Goal: Task Accomplishment & Management: Complete application form

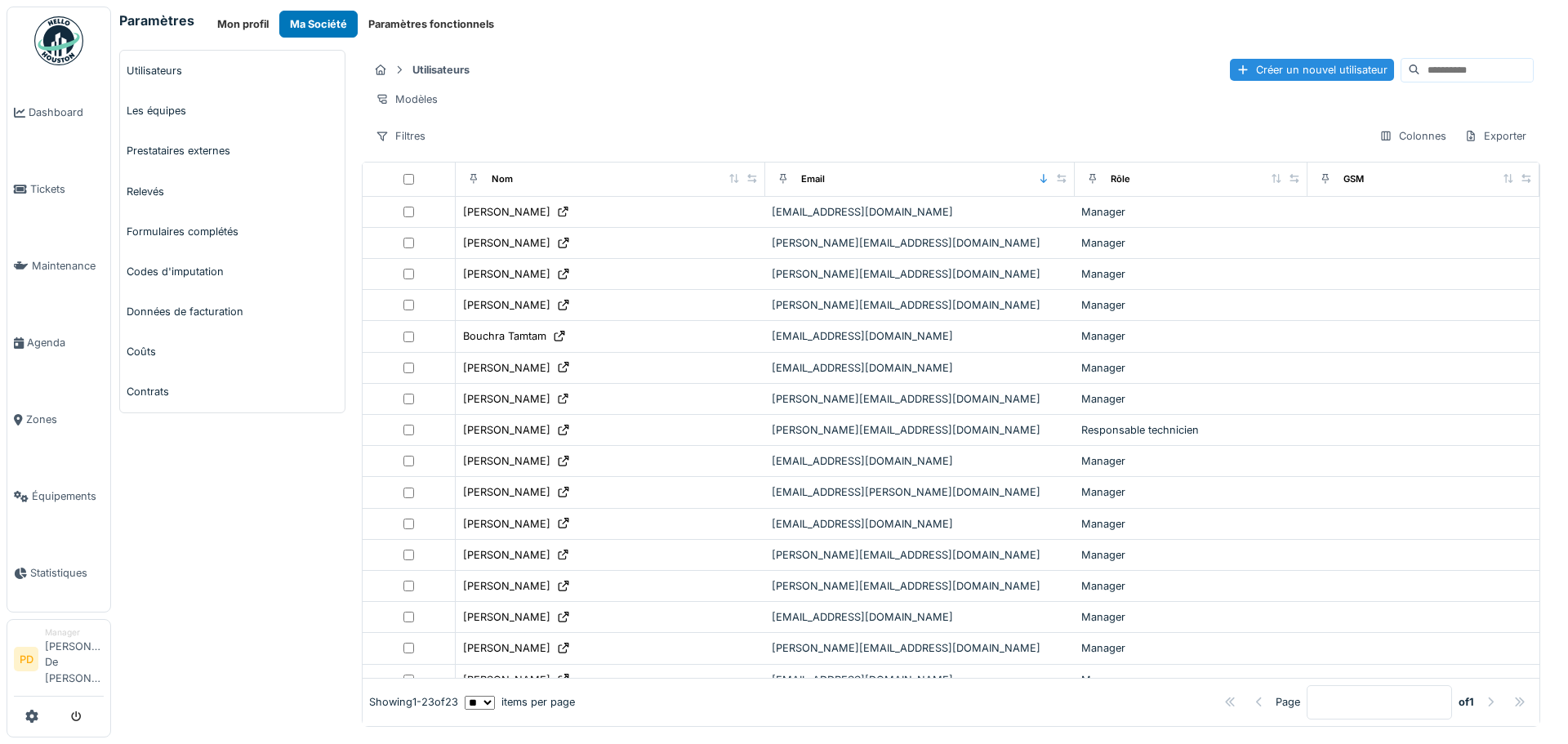
scroll to position [81, 0]
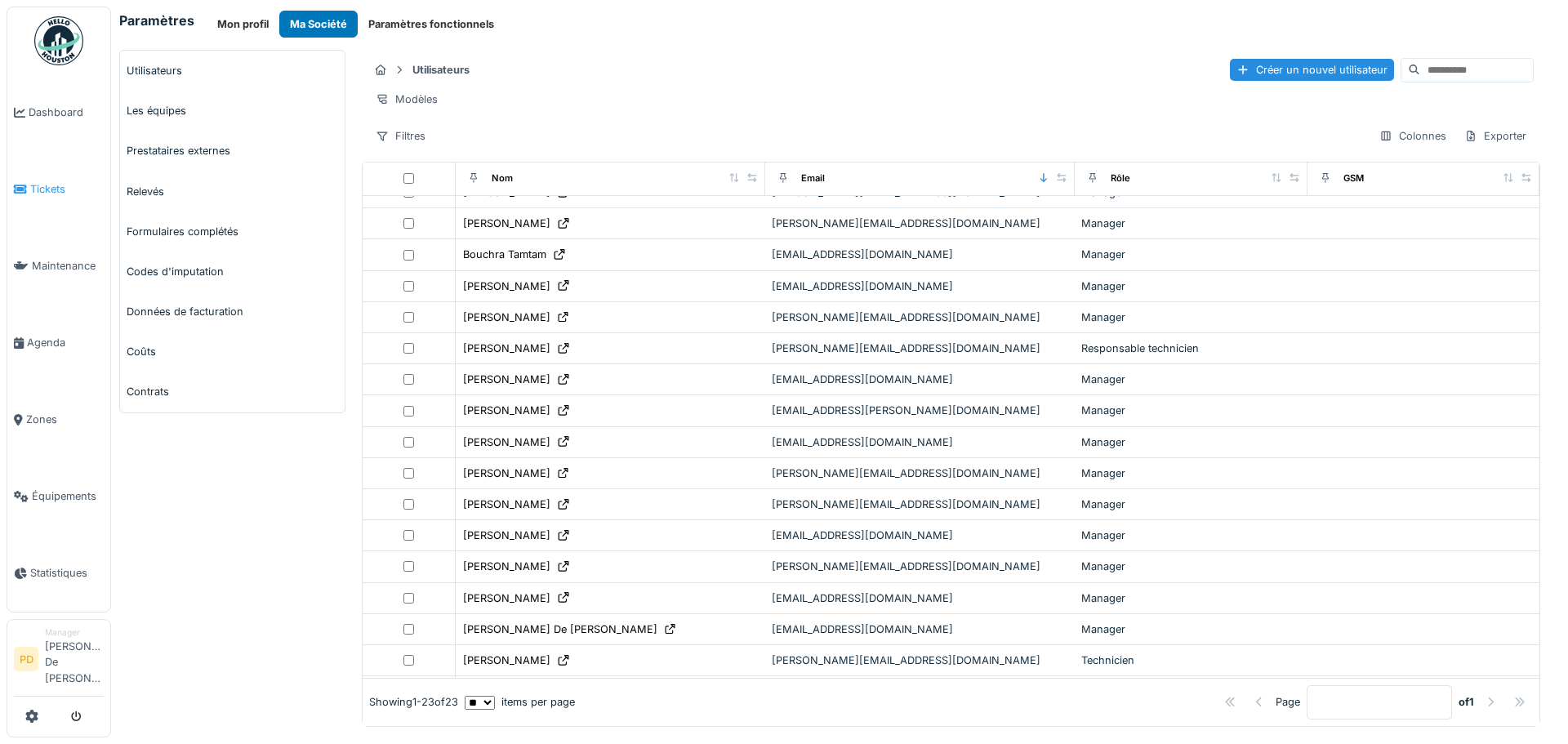
click at [42, 189] on span "Tickets" at bounding box center [67, 189] width 74 height 15
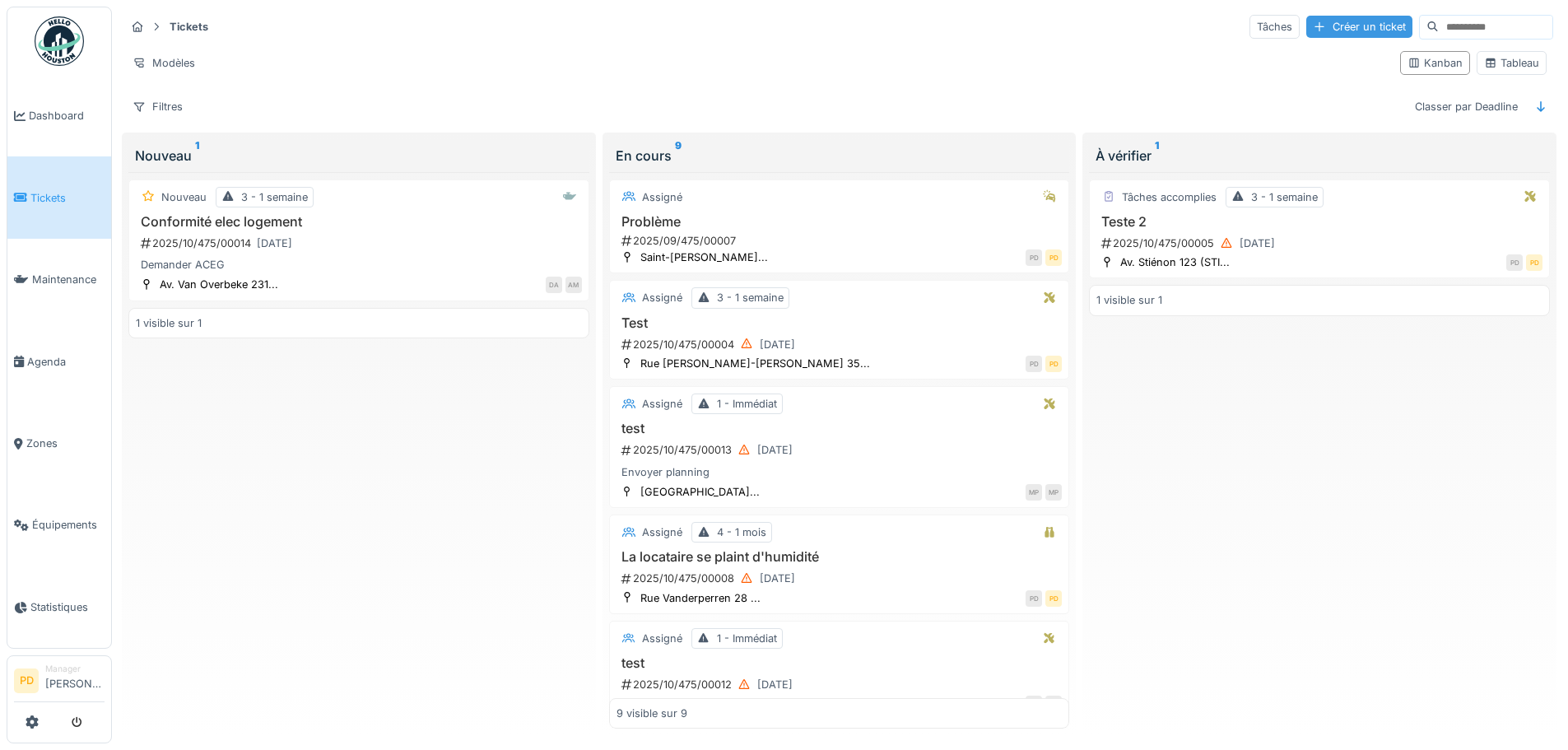
click at [1306, 28] on div "Créer un ticket" at bounding box center [1358, 26] width 106 height 22
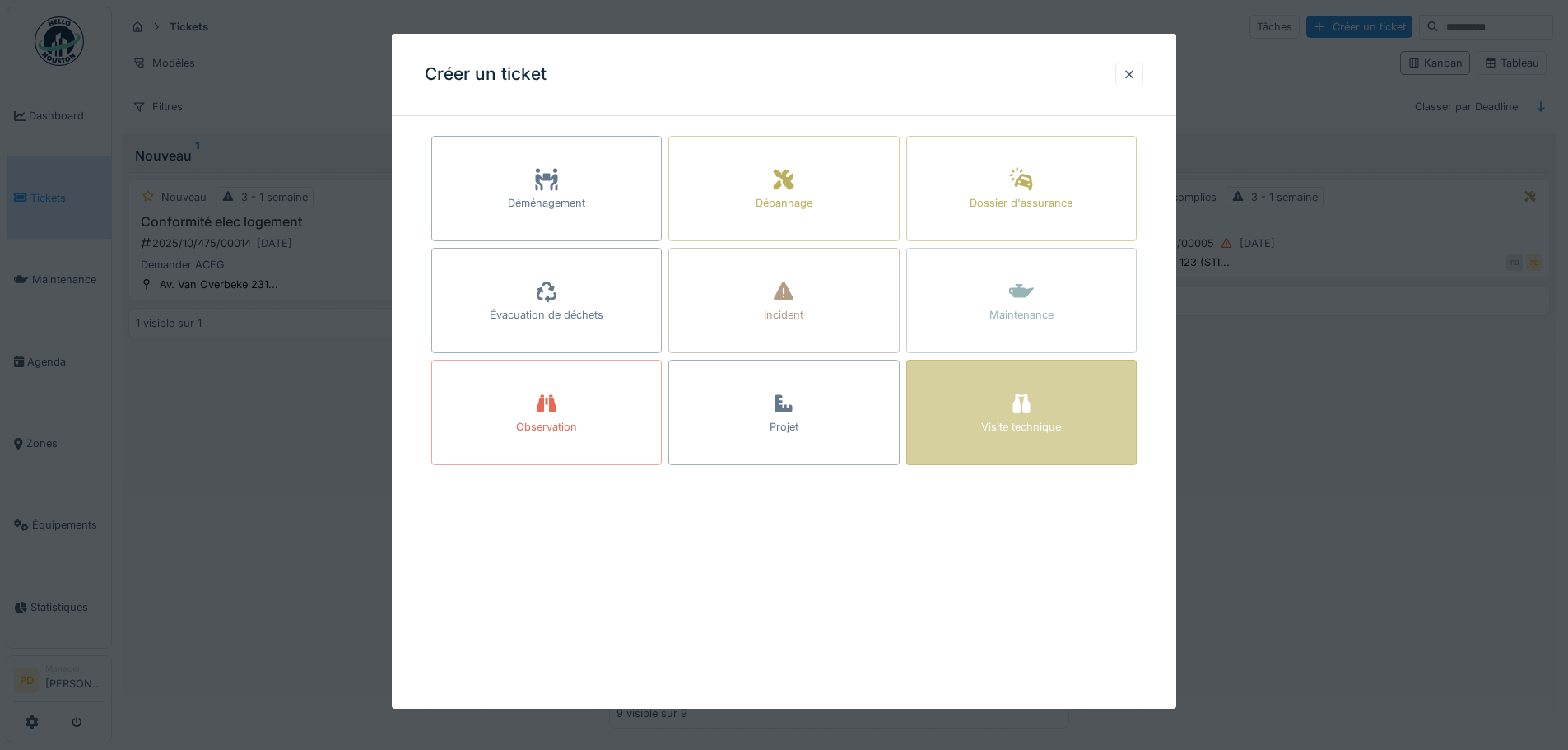
click at [1022, 413] on icon at bounding box center [1021, 403] width 17 height 20
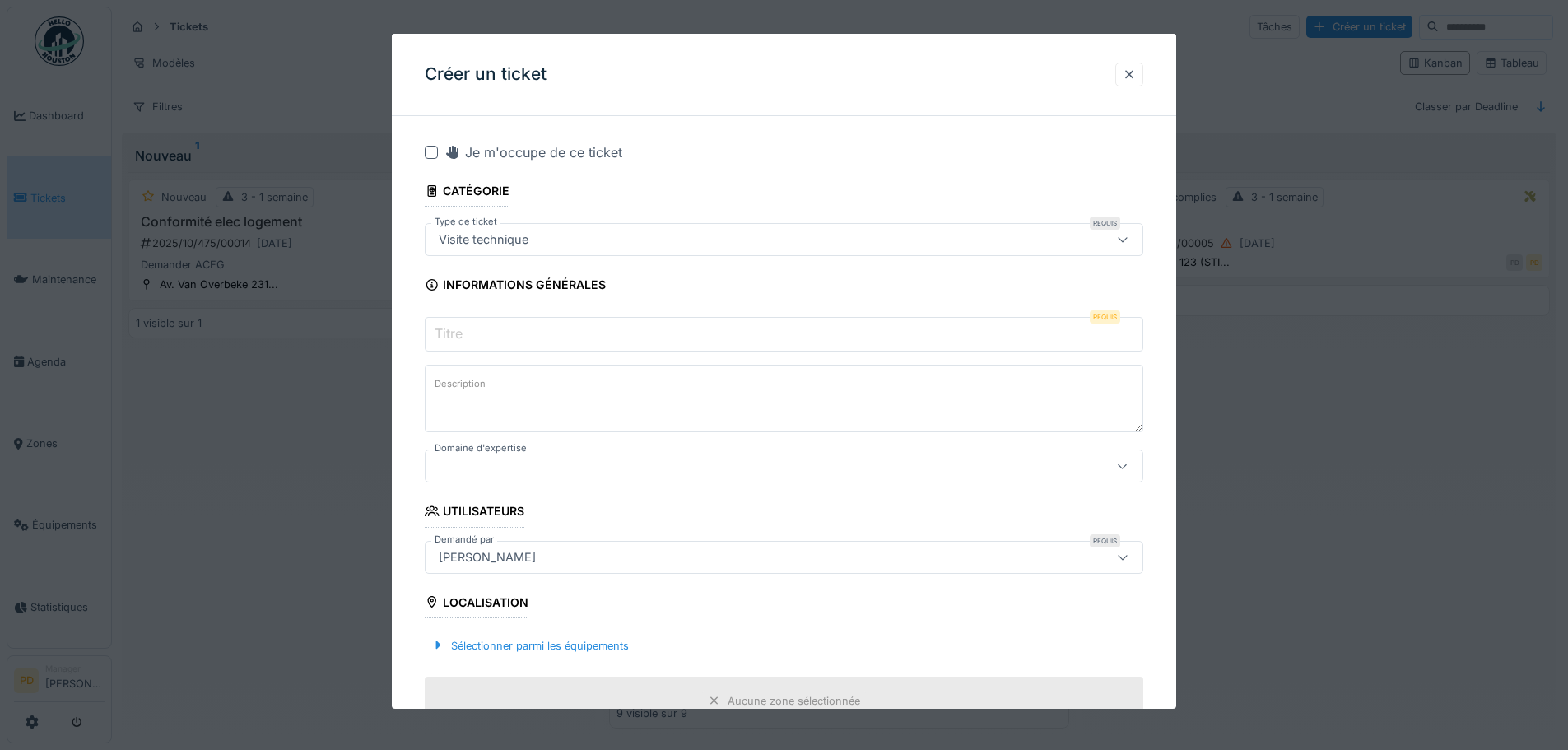
click at [549, 343] on input "Titre" at bounding box center [784, 334] width 718 height 34
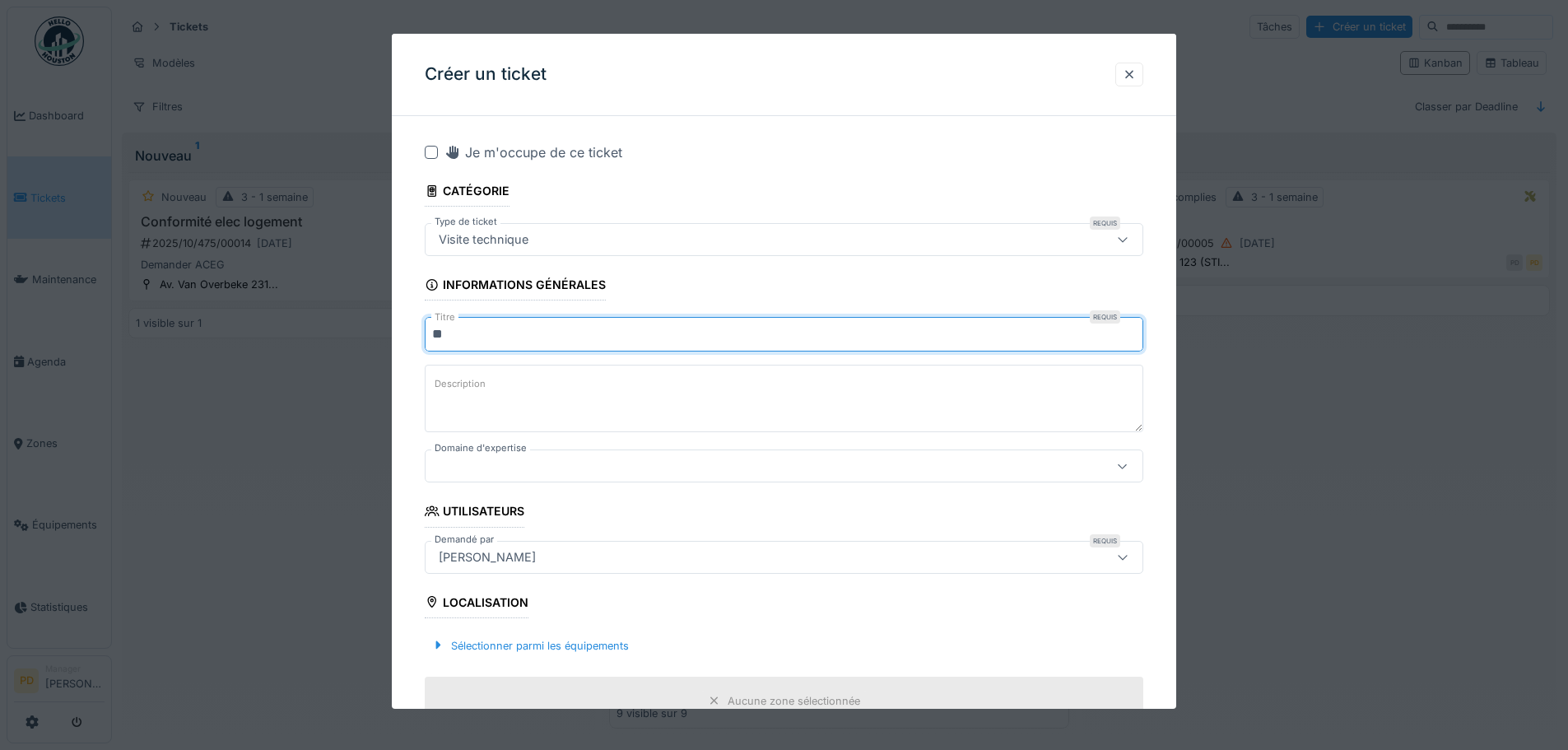
type input "*"
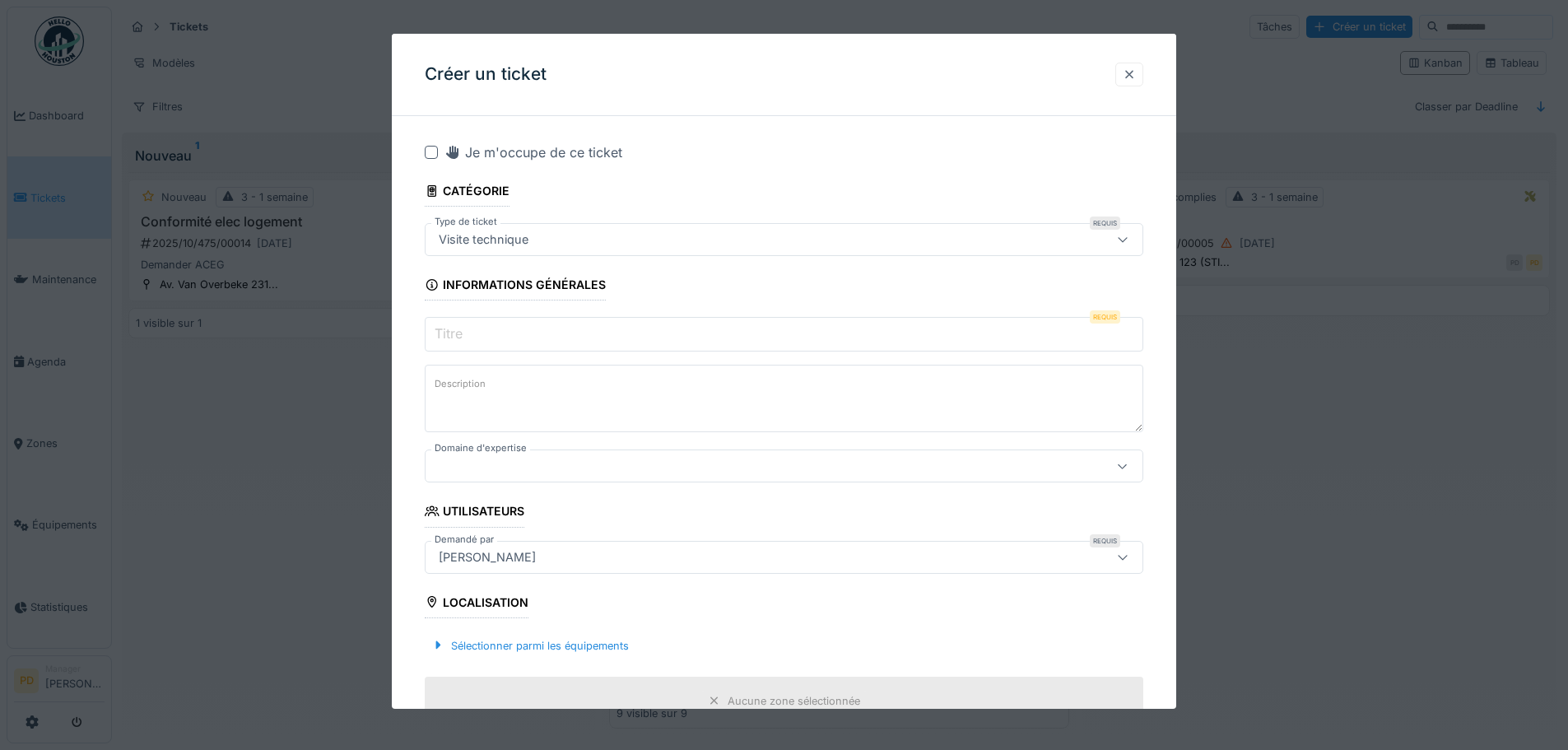
click at [1136, 68] on div at bounding box center [1129, 74] width 13 height 15
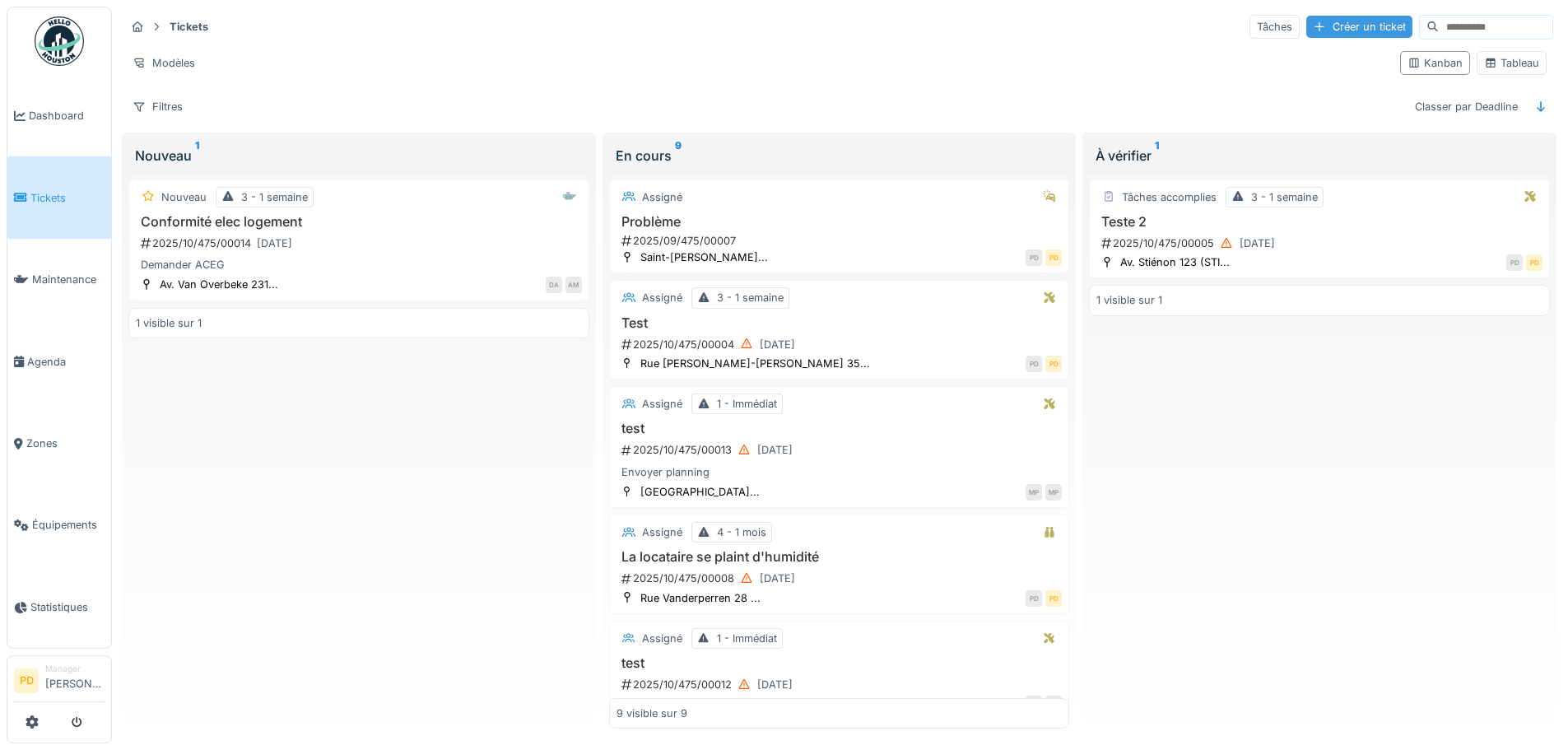
click at [1306, 21] on div "Créer un ticket" at bounding box center [1358, 26] width 106 height 22
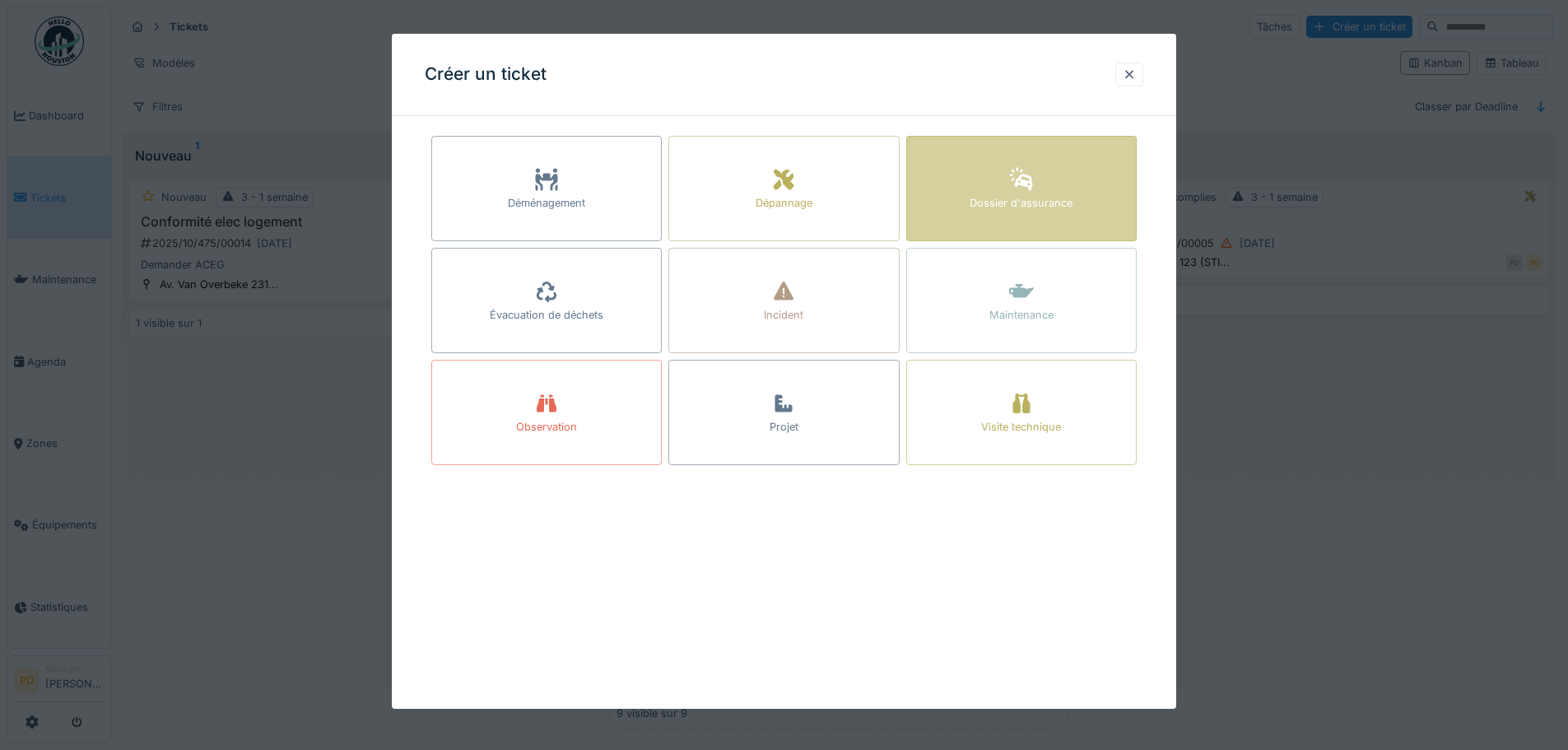
click at [1014, 195] on div "Dossier d'assurance" at bounding box center [1021, 203] width 103 height 15
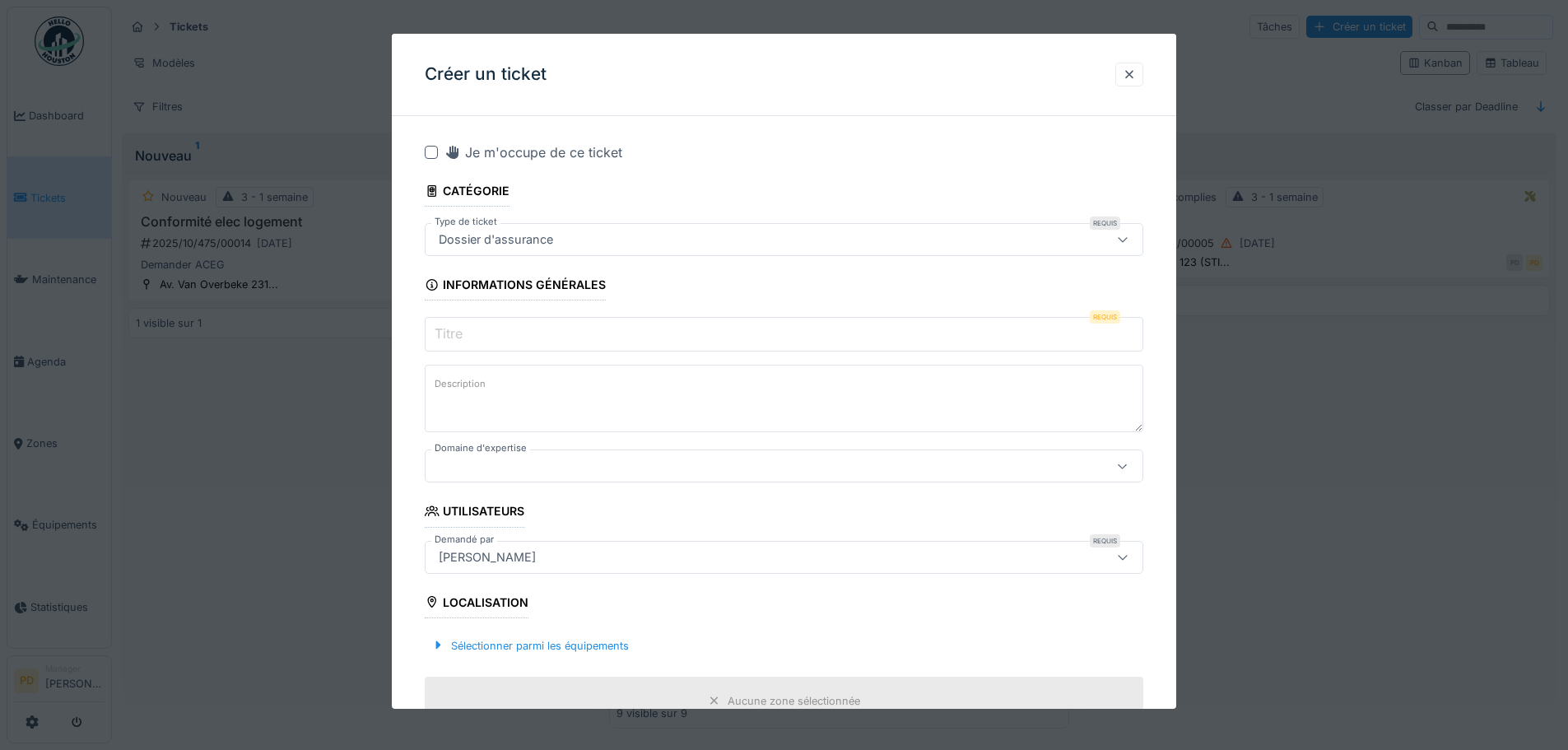
click at [552, 336] on input "Titre" at bounding box center [784, 334] width 718 height 34
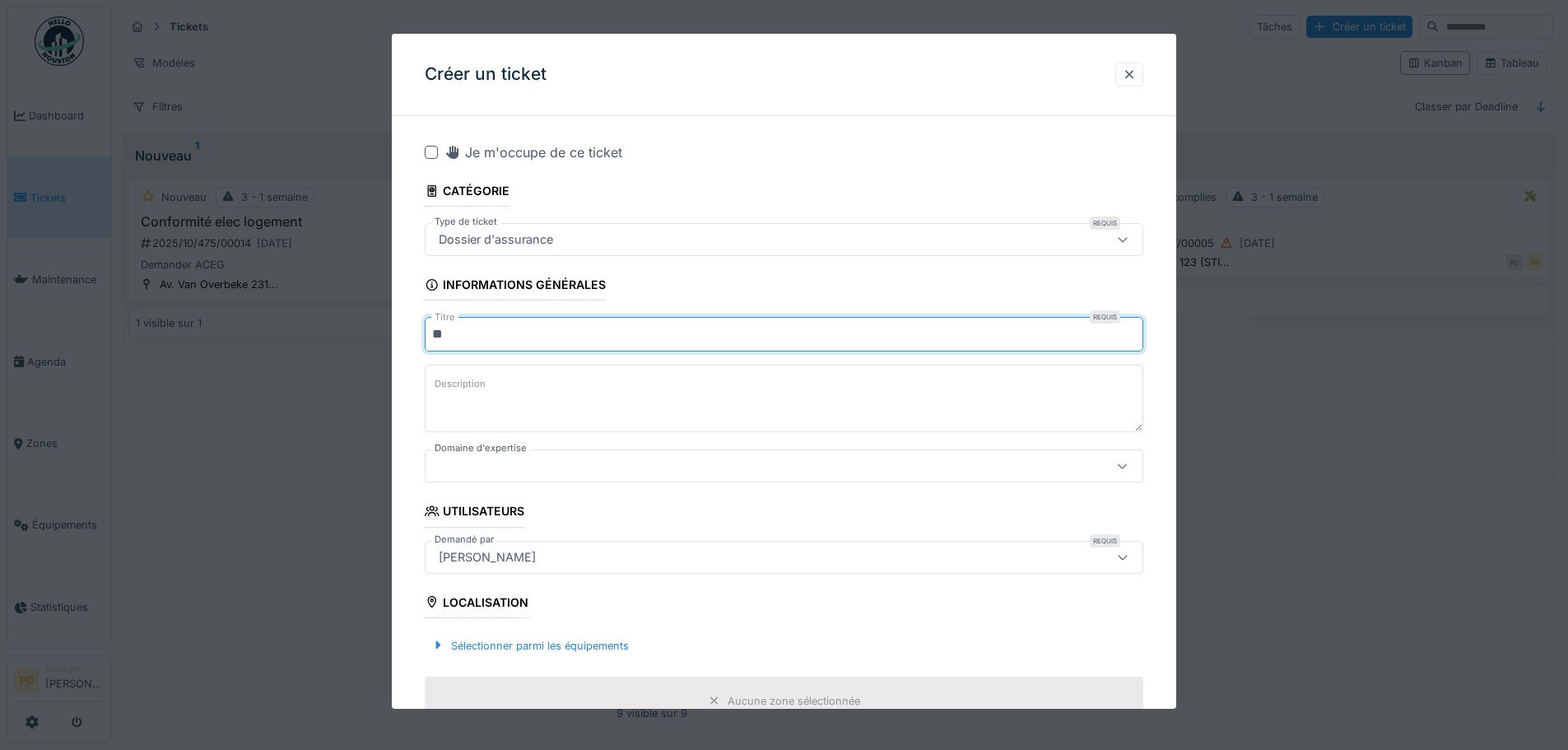
type input "*"
type input "**********"
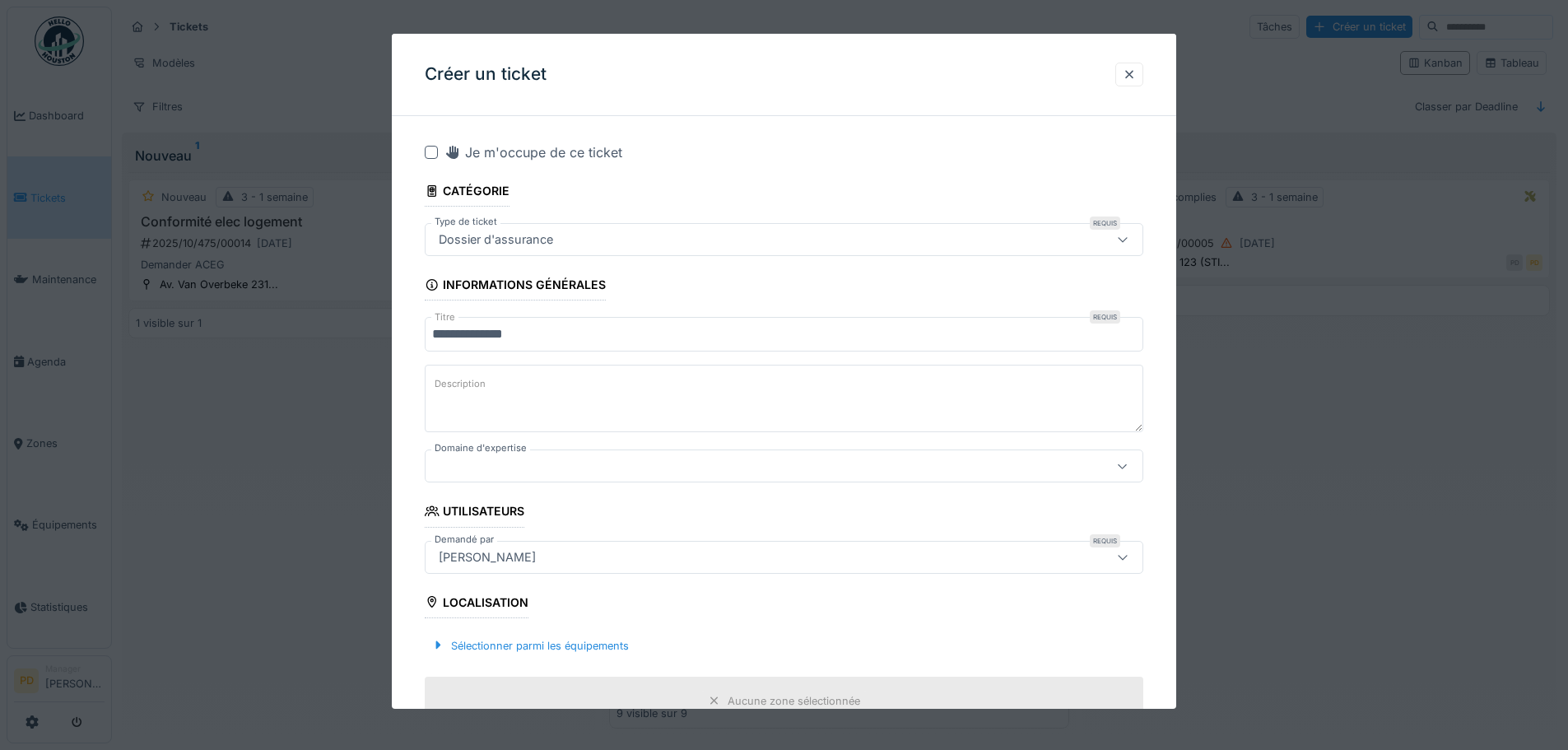
click at [492, 407] on textarea "Description" at bounding box center [784, 398] width 718 height 68
click at [505, 461] on div at bounding box center [742, 465] width 620 height 18
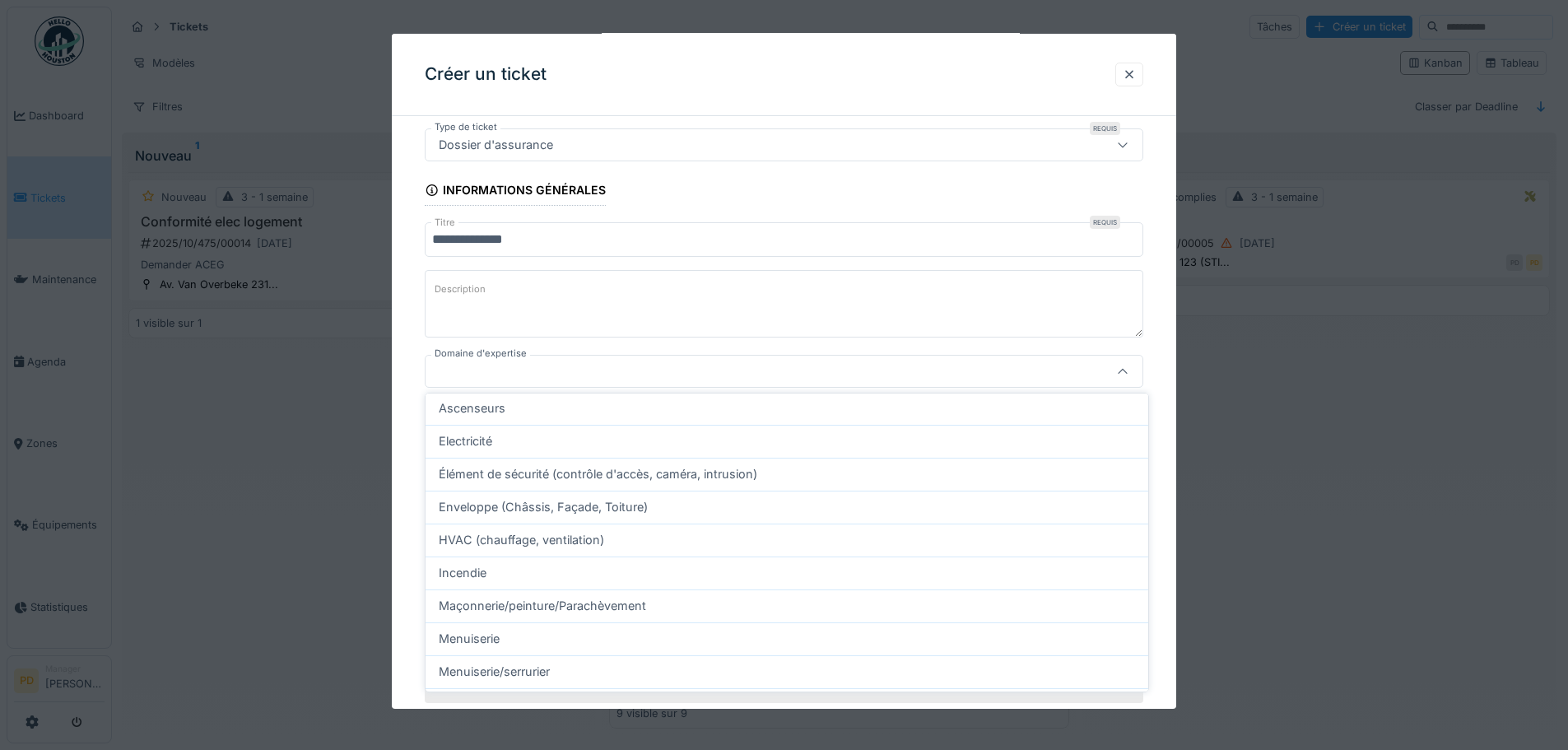
scroll to position [115, 0]
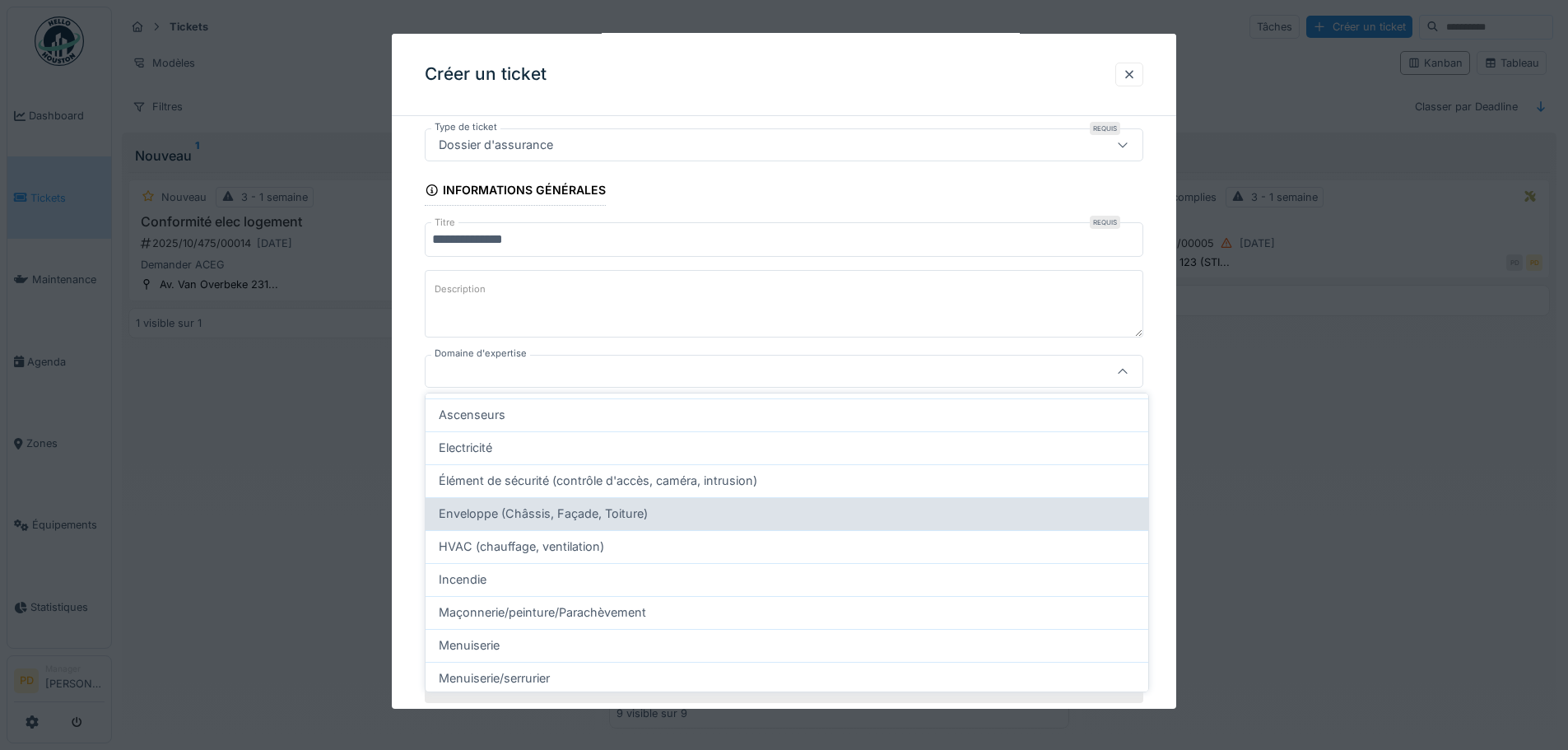
click at [558, 520] on span "Enveloppe (Châssis, Façade, Toiture)" at bounding box center [542, 514] width 209 height 18
type input "****"
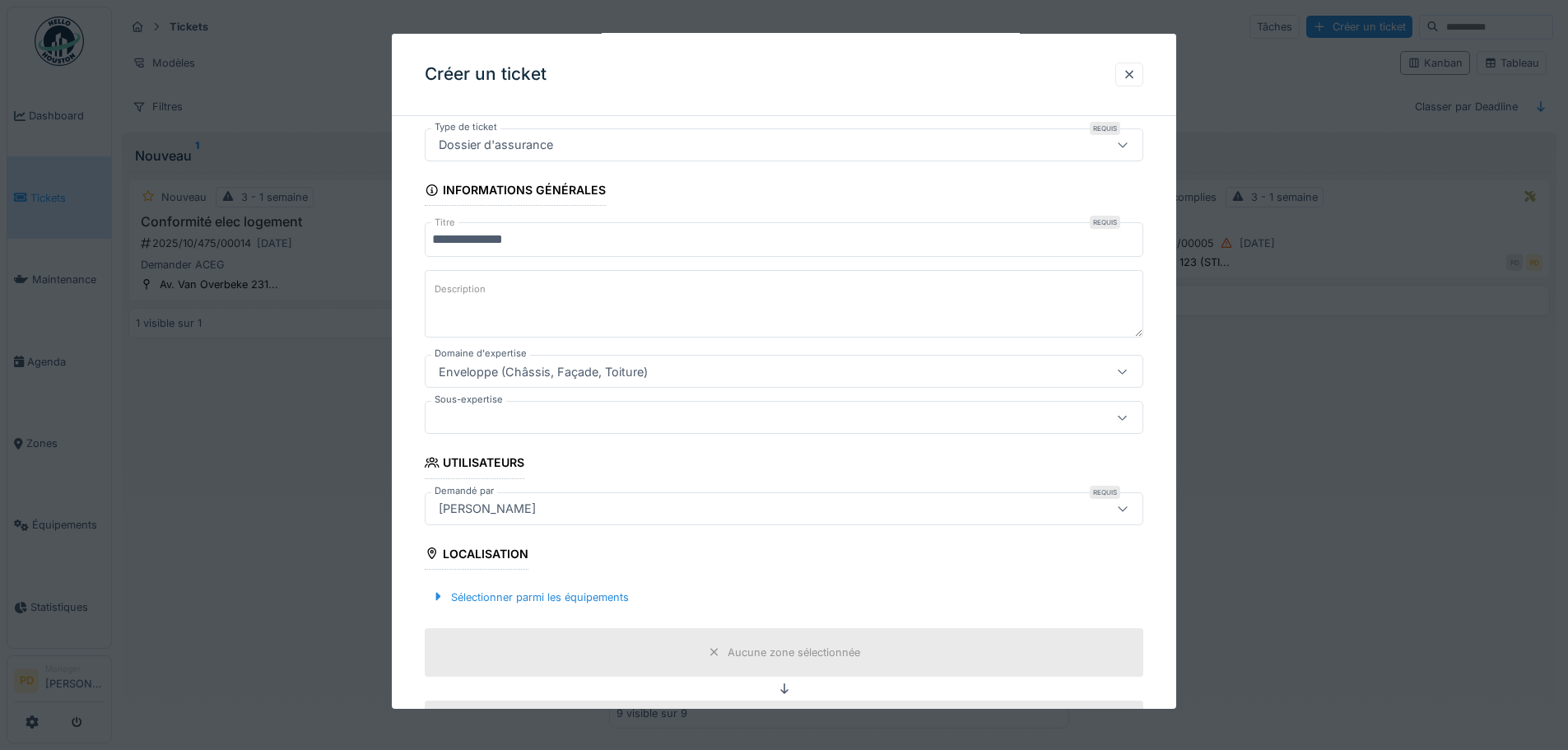
click at [500, 426] on div at bounding box center [742, 417] width 620 height 18
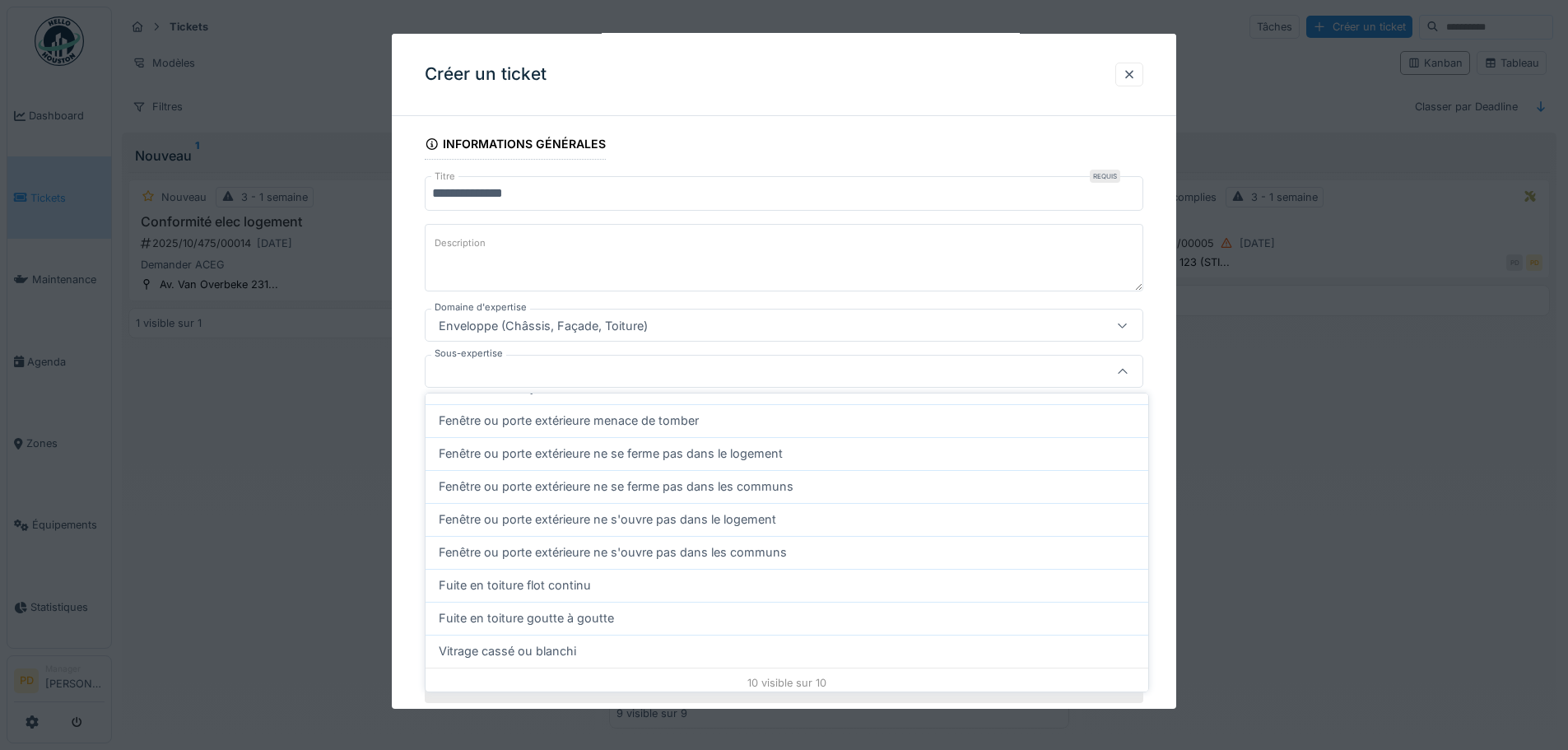
scroll to position [149, 0]
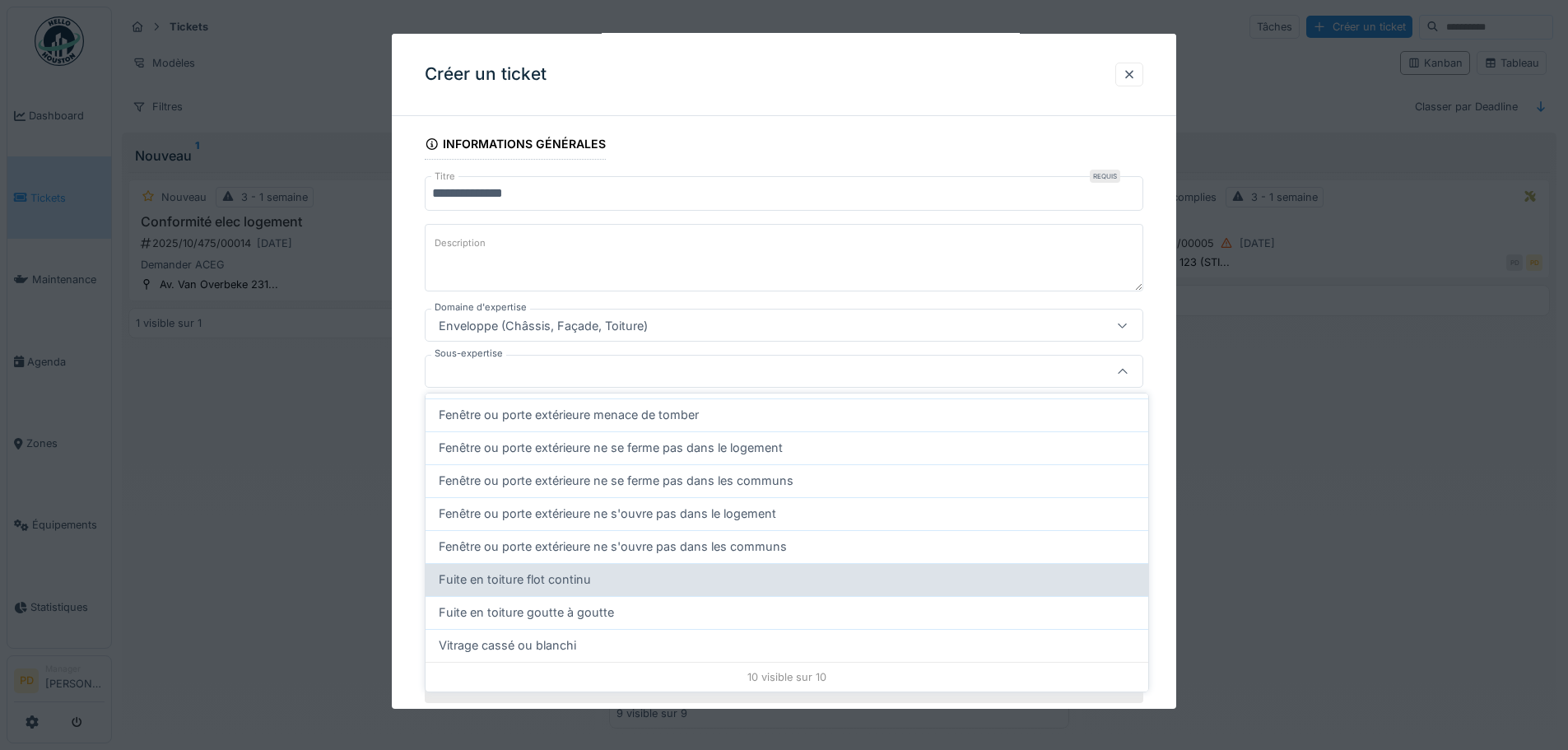
click at [507, 584] on span "Fuite en toiture flot continu" at bounding box center [514, 579] width 152 height 18
type input "****"
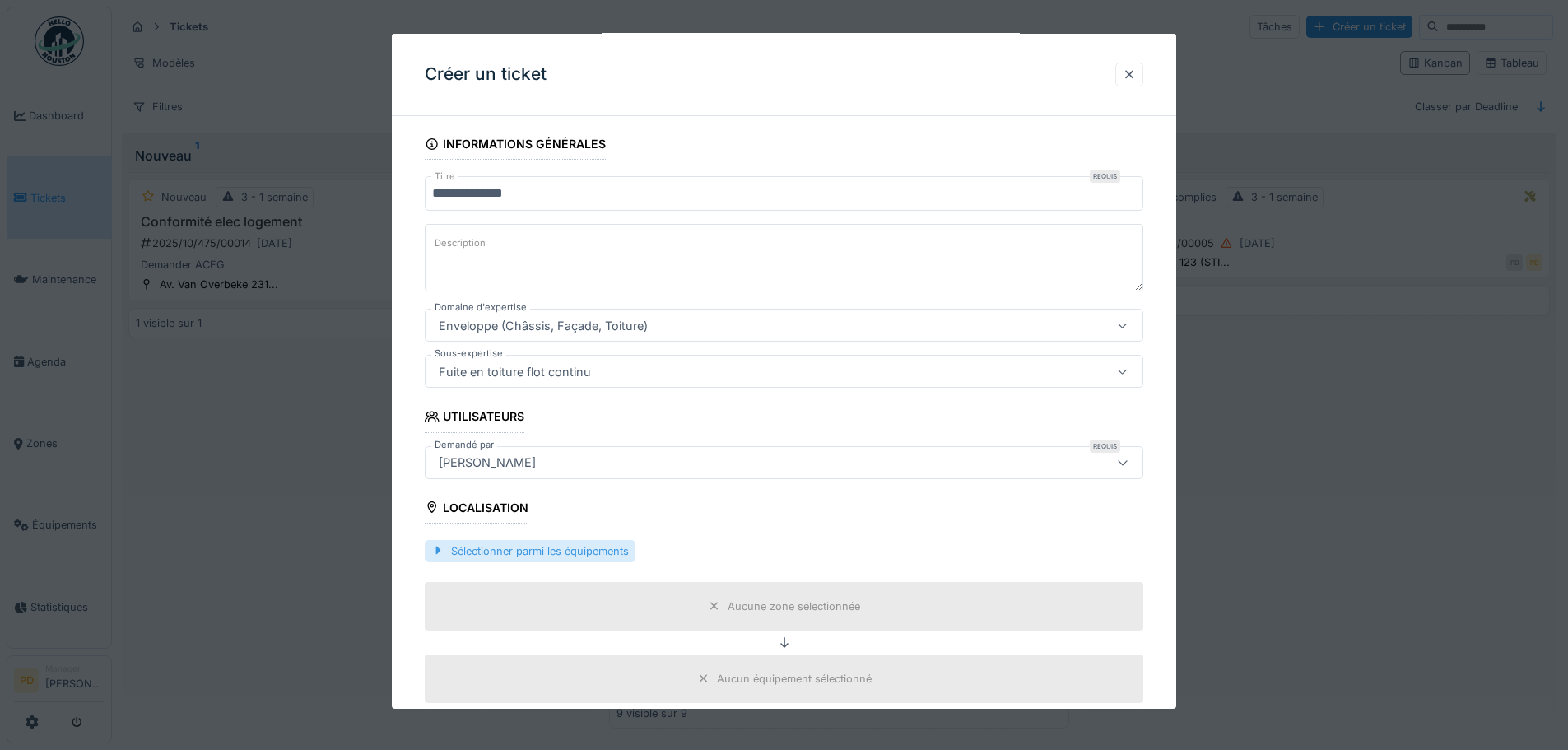
click at [487, 554] on div "Sélectionner parmi les équipements" at bounding box center [530, 551] width 211 height 22
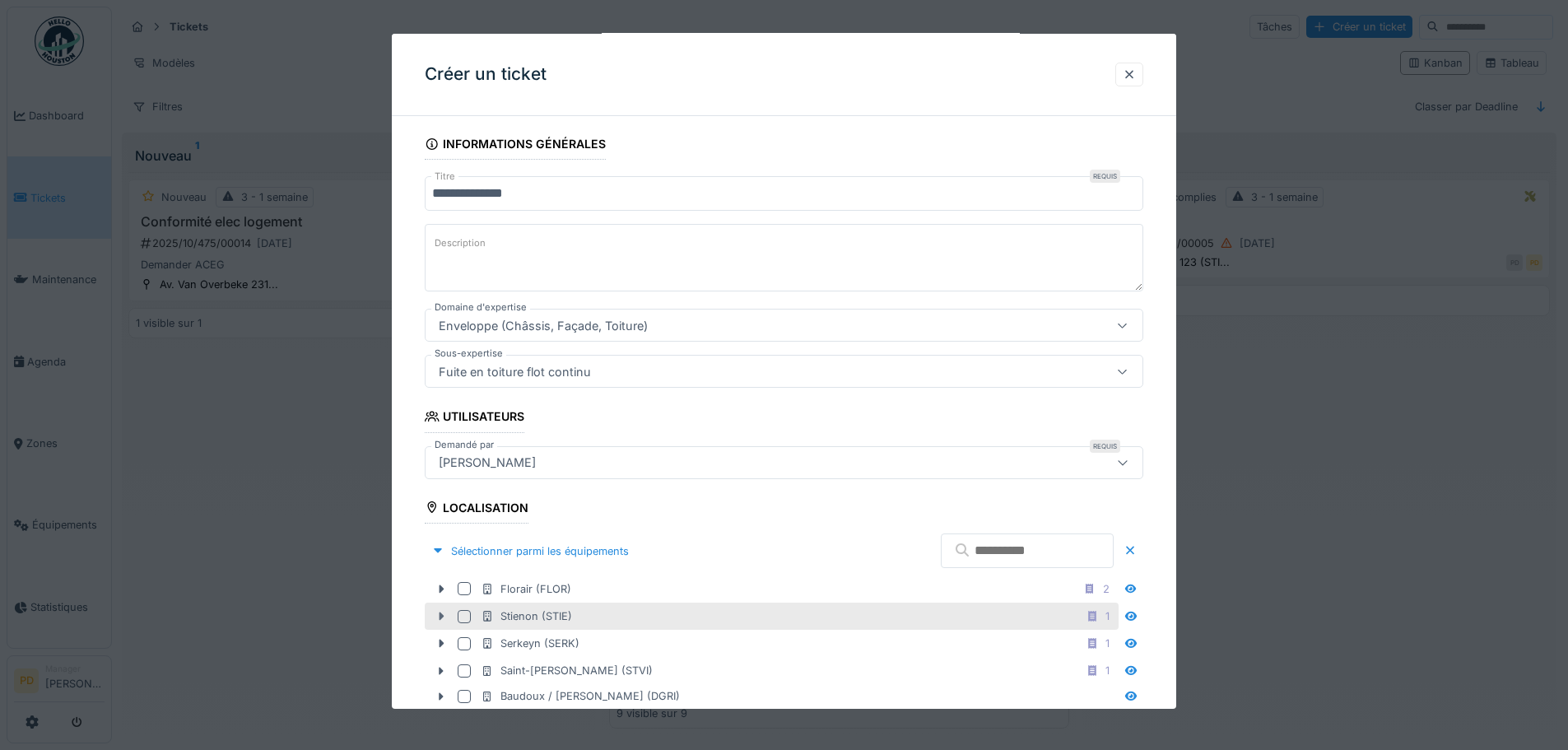
click at [433, 617] on div at bounding box center [441, 617] width 27 height 17
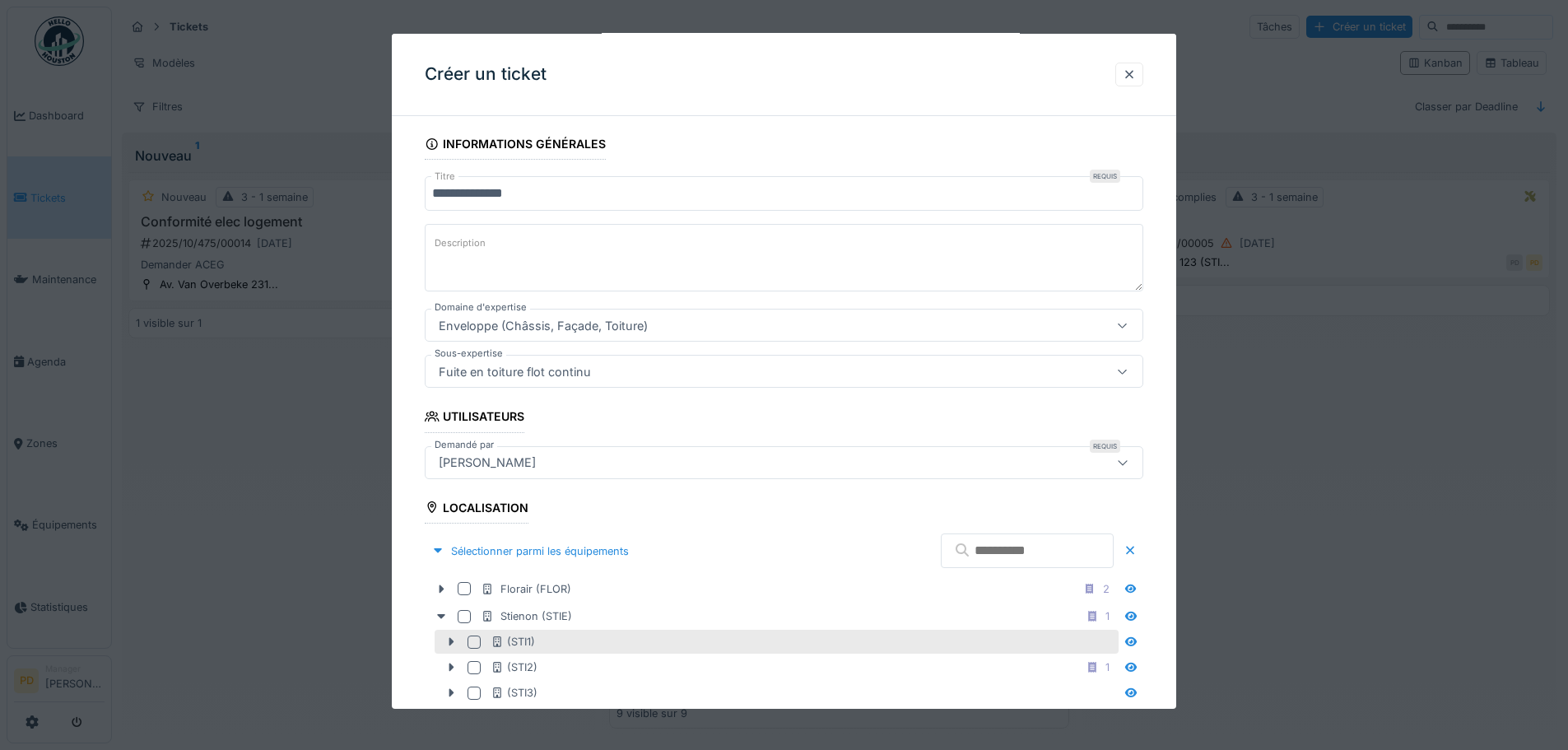
click at [473, 641] on div at bounding box center [474, 642] width 13 height 13
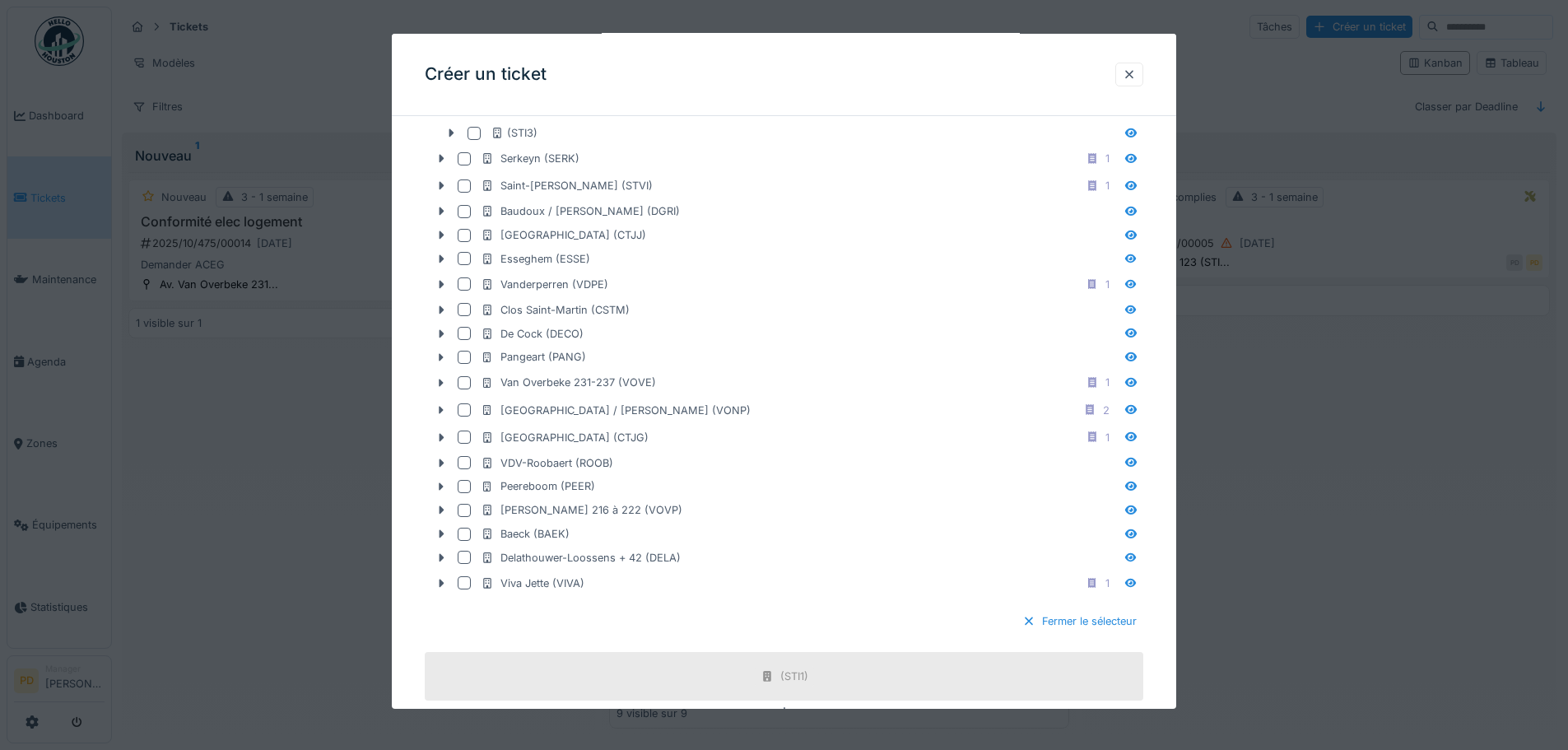
scroll to position [734, 0]
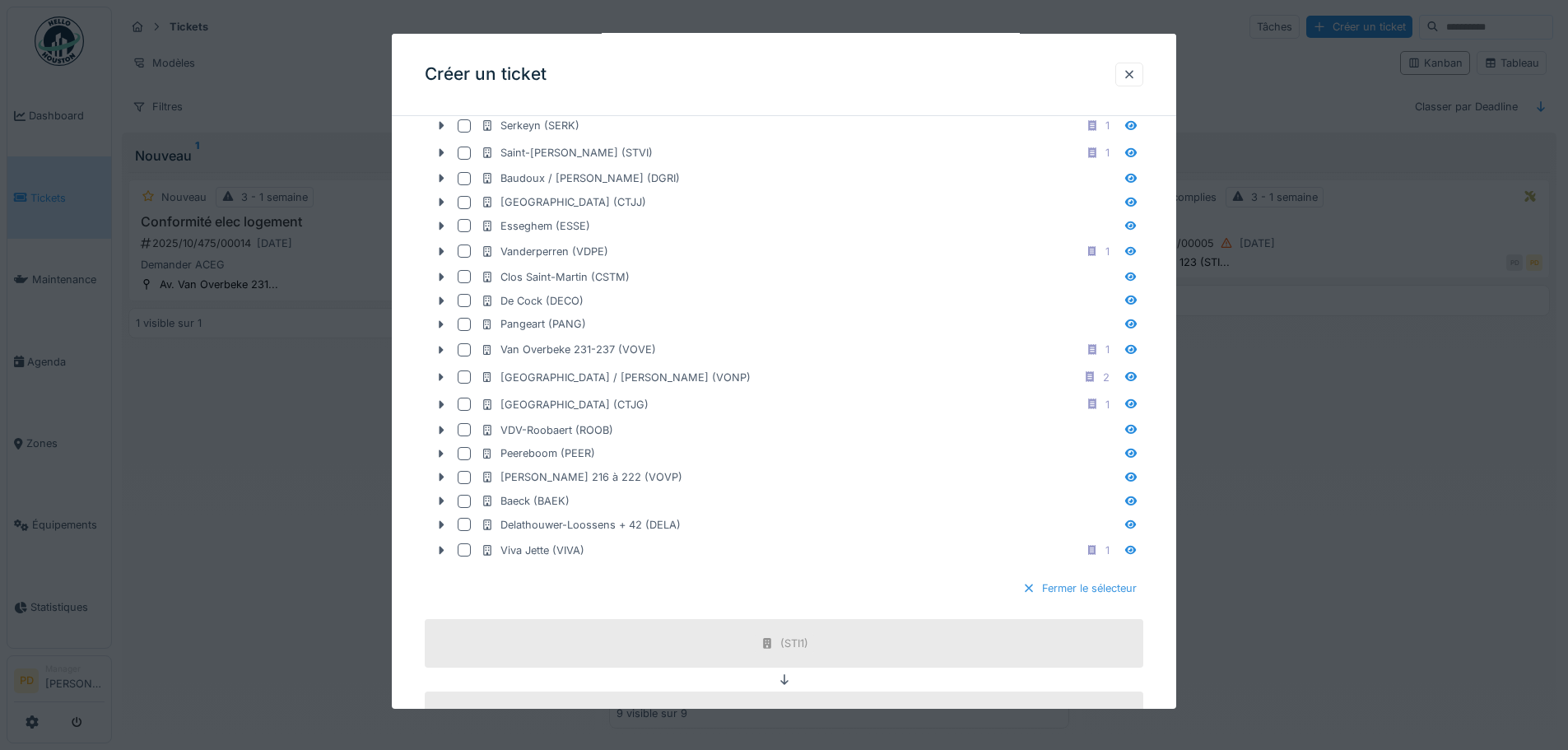
click at [1054, 594] on div "Fermer le sélecteur" at bounding box center [1079, 588] width 128 height 22
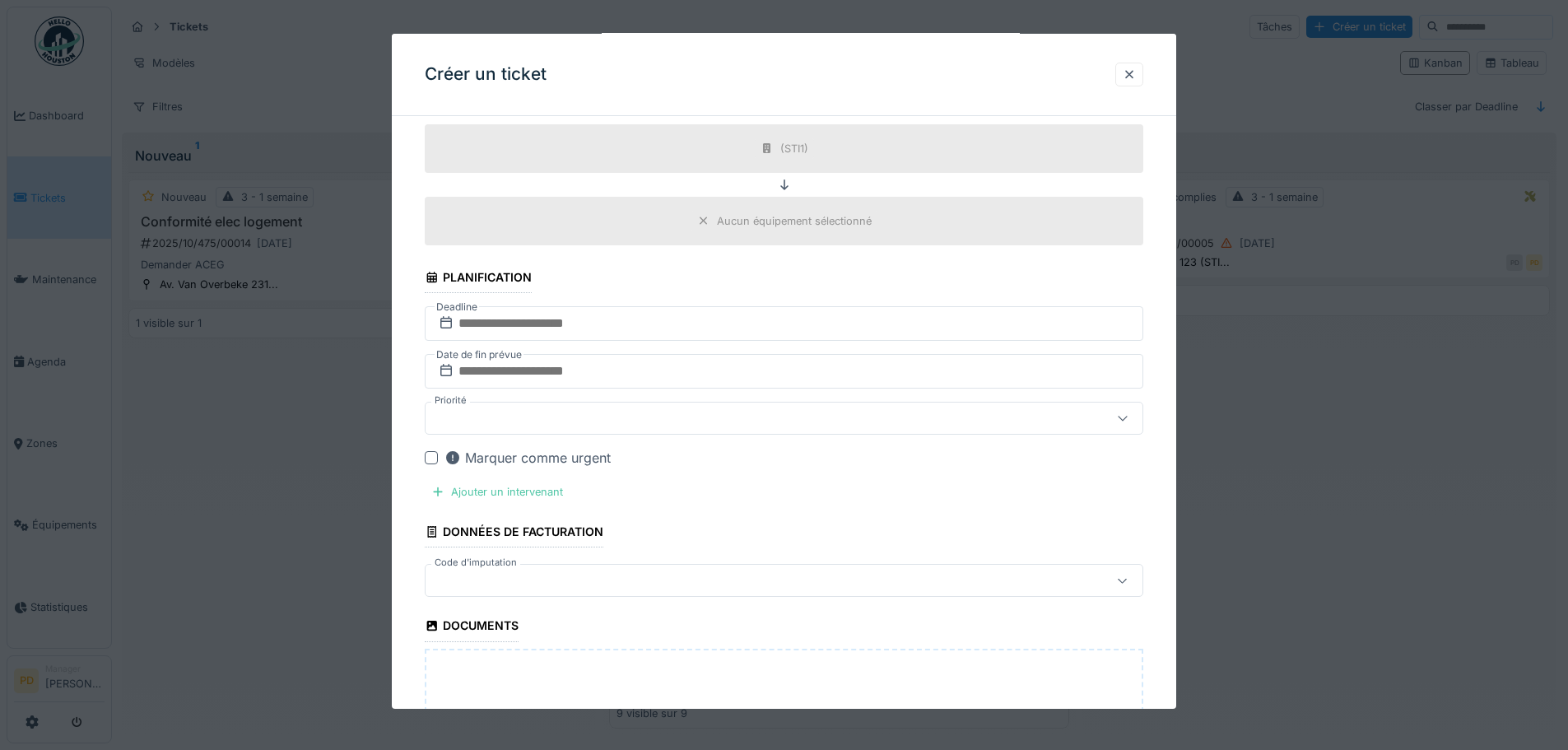
scroll to position [631, 0]
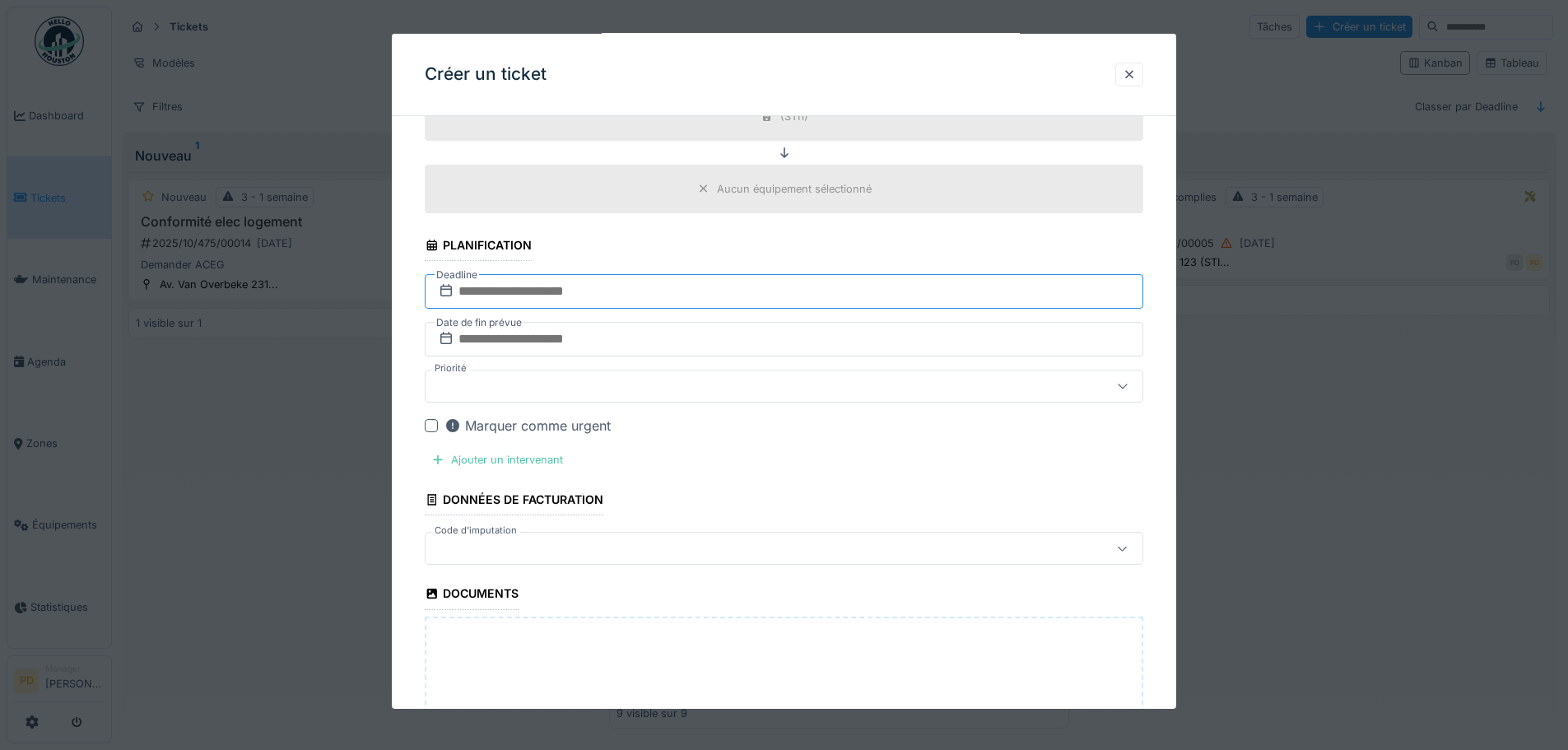
click at [509, 294] on input "text" at bounding box center [784, 292] width 718 height 34
type input "**********"
click at [495, 339] on input "text" at bounding box center [784, 339] width 718 height 34
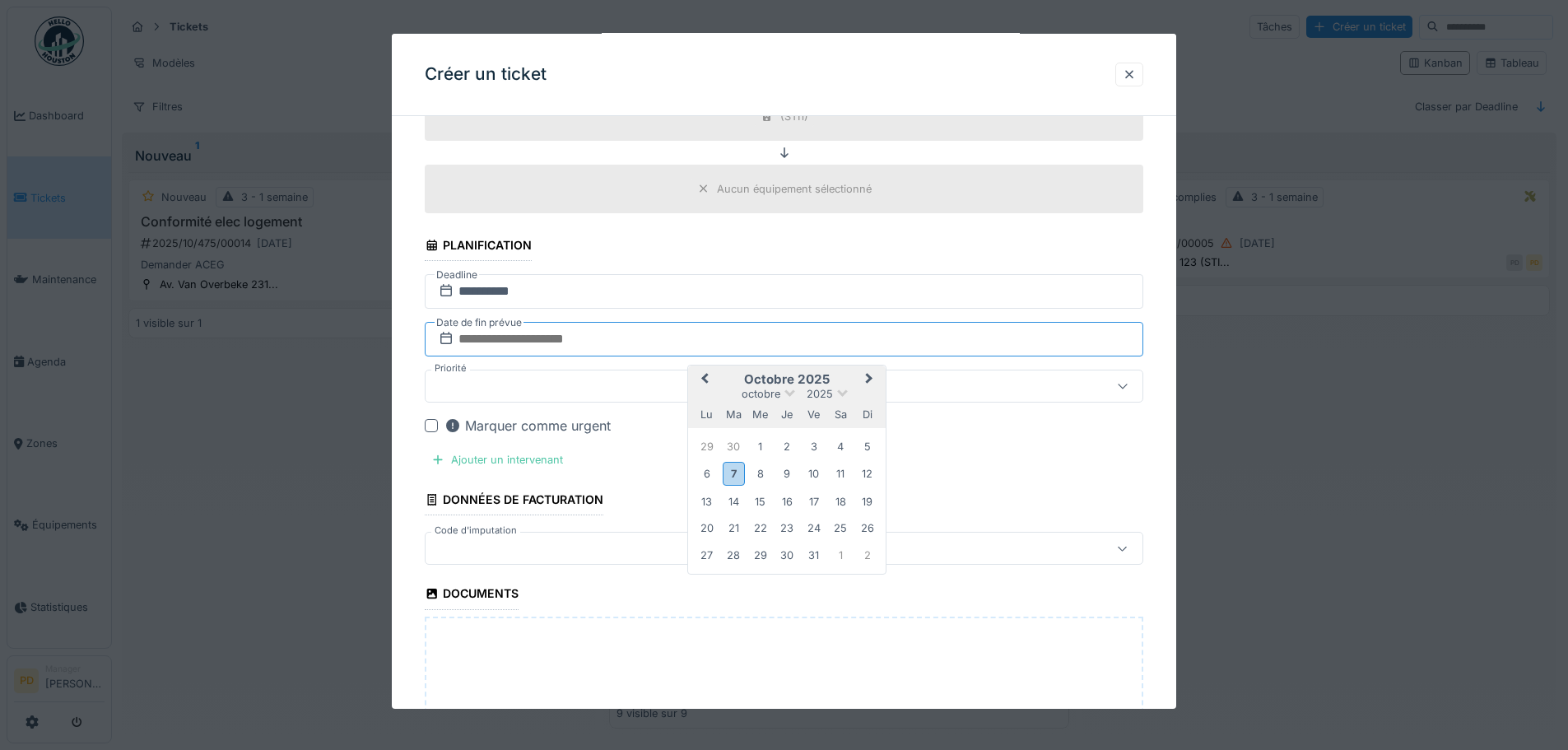
type input "**********"
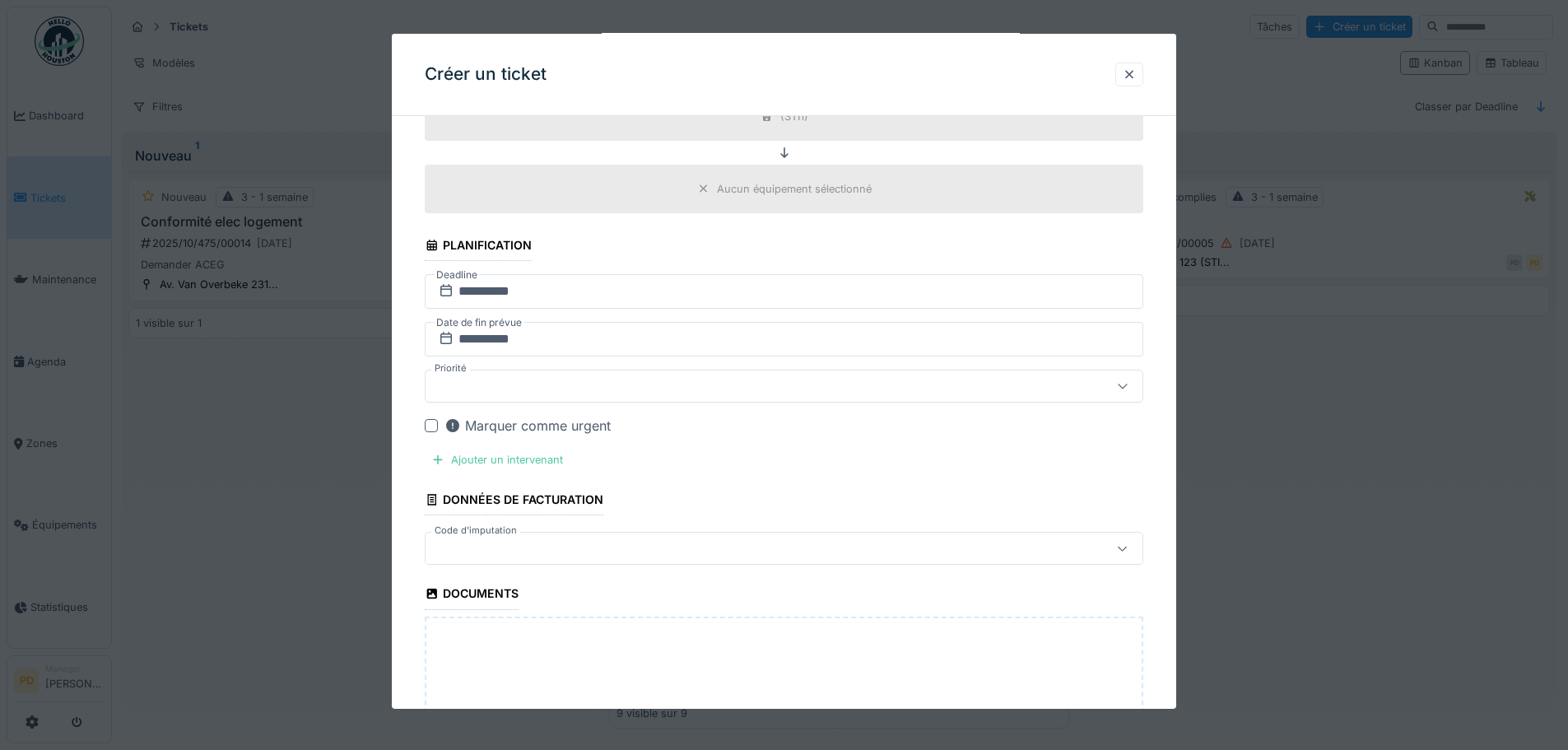
click at [521, 553] on div at bounding box center [742, 548] width 620 height 18
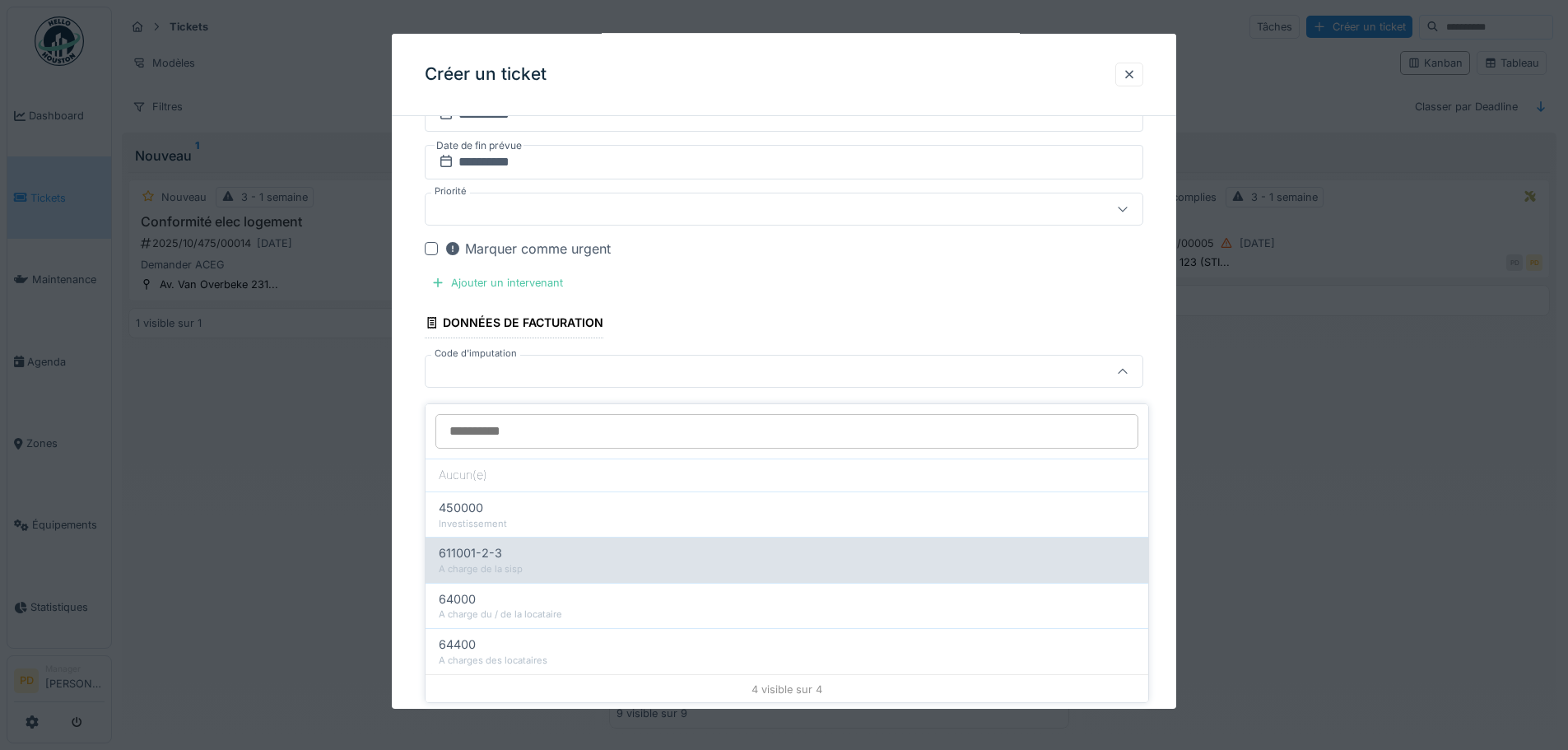
click at [478, 562] on div "A charge de la sisp" at bounding box center [786, 569] width 696 height 14
type input "****"
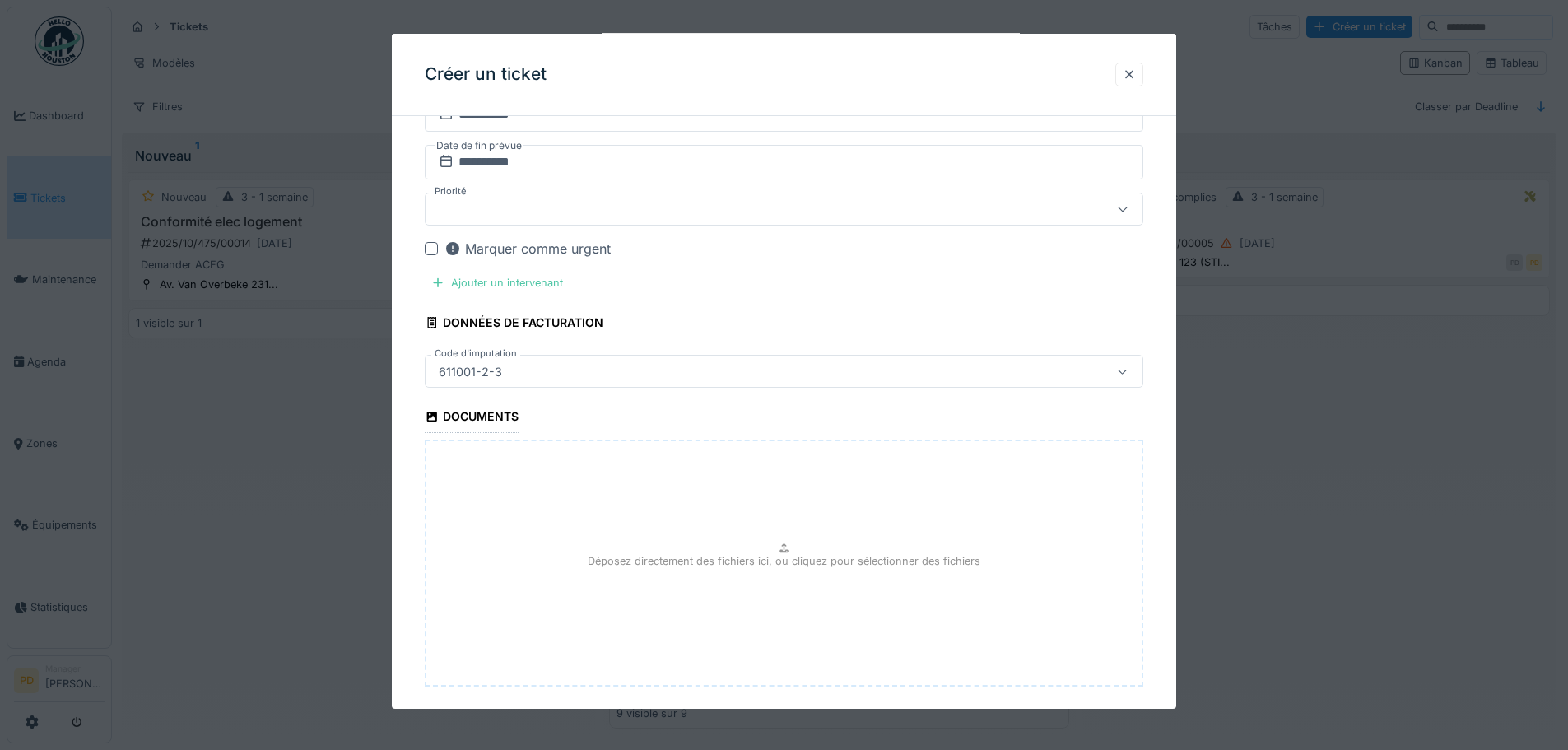
click at [409, 510] on div "**********" at bounding box center [783, 57] width 784 height 1472
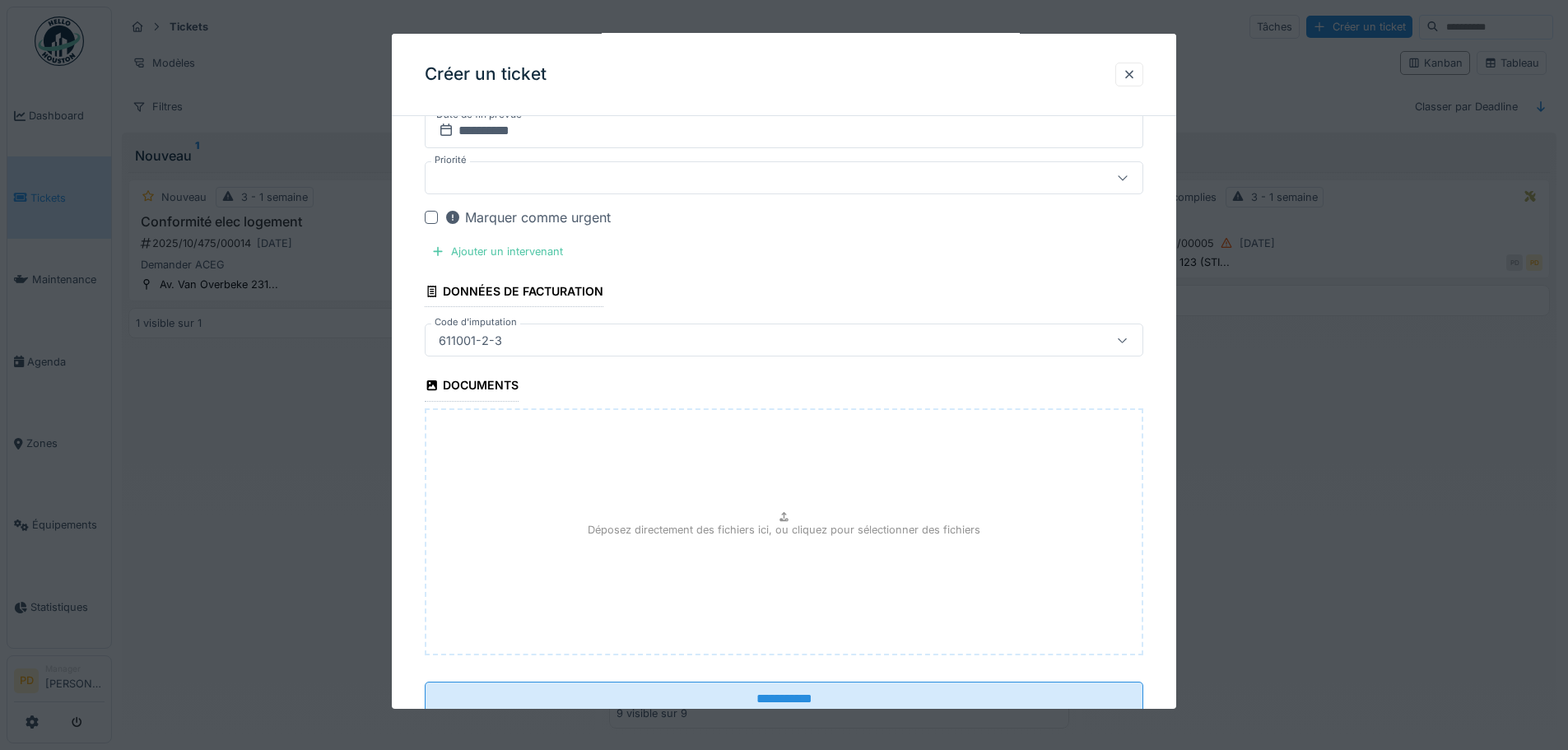
scroll to position [841, 0]
click at [482, 252] on div "Ajouter un intervenant" at bounding box center [497, 250] width 145 height 22
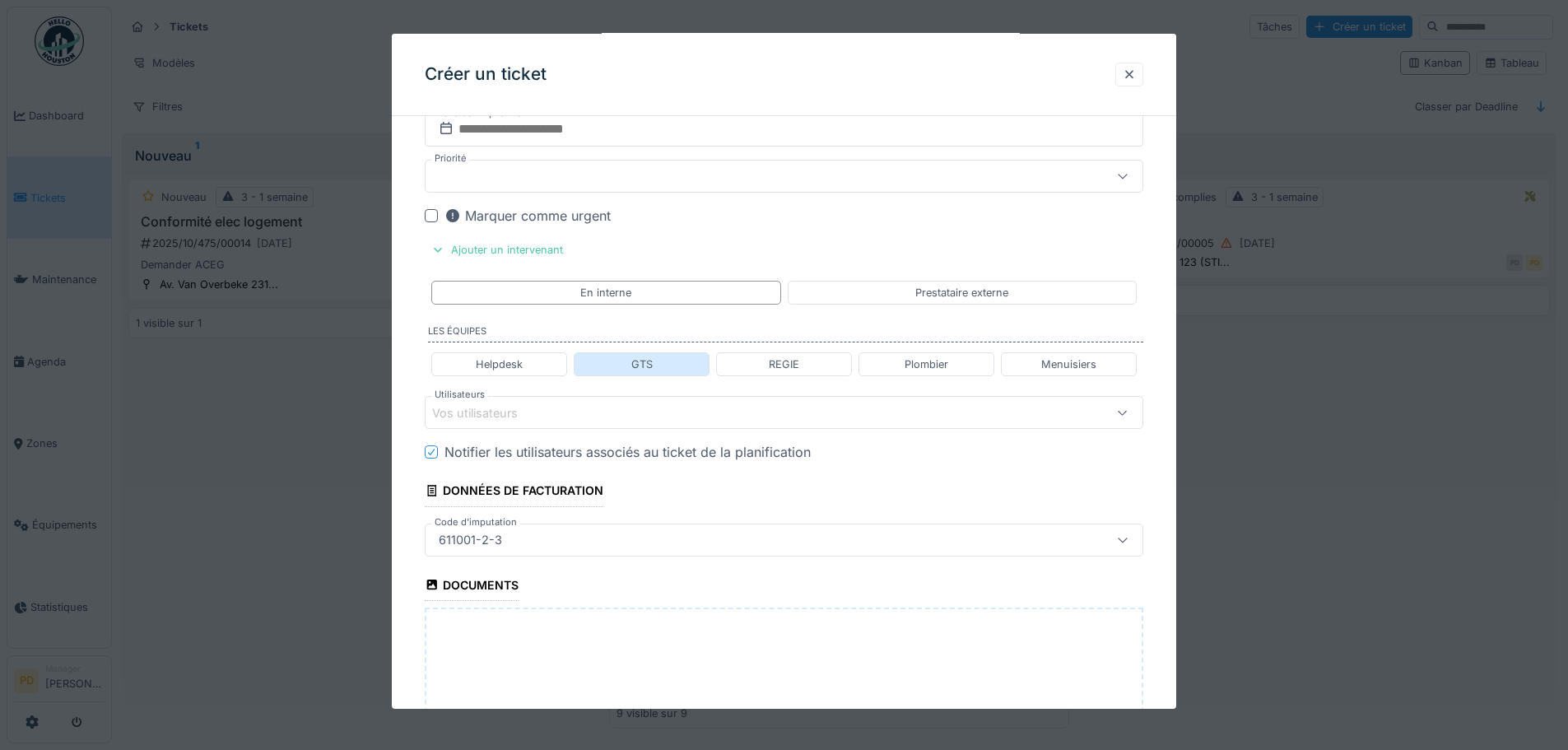
click at [642, 360] on div "GTS" at bounding box center [642, 364] width 21 height 15
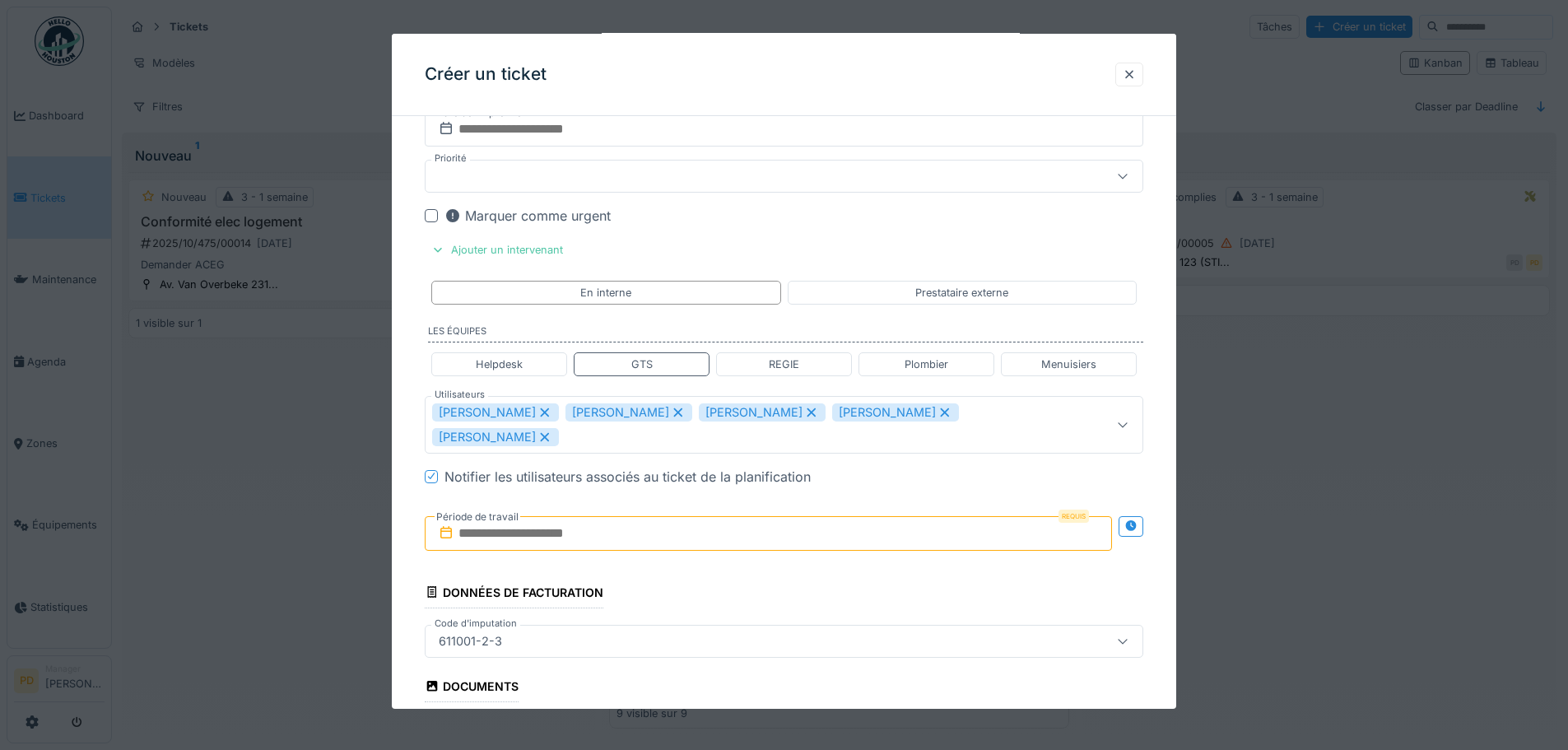
click at [541, 412] on icon at bounding box center [546, 414] width 10 height 10
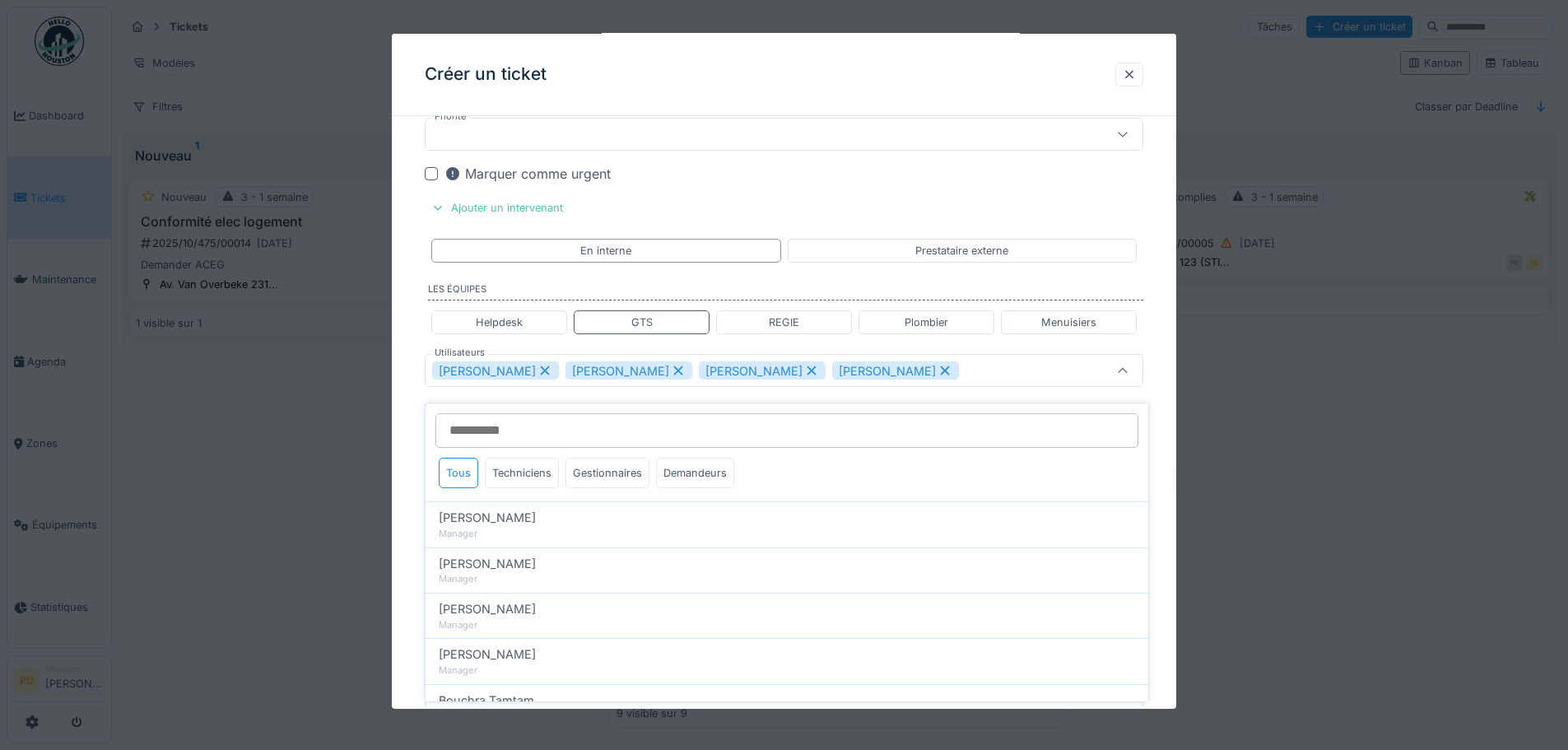
click at [537, 369] on icon at bounding box center [545, 371] width 15 height 11
click at [671, 369] on icon at bounding box center [678, 371] width 15 height 11
click at [686, 369] on icon at bounding box center [678, 371] width 15 height 11
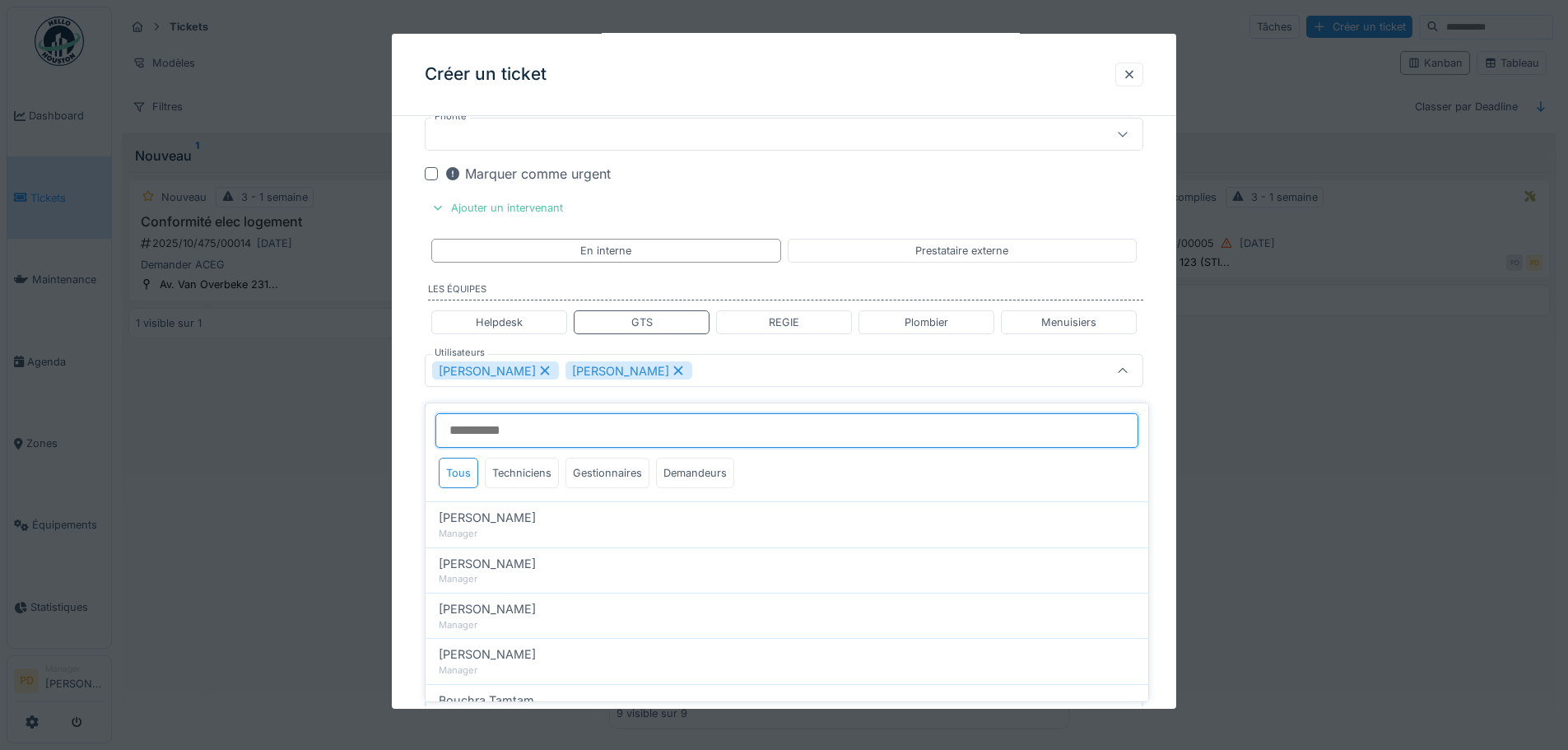
type input "*****"
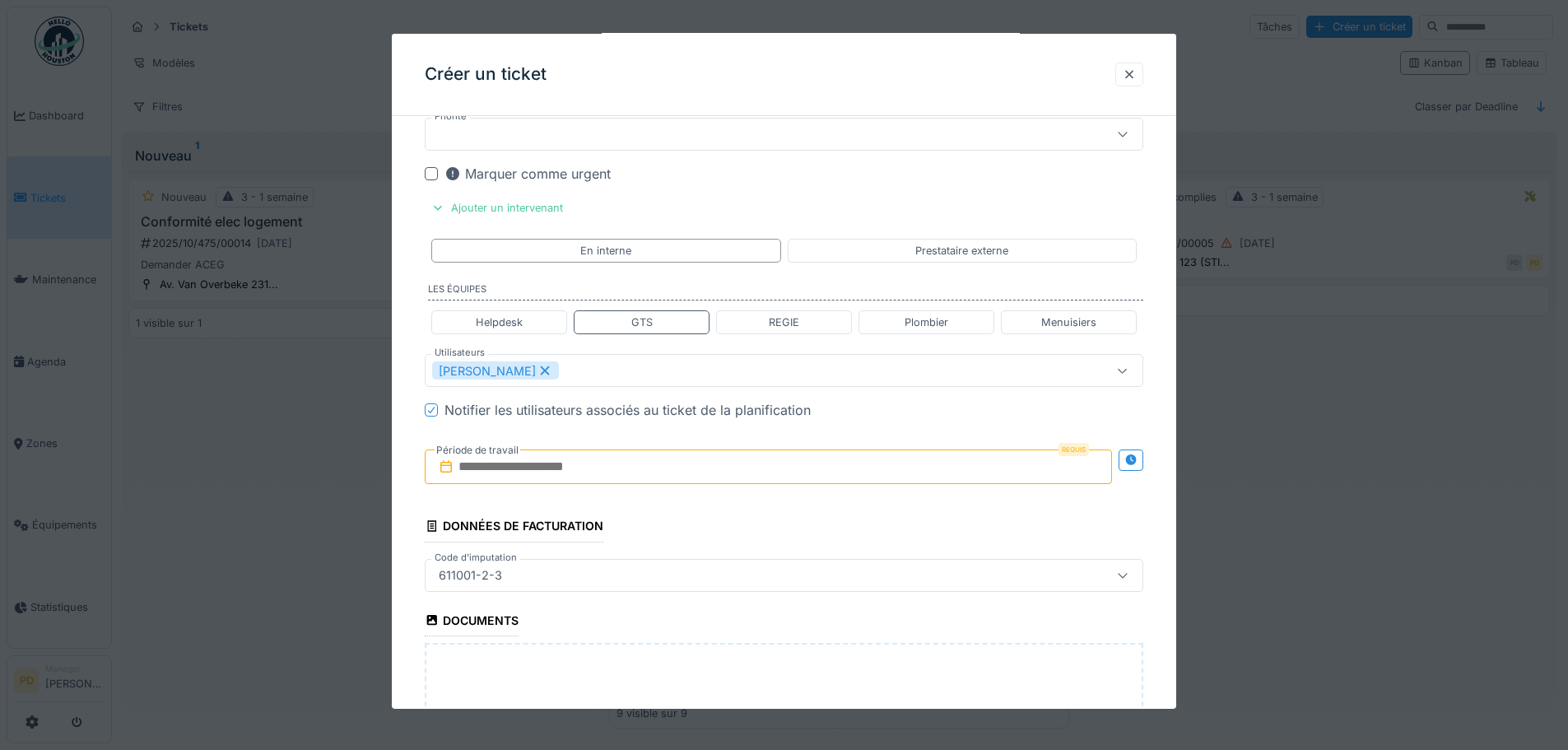
click at [421, 423] on div "**********" at bounding box center [783, 121] width 784 height 1751
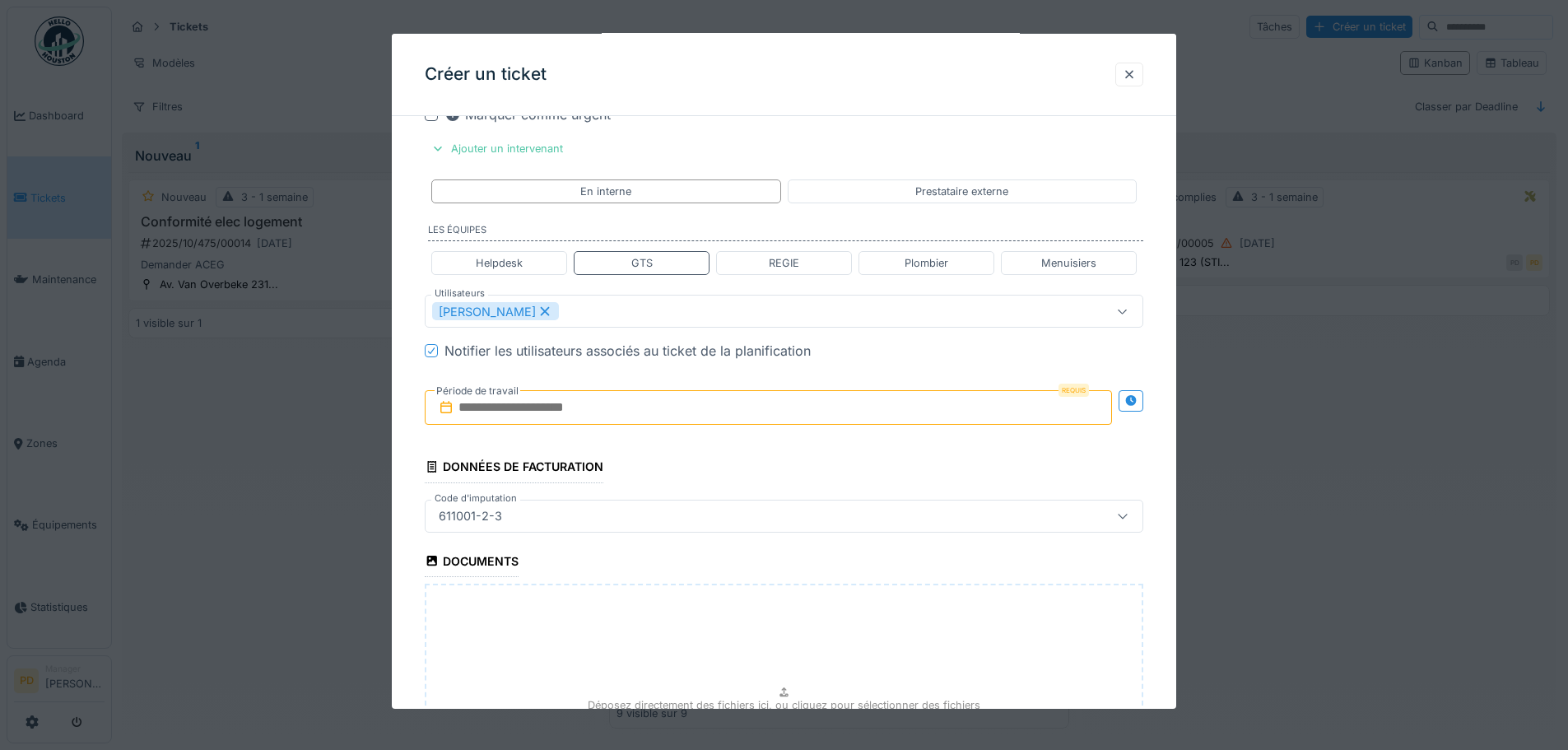
scroll to position [948, 0]
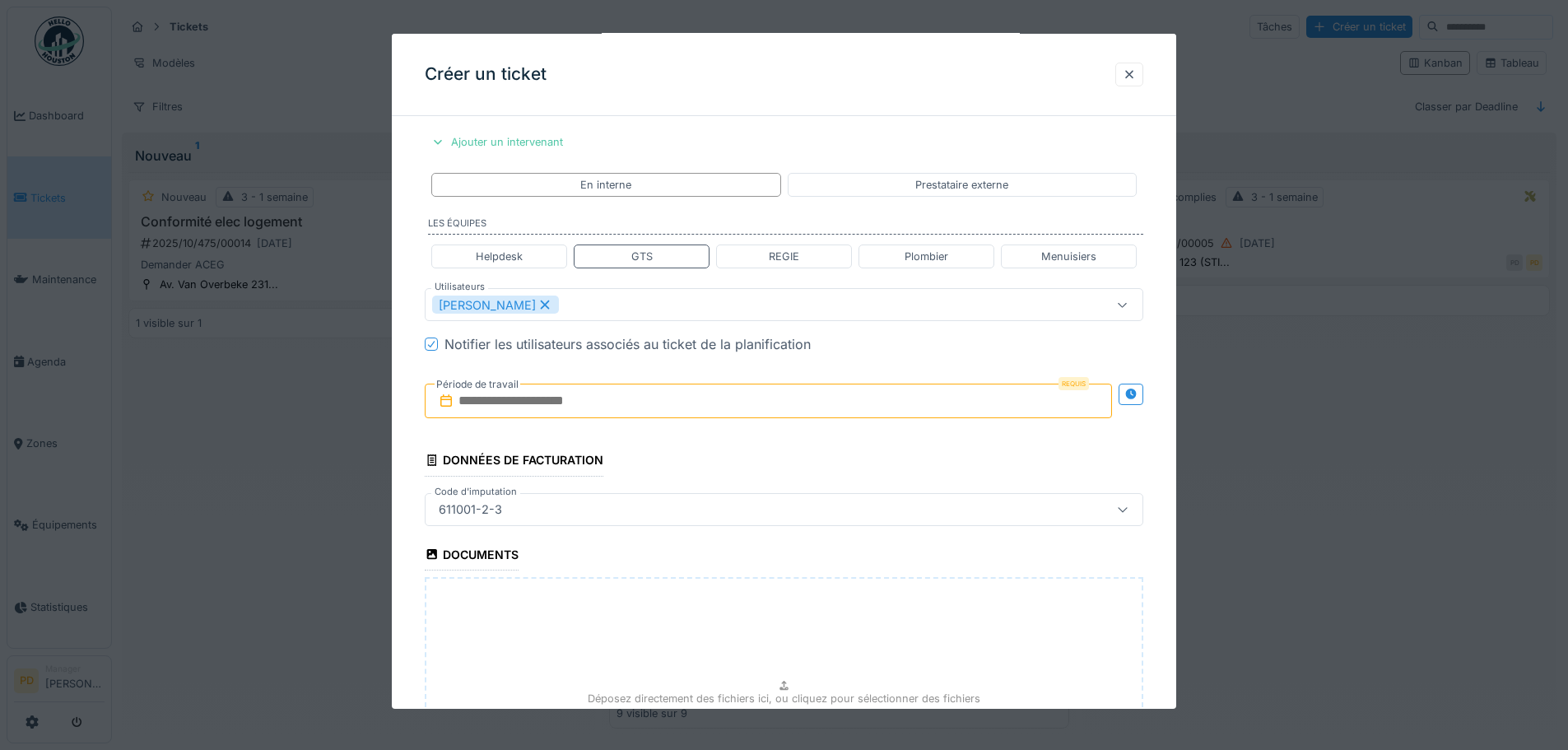
click at [512, 410] on input "text" at bounding box center [768, 401] width 687 height 34
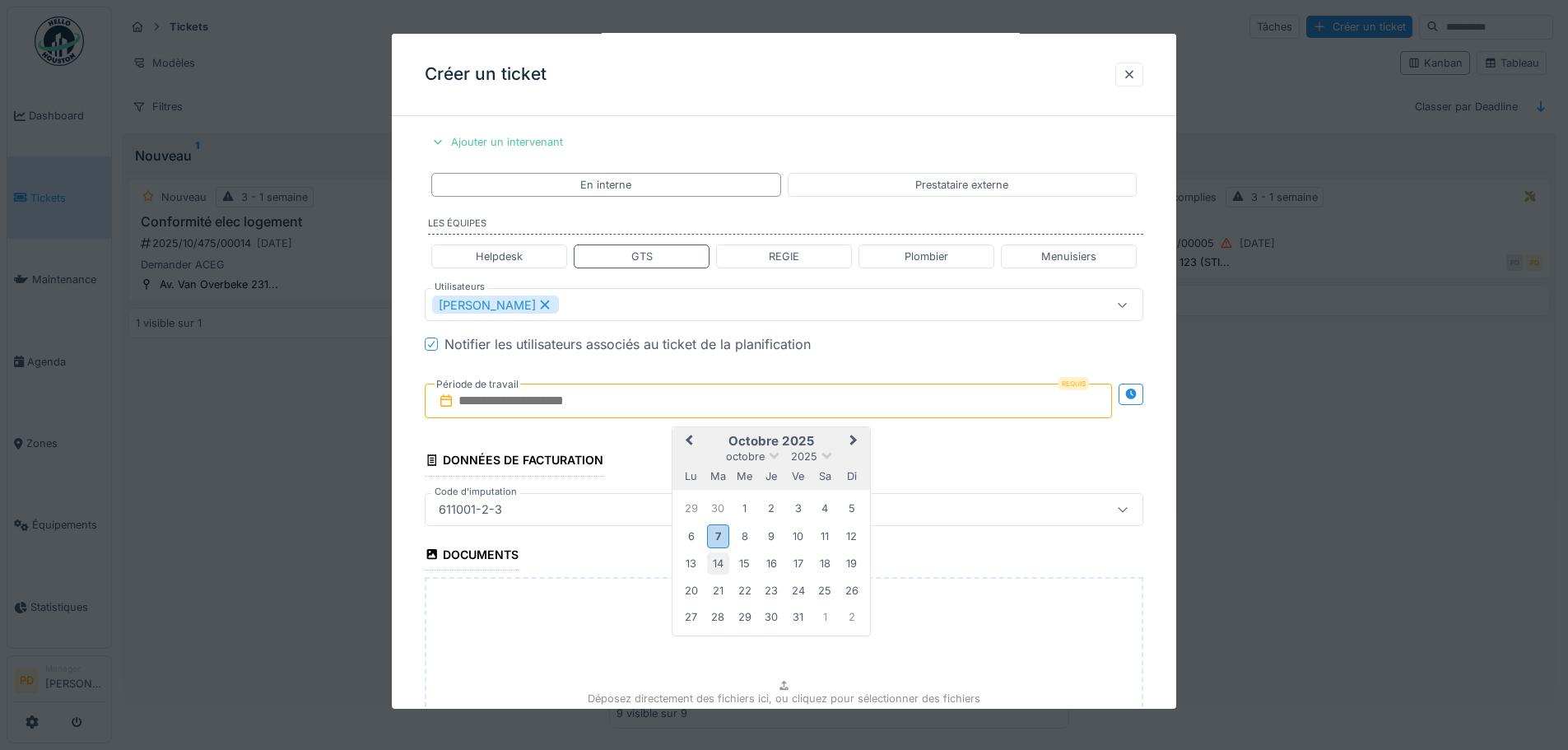
click at [711, 561] on div "14" at bounding box center [717, 563] width 22 height 22
click at [795, 566] on div "17" at bounding box center [797, 563] width 22 height 22
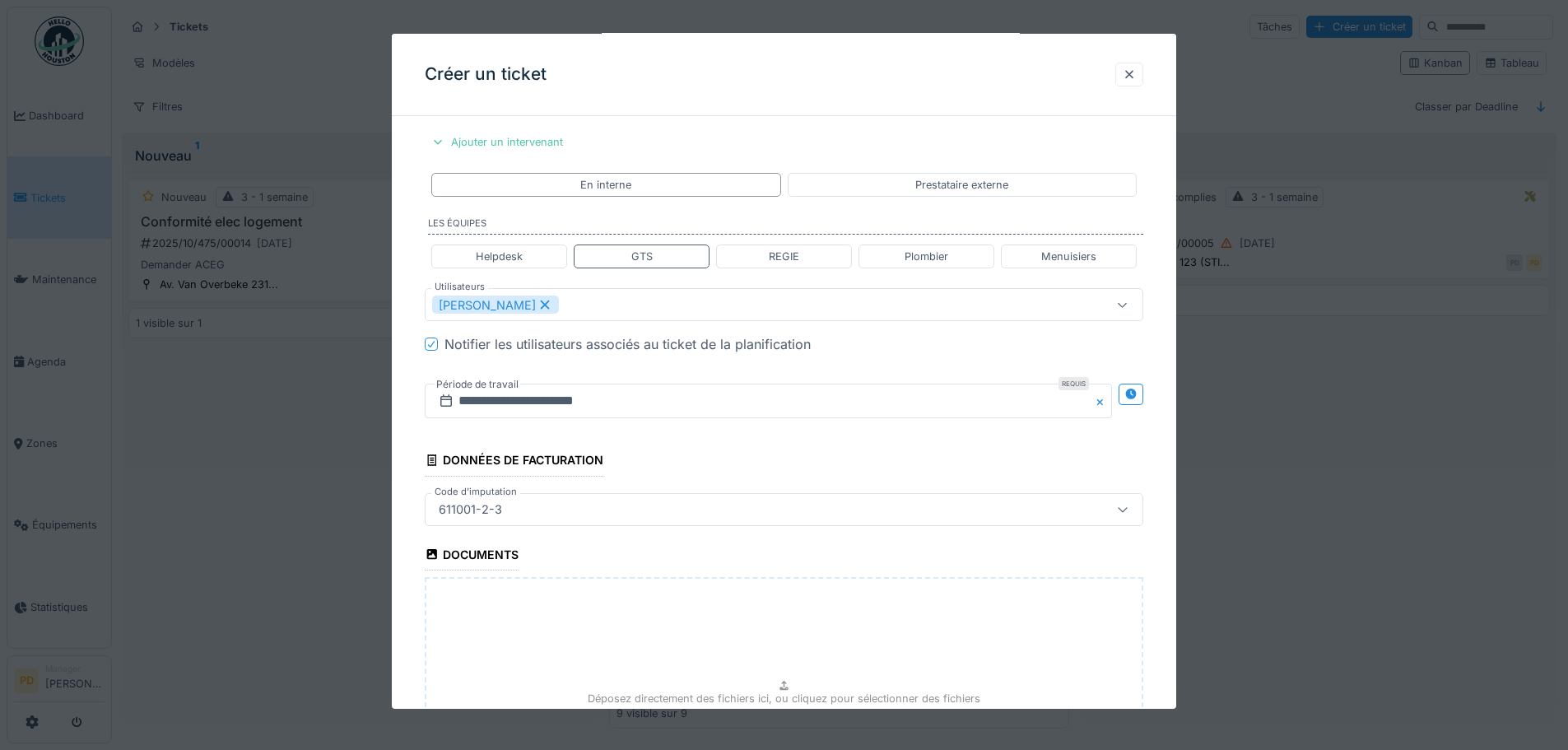
click at [411, 522] on div "**********" at bounding box center [783, 55] width 784 height 1751
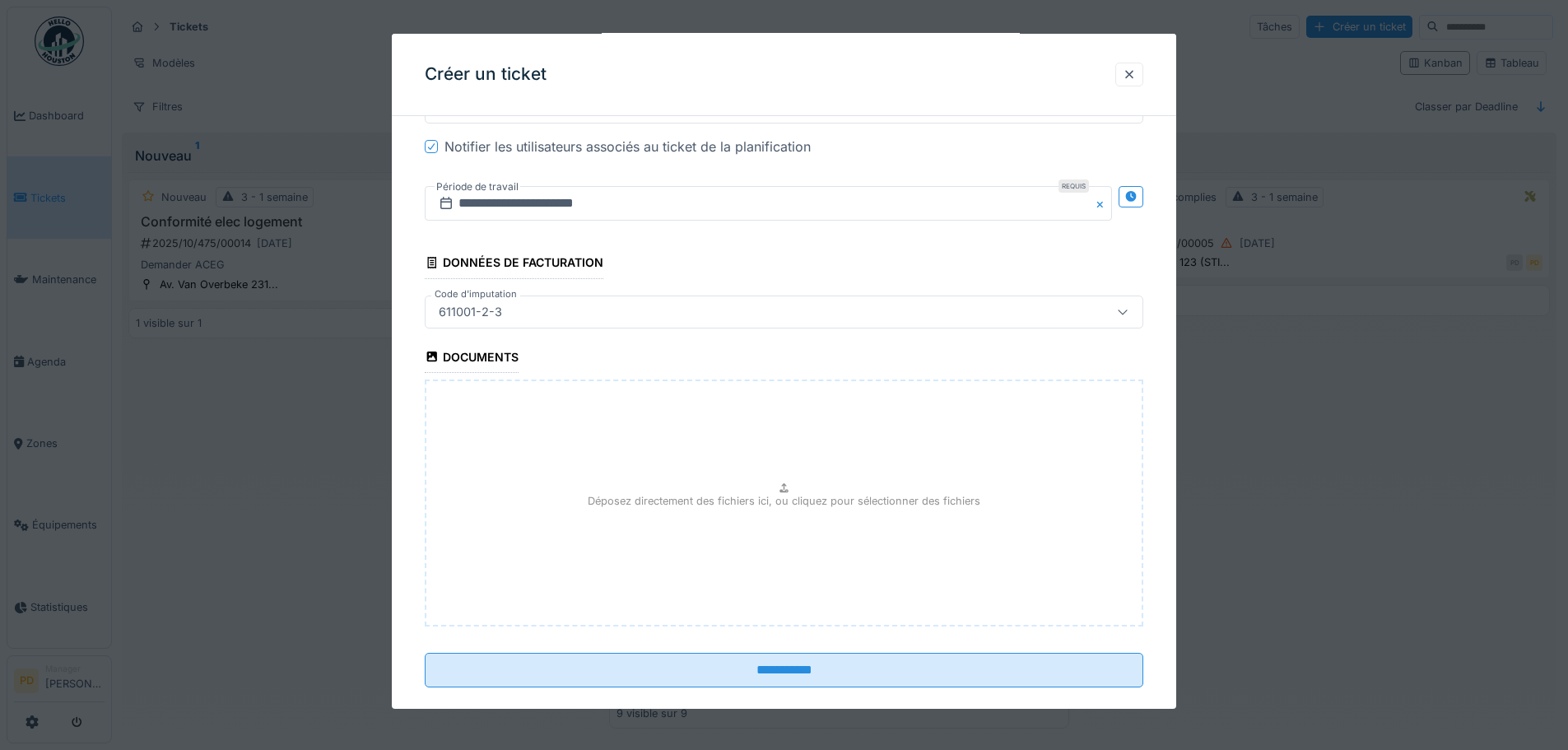
scroll to position [1171, 0]
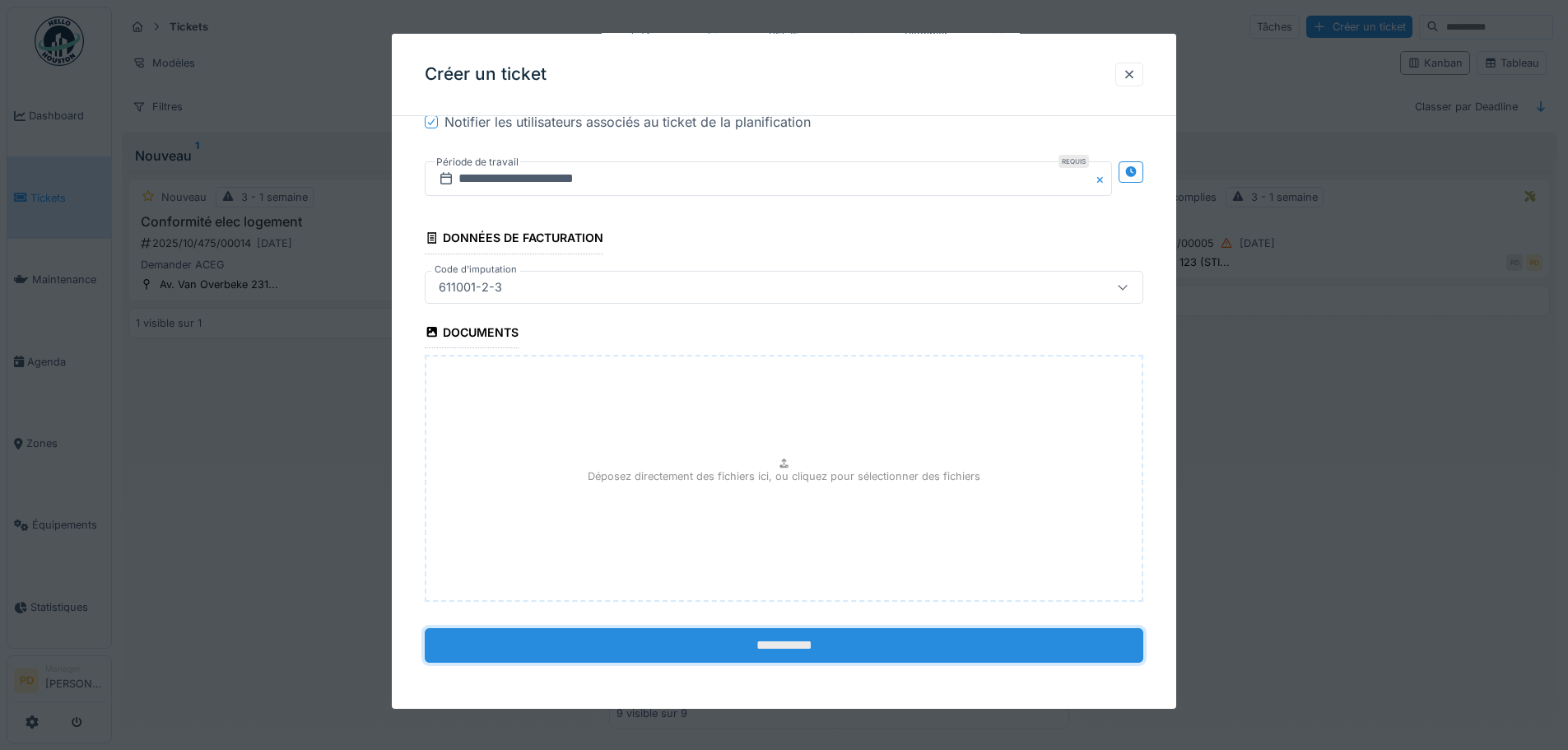
click at [791, 647] on input "**********" at bounding box center [784, 645] width 718 height 34
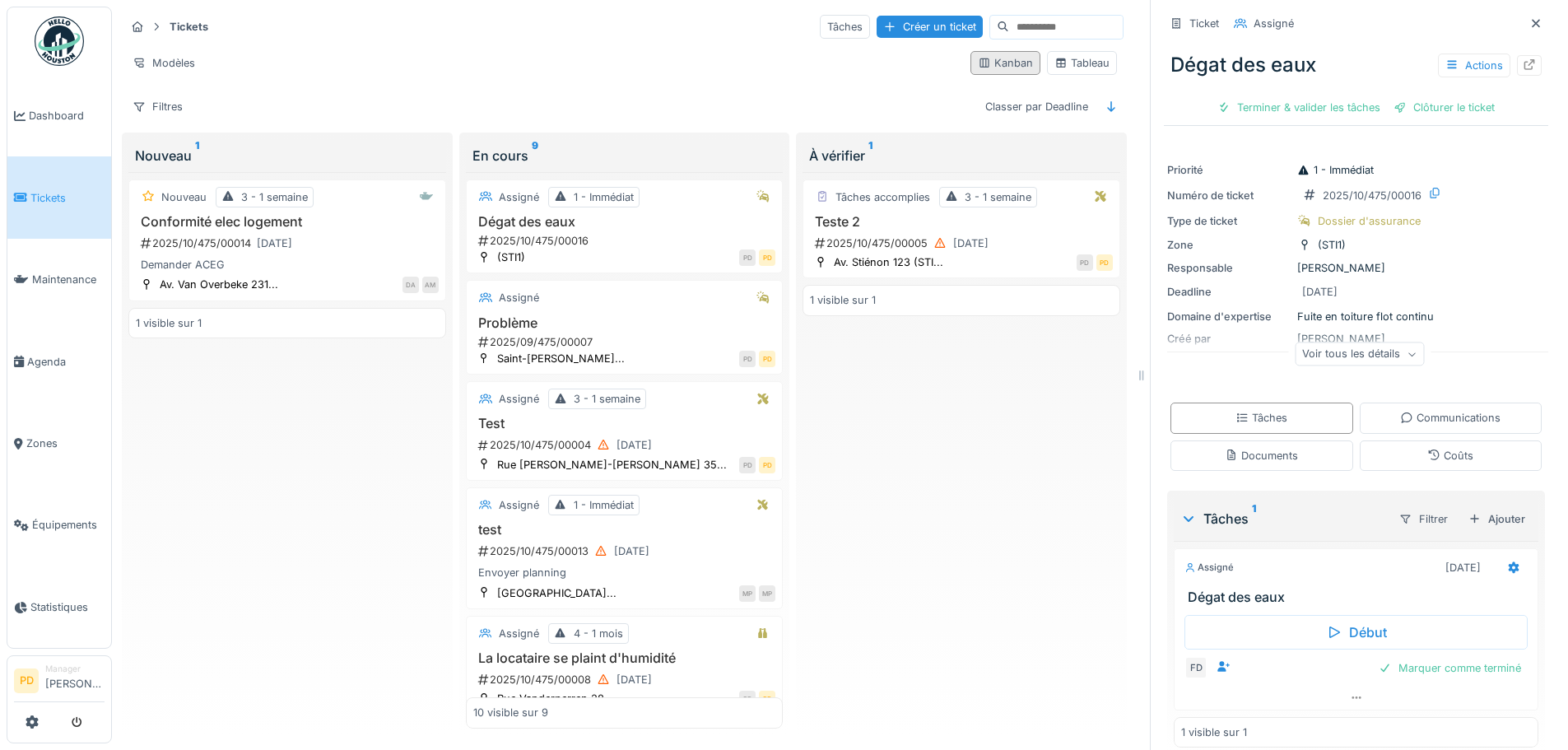
click at [990, 55] on div "Kanban" at bounding box center [1005, 63] width 55 height 15
click at [1057, 55] on div "Tableau" at bounding box center [1082, 63] width 55 height 15
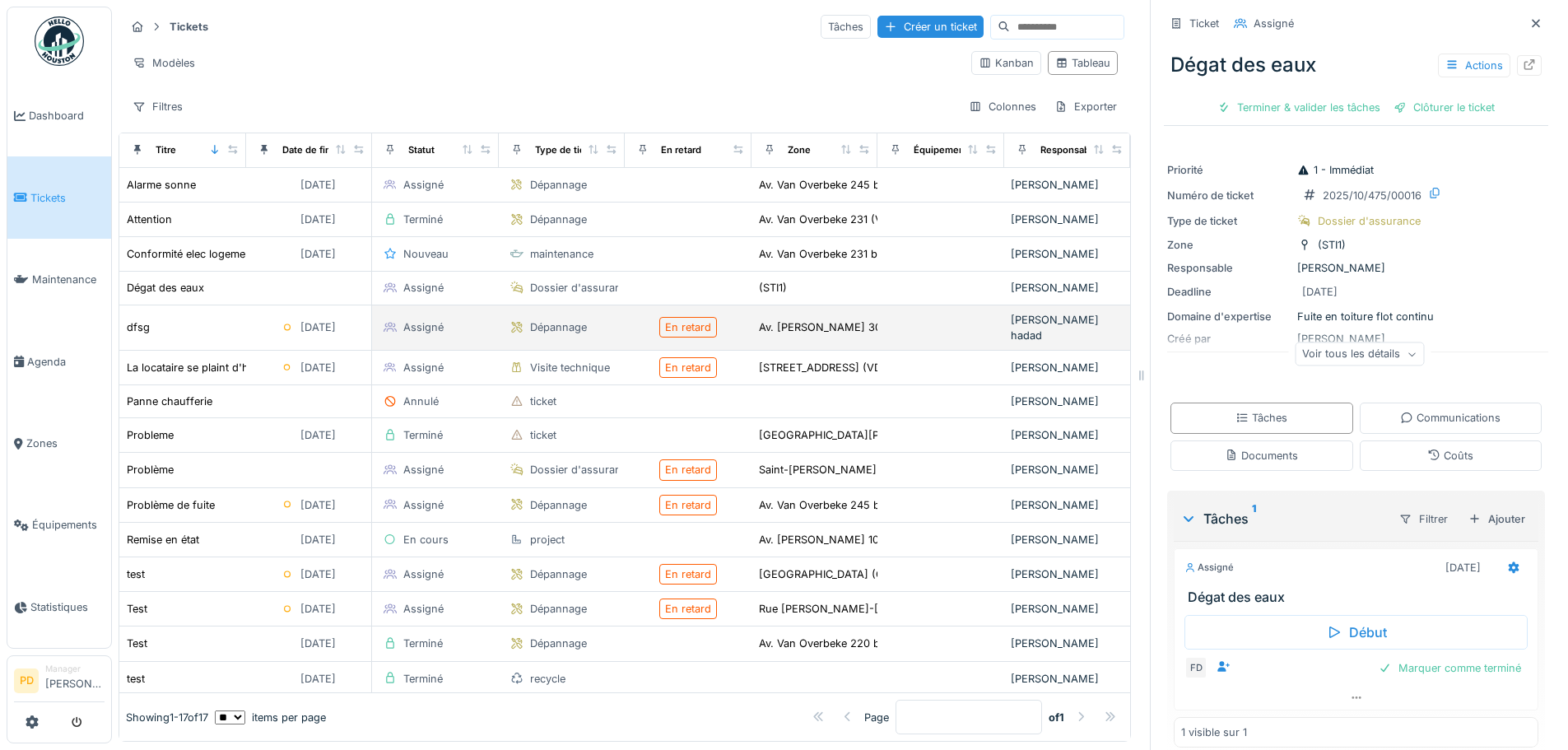
click at [538, 319] on div "Dépannage" at bounding box center [558, 327] width 57 height 15
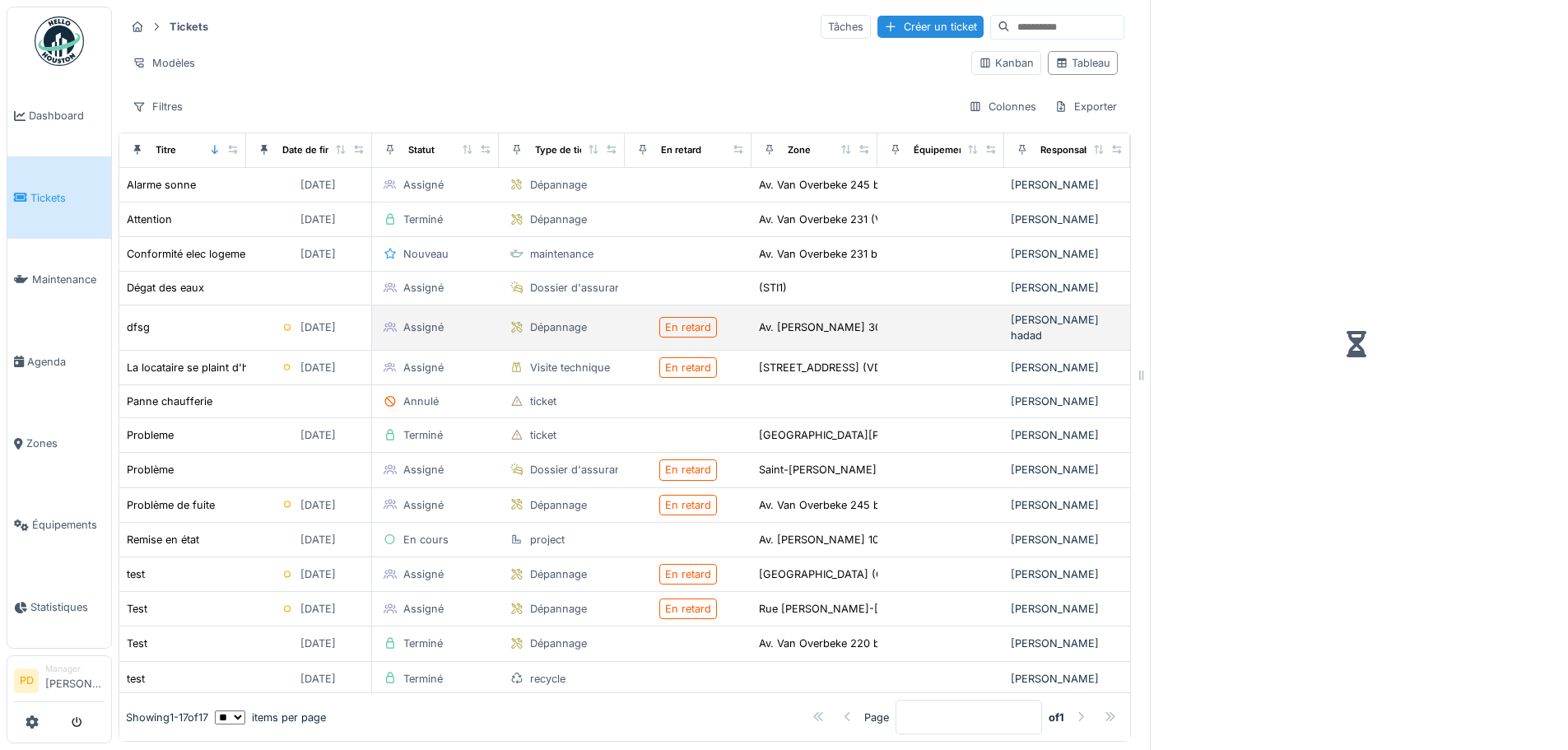
click at [538, 319] on div "Dépannage" at bounding box center [558, 327] width 57 height 15
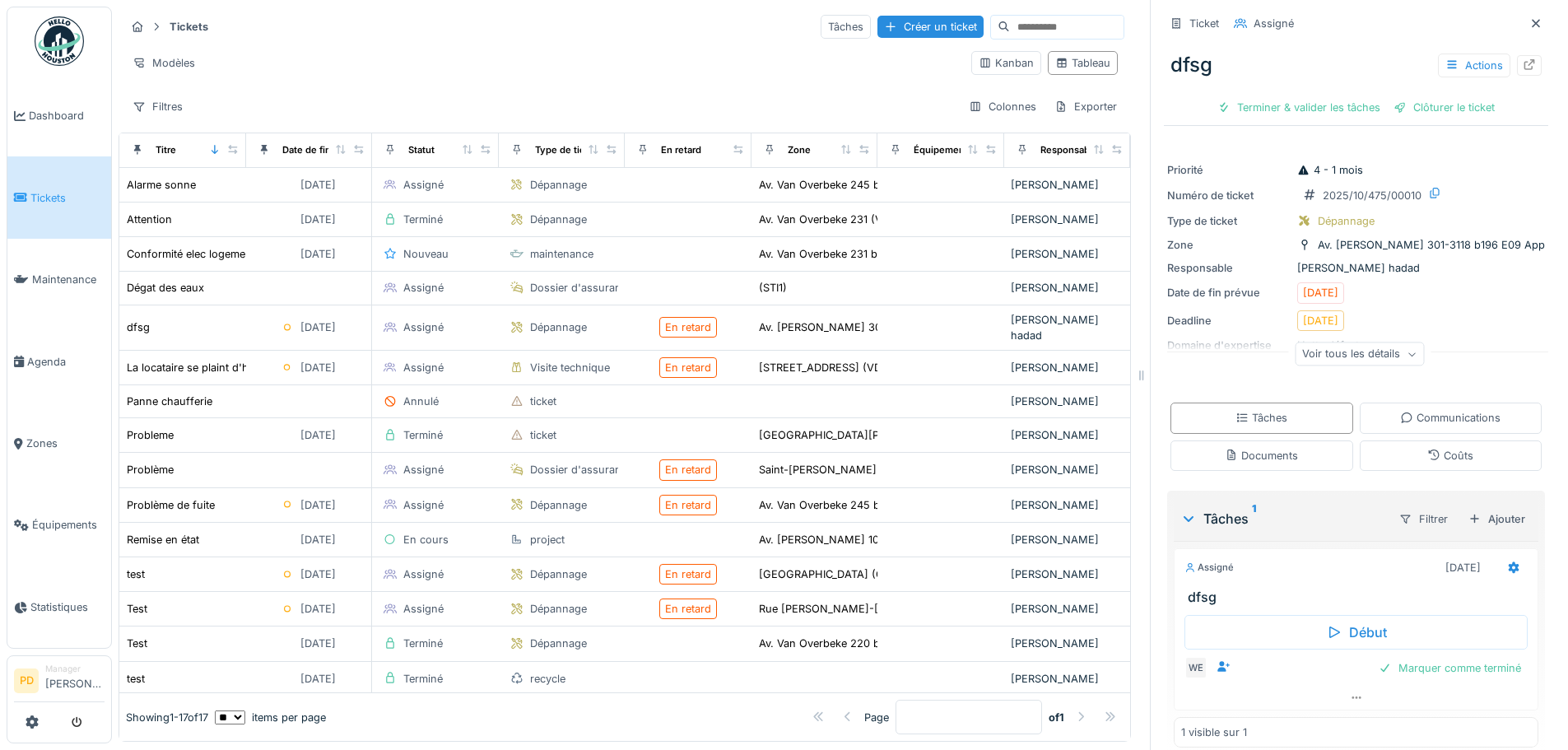
click at [1319, 347] on div "Voir tous les détails" at bounding box center [1359, 354] width 130 height 24
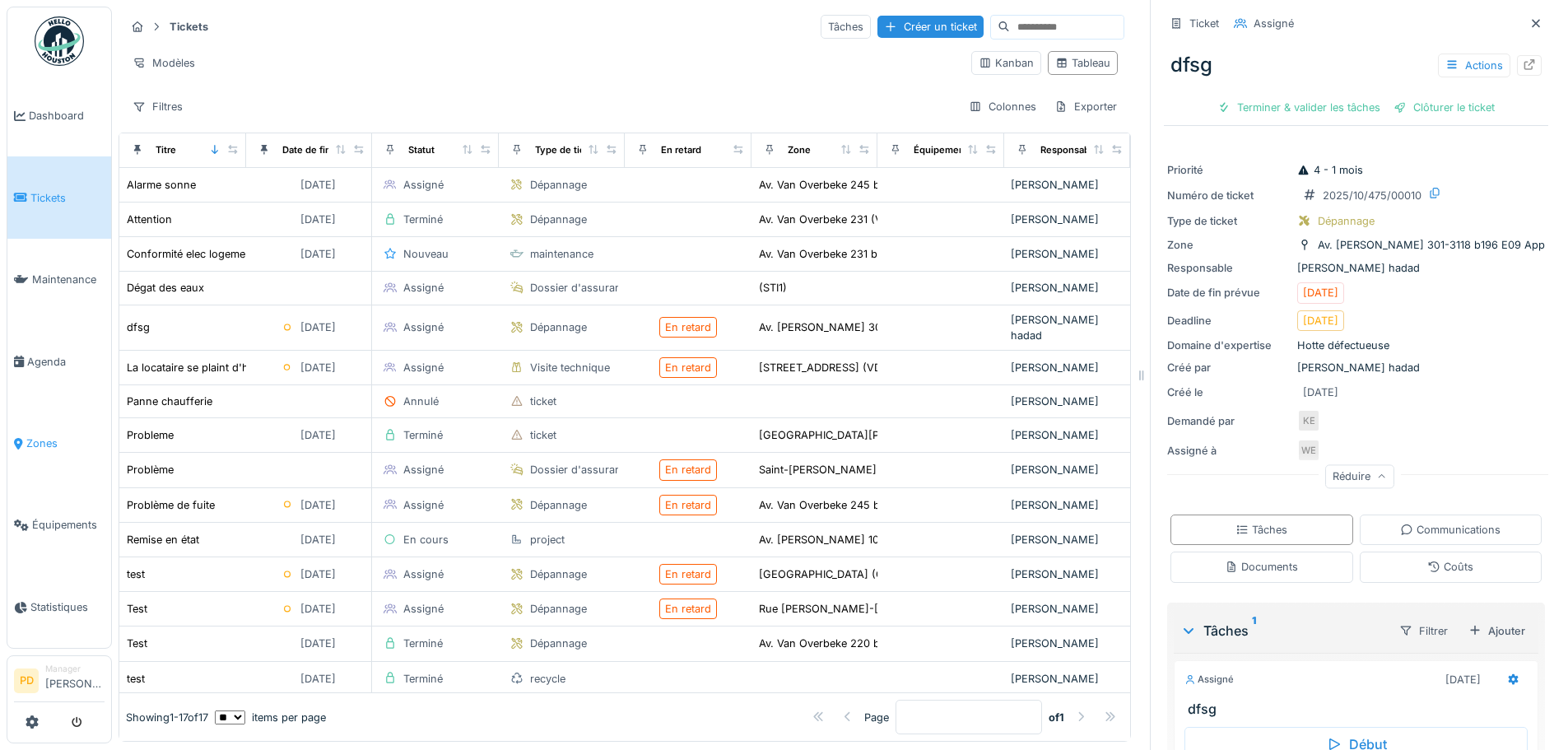
click at [33, 436] on span "Zones" at bounding box center [66, 443] width 78 height 15
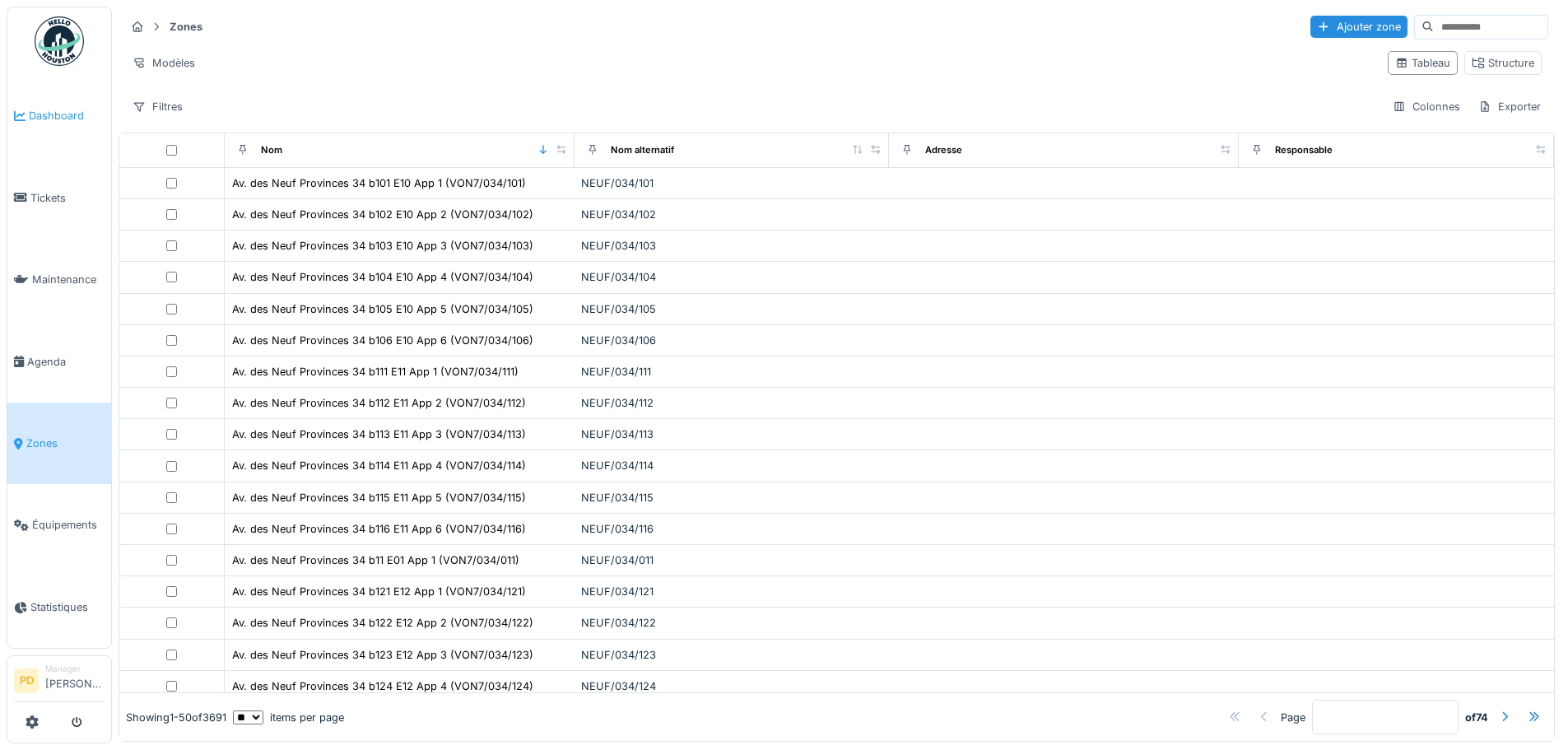
click at [40, 117] on span "Dashboard" at bounding box center [66, 115] width 75 height 15
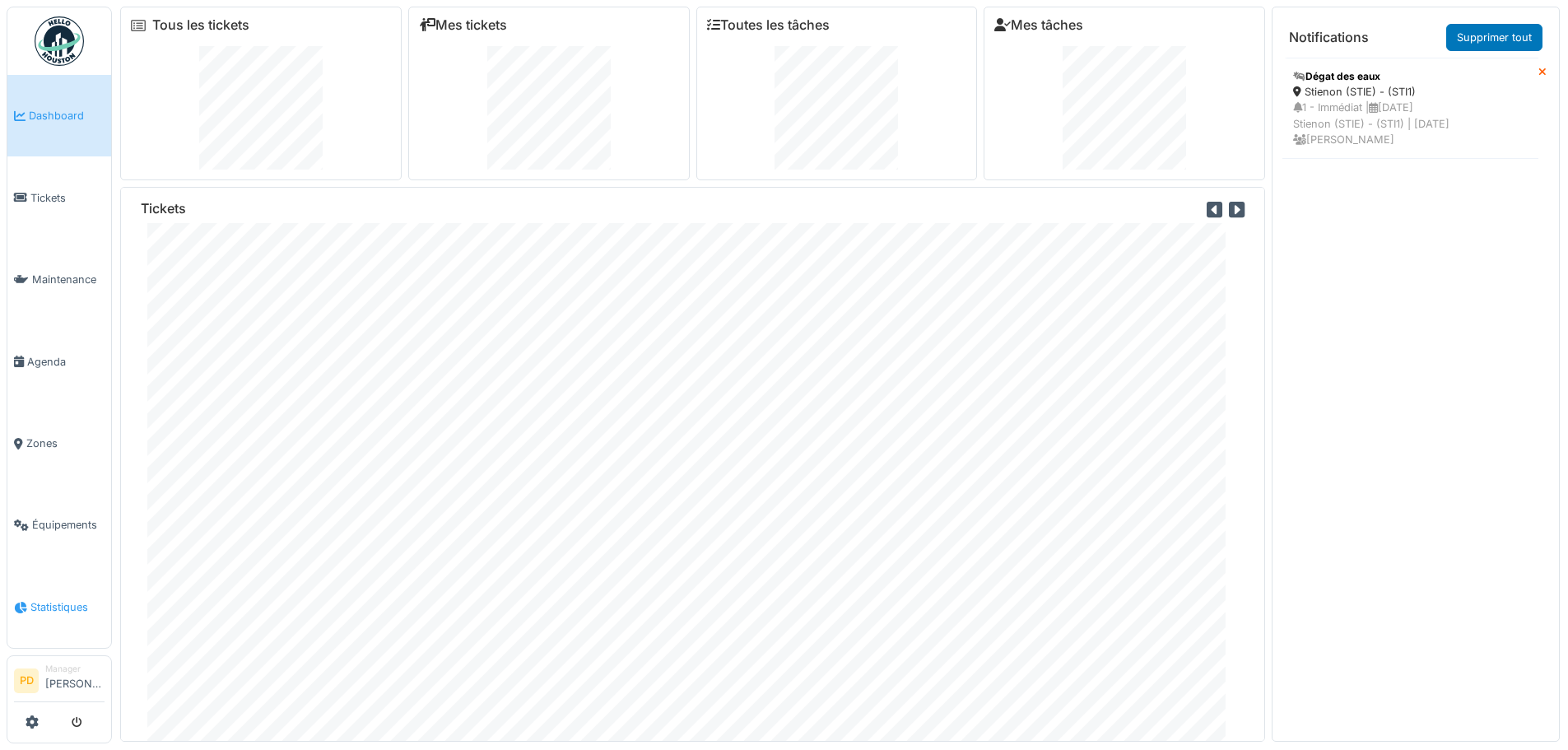
click at [41, 599] on span "Statistiques" at bounding box center [68, 607] width 74 height 15
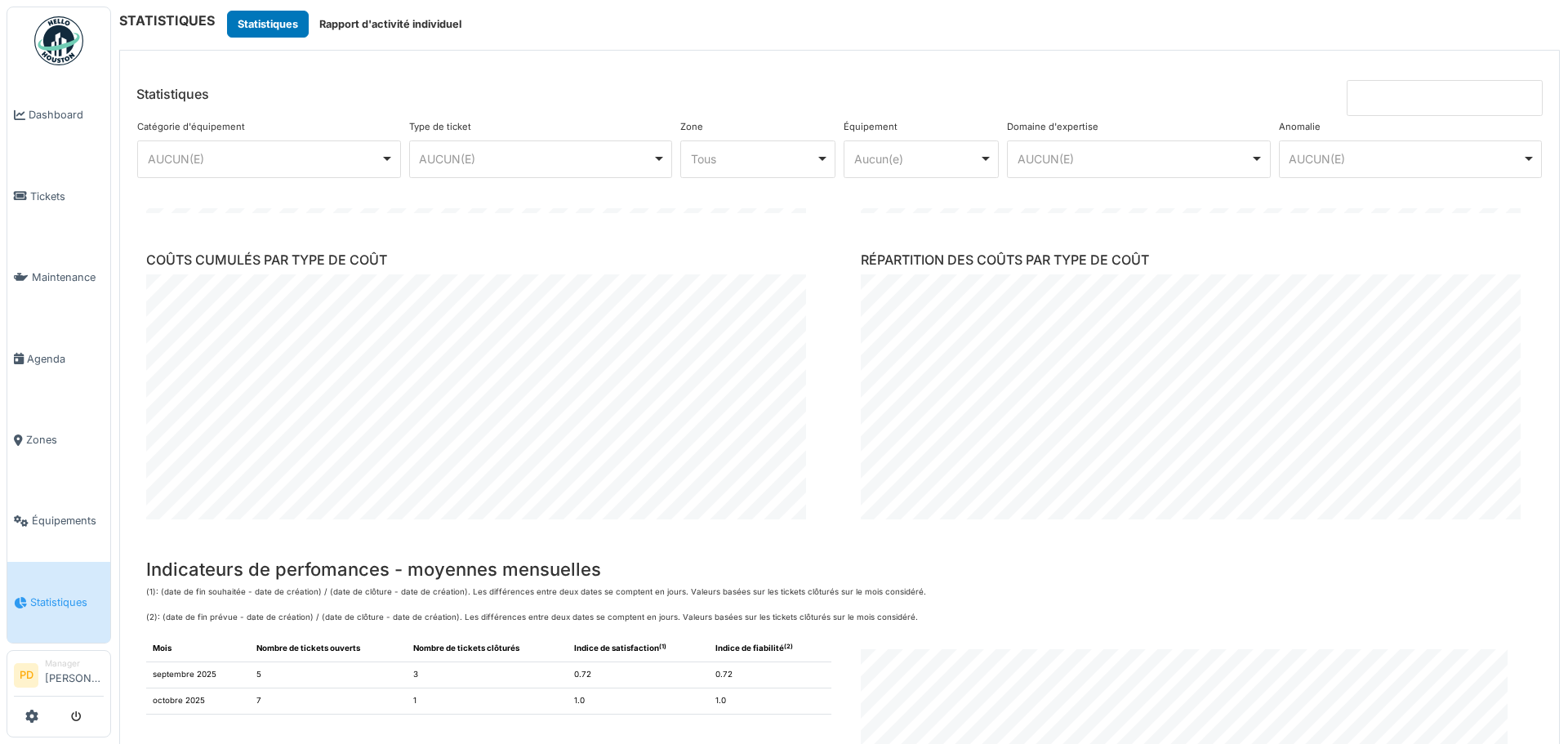
scroll to position [1247, 0]
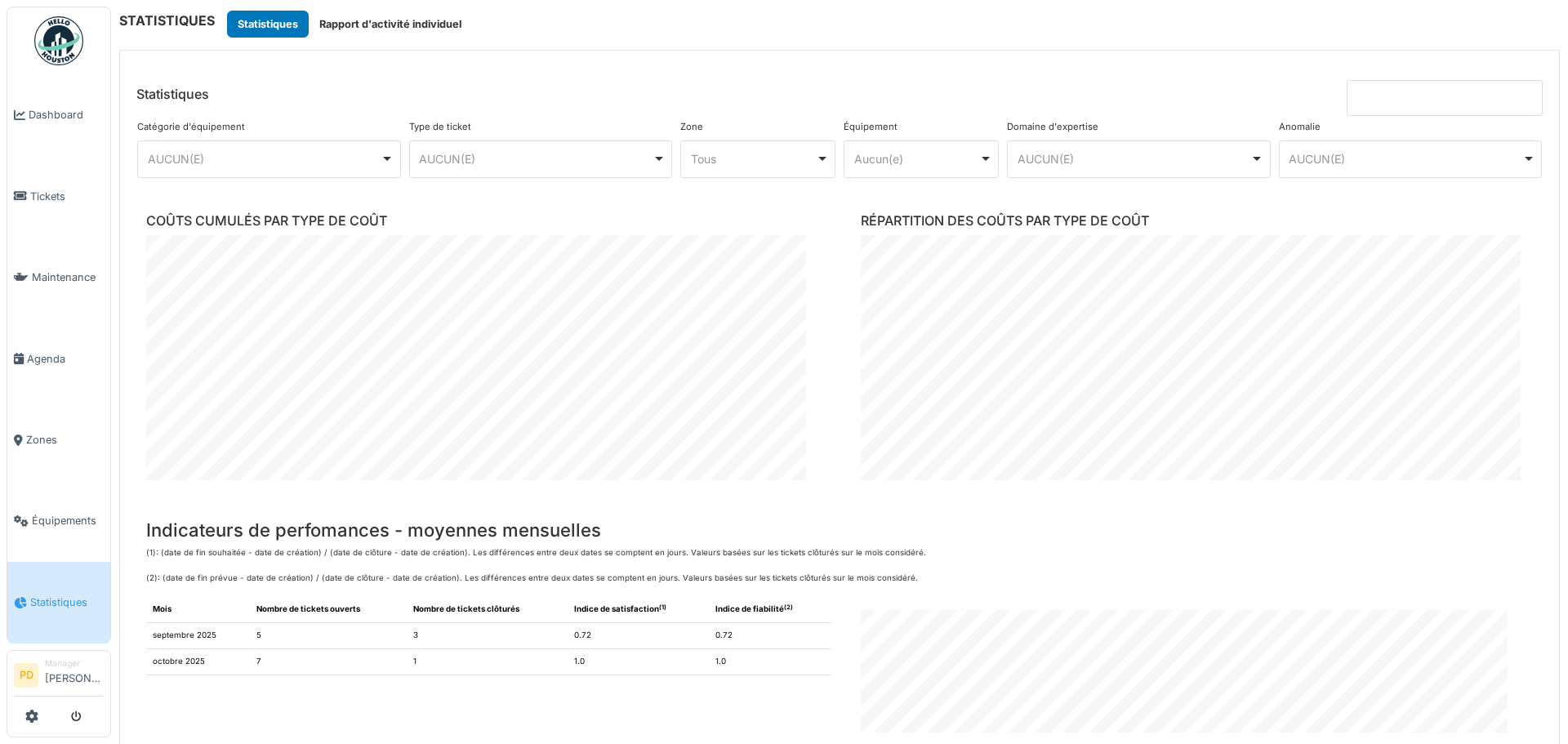
click at [63, 29] on img at bounding box center [59, 41] width 49 height 49
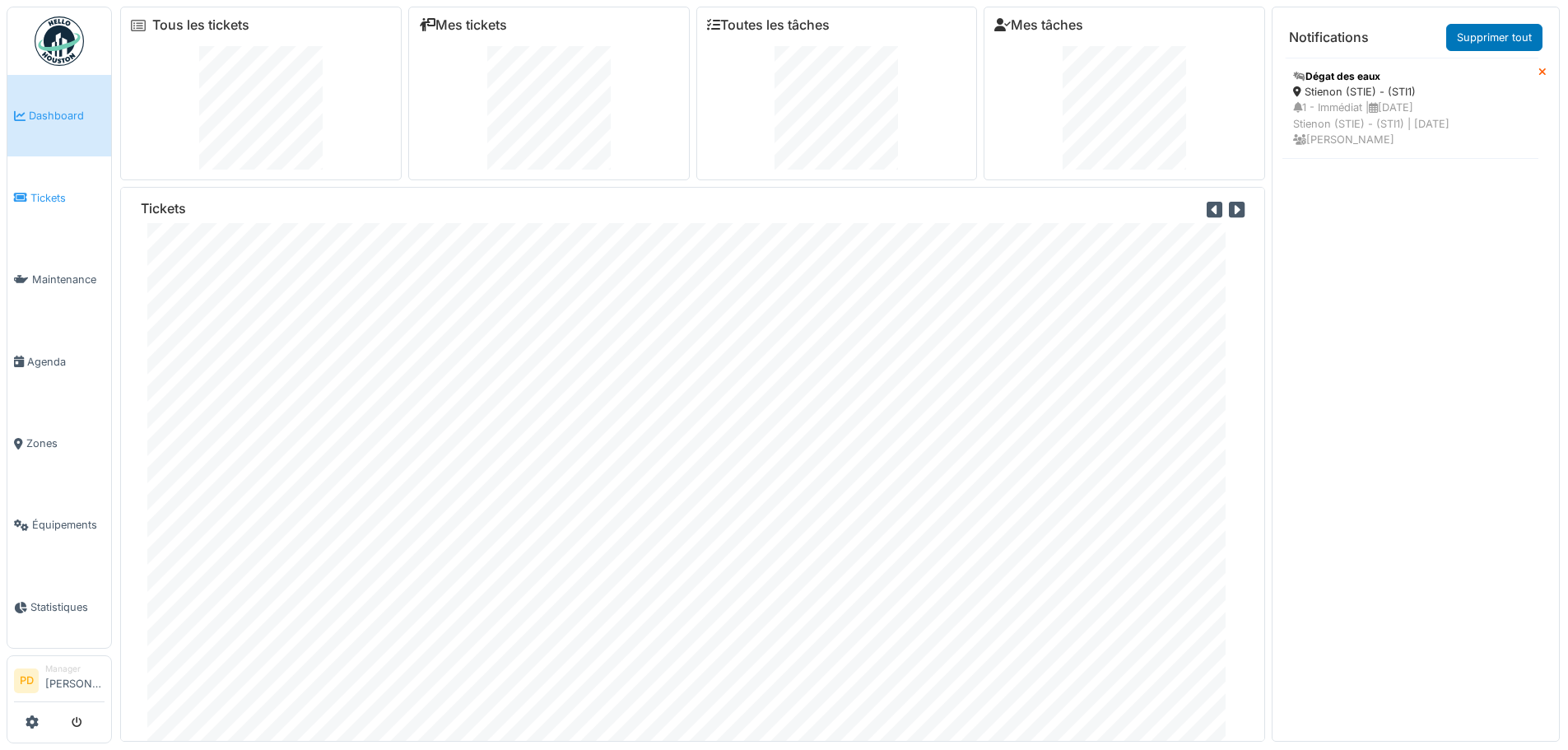
click at [41, 195] on span "Tickets" at bounding box center [68, 198] width 74 height 15
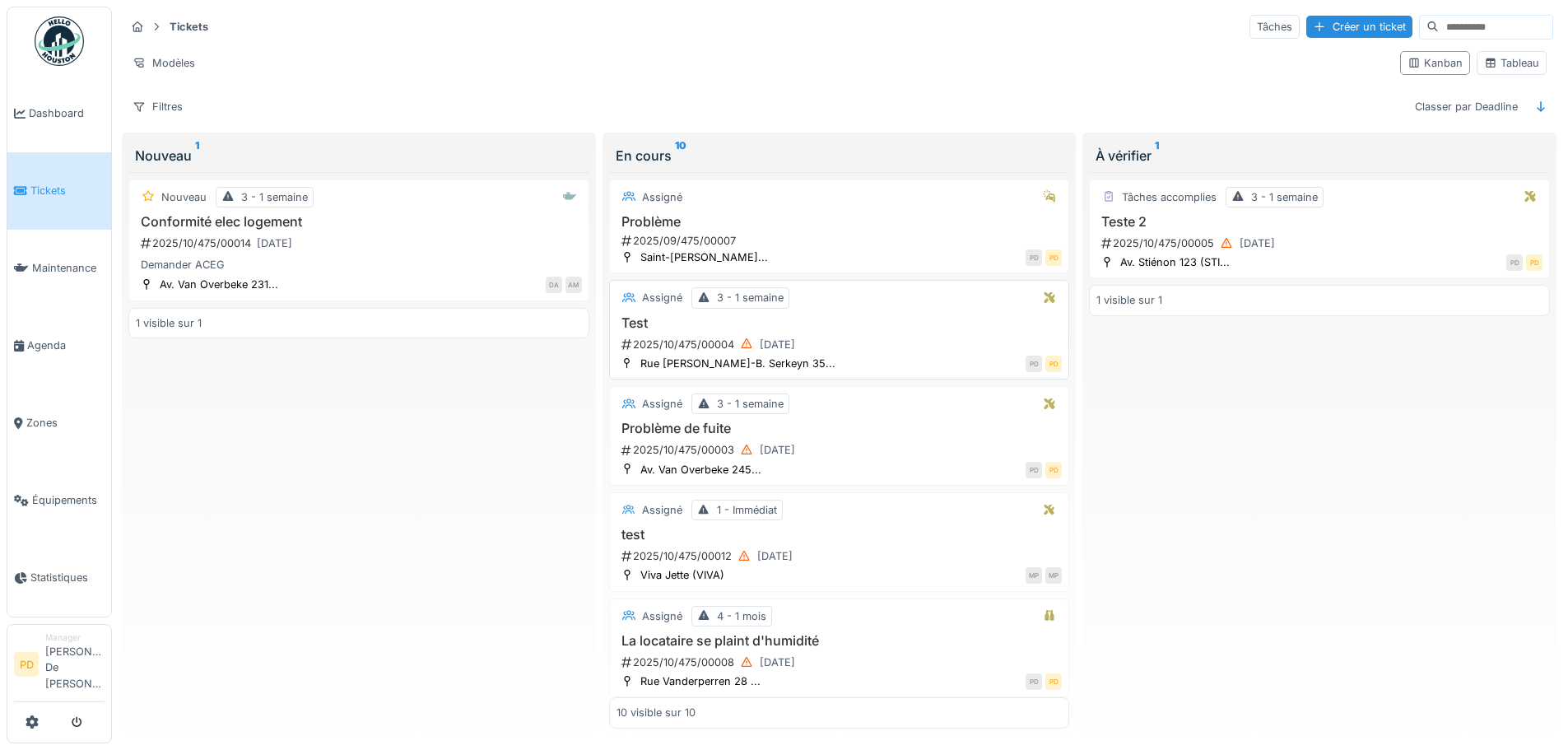
click at [777, 325] on h3 "Test" at bounding box center [839, 323] width 446 height 15
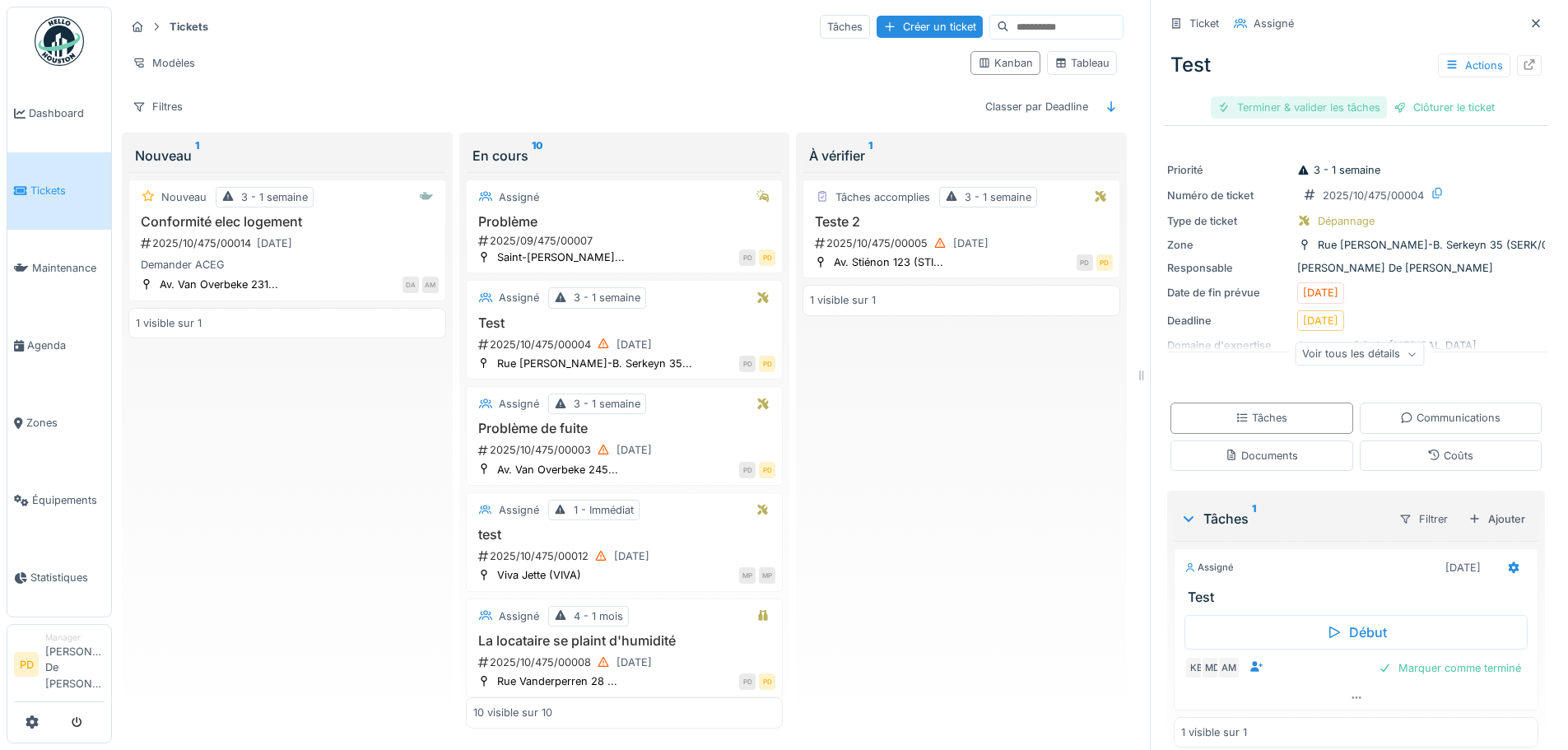
click at [1268, 111] on div "Terminer & valider les tâches" at bounding box center [1298, 107] width 176 height 22
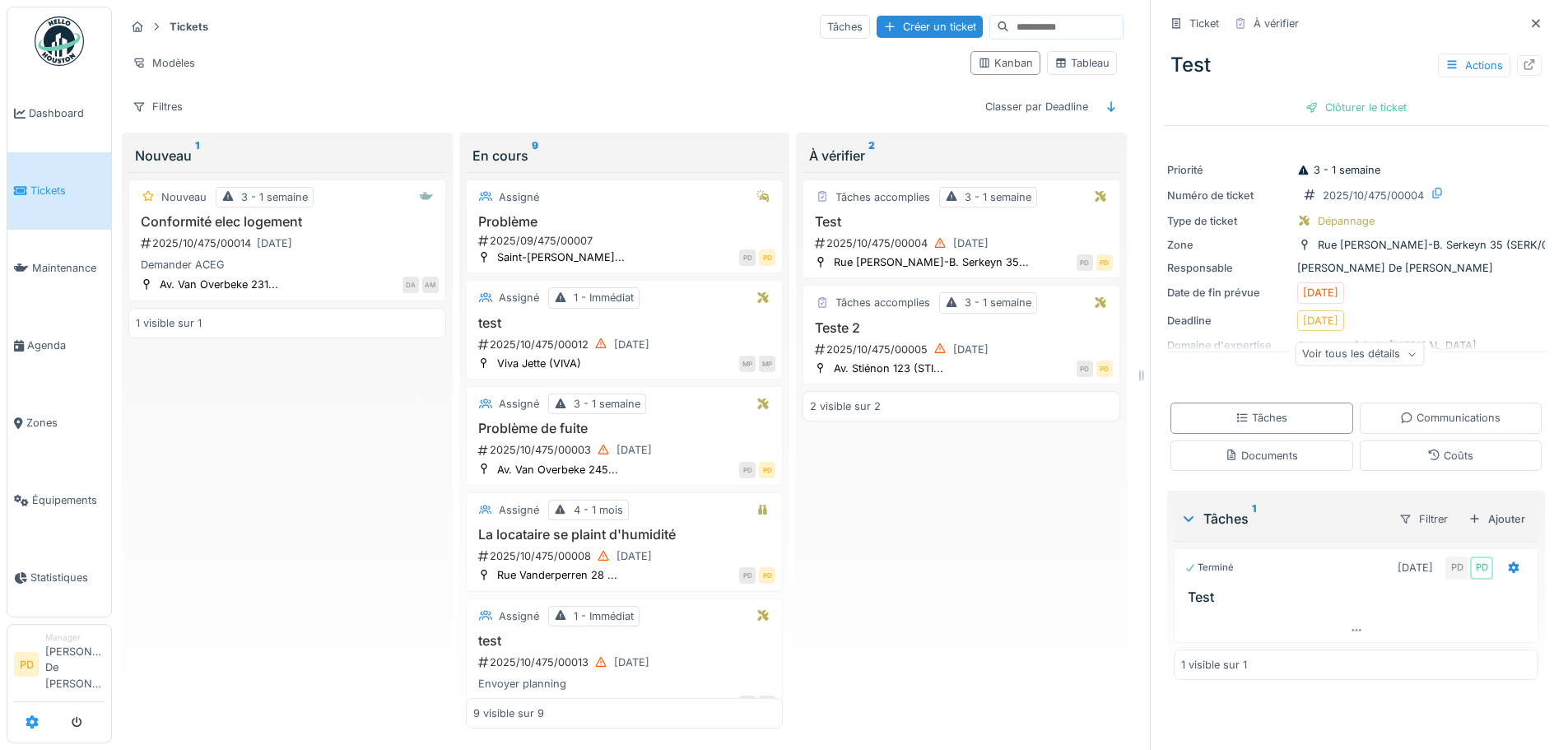
click at [30, 720] on icon at bounding box center [32, 722] width 13 height 13
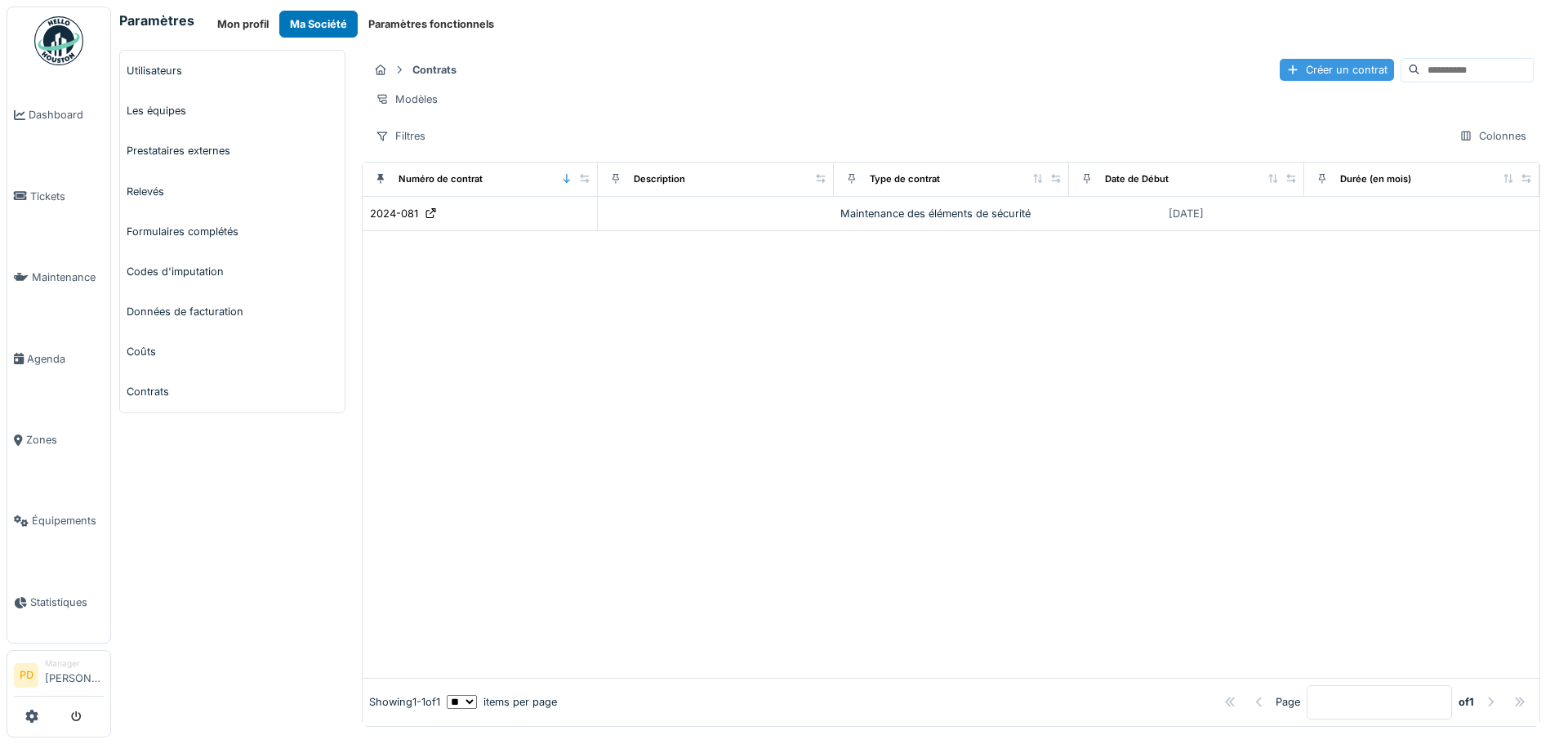
click at [1280, 68] on div "Créer un contrat" at bounding box center [1336, 69] width 114 height 22
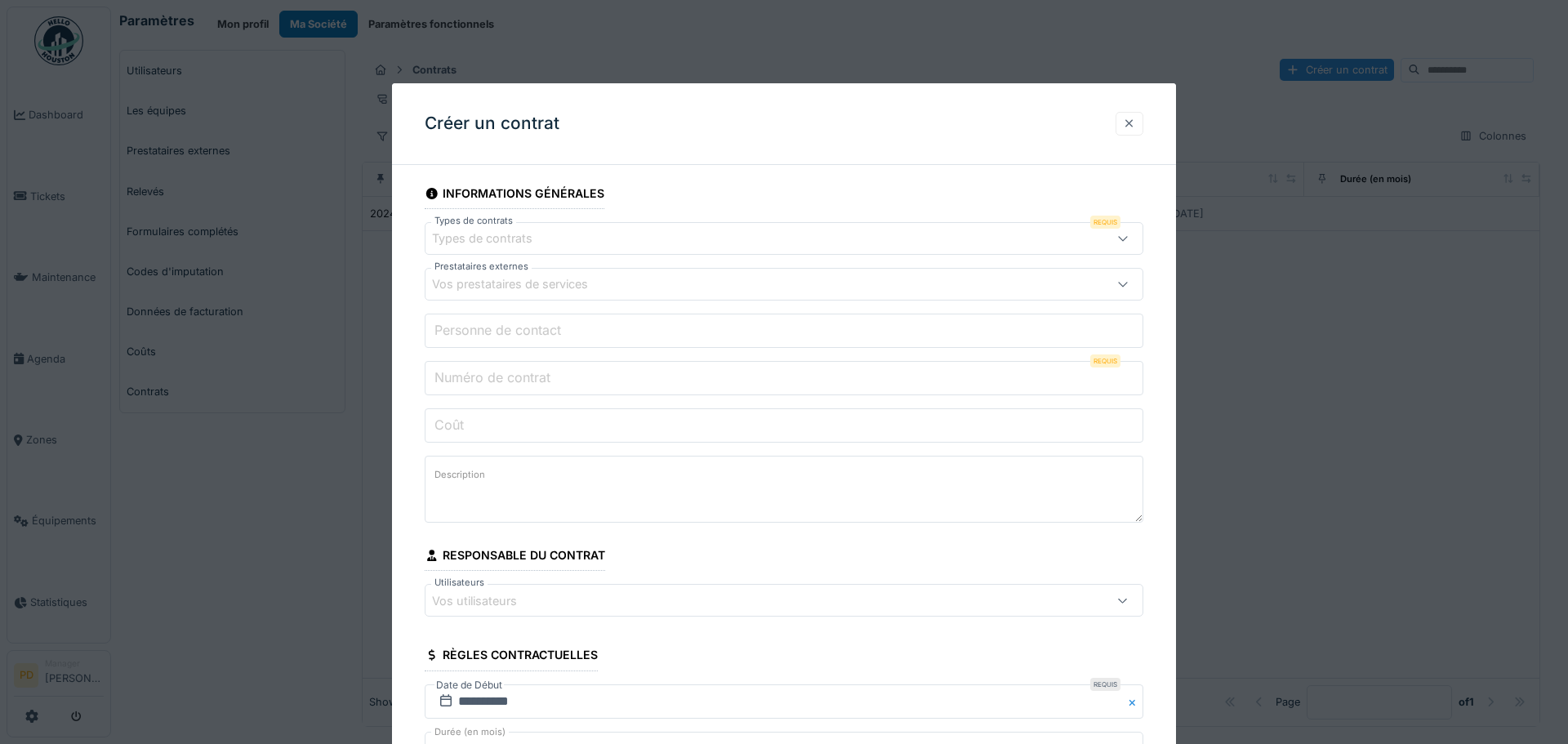
click at [1124, 126] on div at bounding box center [1129, 124] width 13 height 15
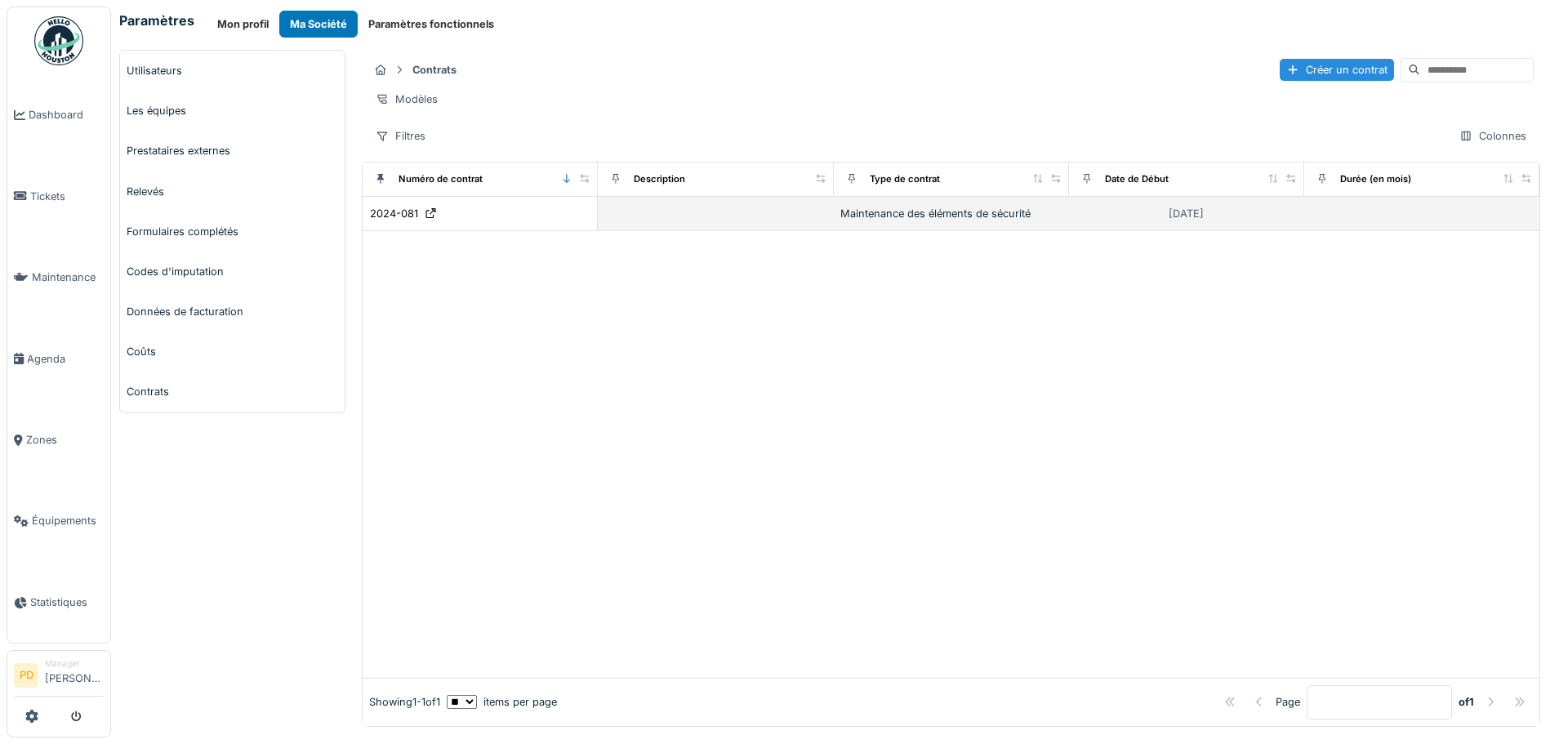
click at [907, 221] on div "Maintenance des éléments de sécurité" at bounding box center [951, 214] width 222 height 15
click at [433, 219] on icon at bounding box center [431, 213] width 13 height 10
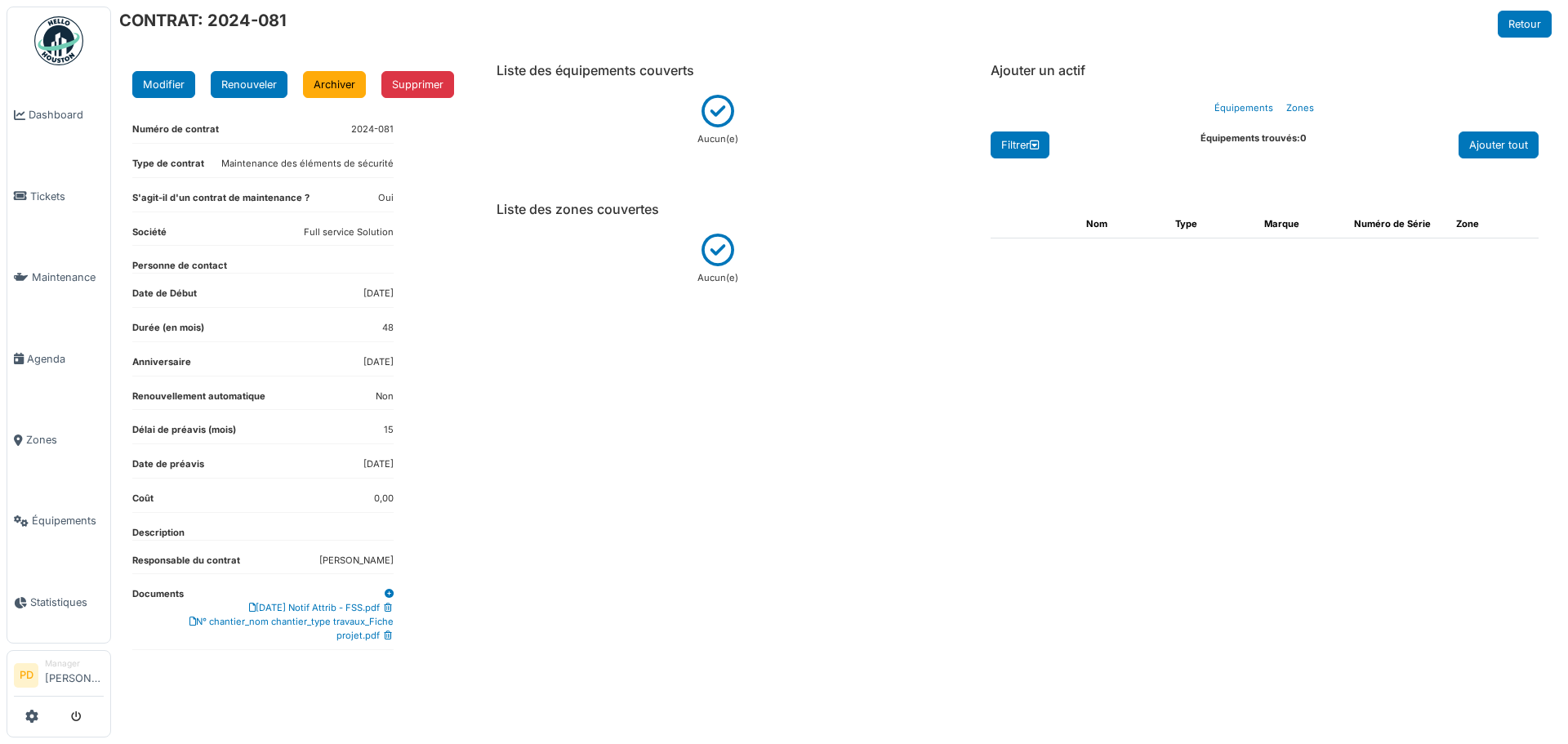
click at [307, 260] on dl "Personne de contact" at bounding box center [263, 267] width 261 height 15
click at [159, 78] on button "Modifier" at bounding box center [164, 84] width 63 height 27
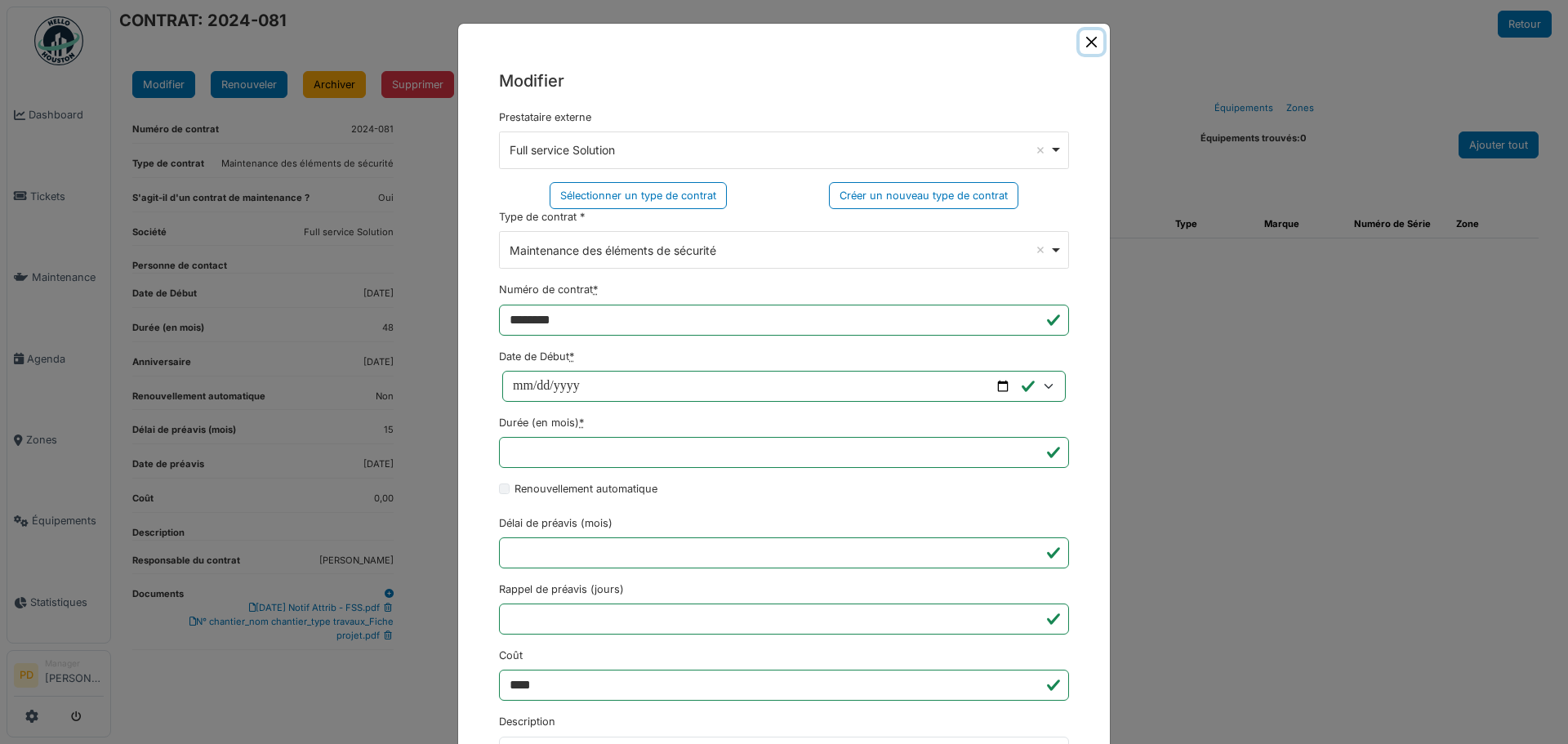
click at [1090, 42] on button "Close" at bounding box center [1091, 42] width 24 height 24
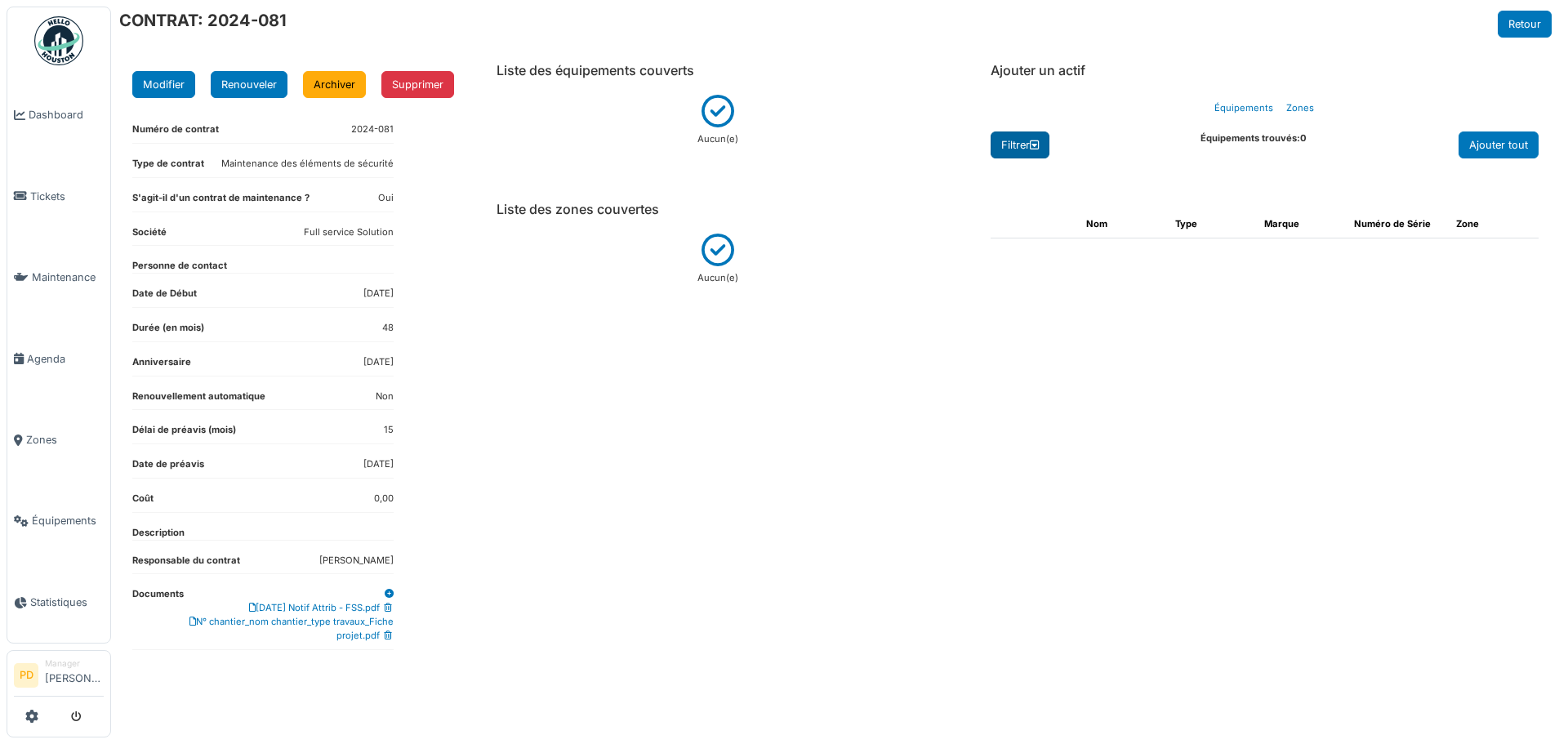
click at [1017, 147] on div "Filtrer" at bounding box center [1020, 145] width 59 height 27
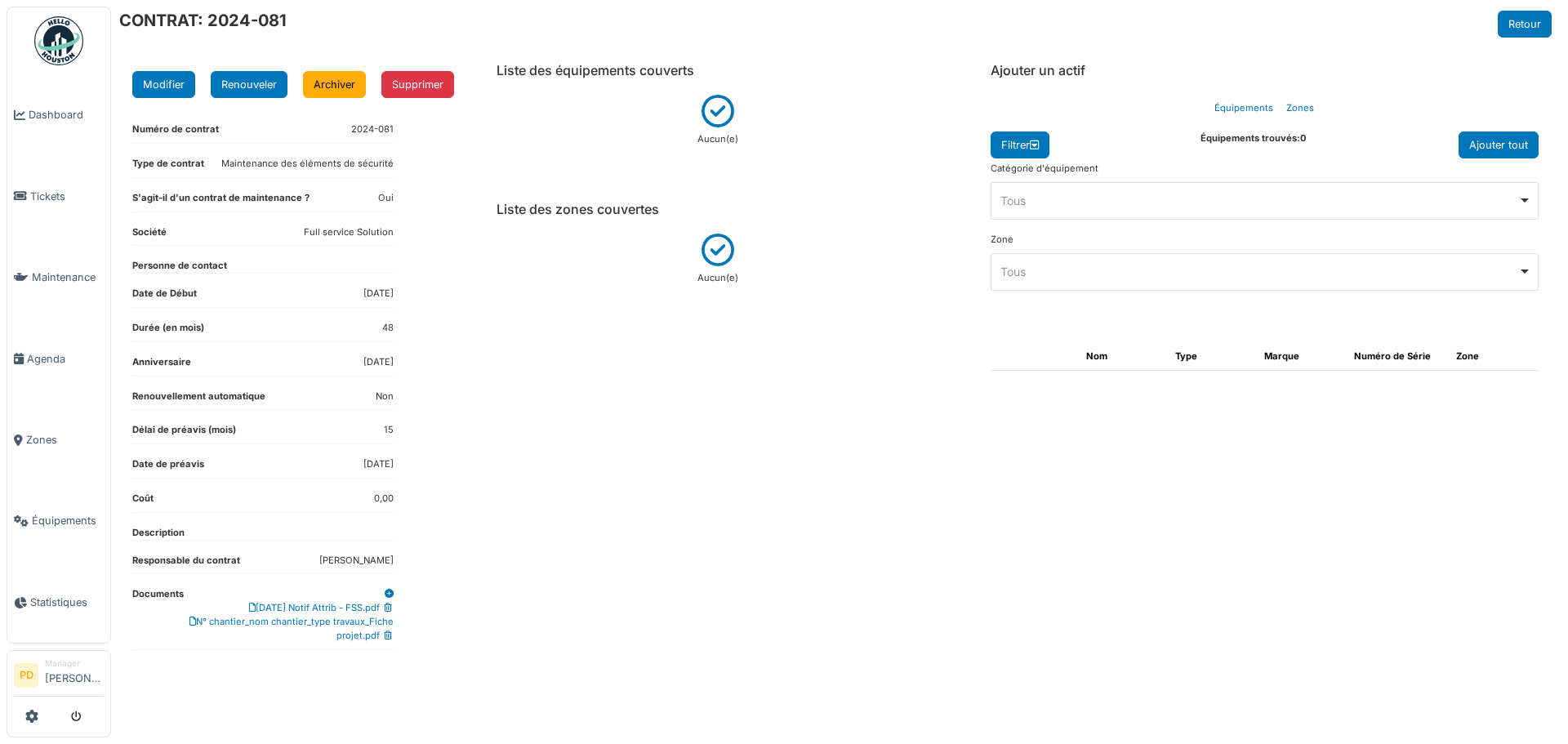
click at [1035, 201] on div "Tous Remove item" at bounding box center [1259, 200] width 518 height 17
click at [1033, 274] on div "Tous Remove item" at bounding box center [1259, 271] width 518 height 17
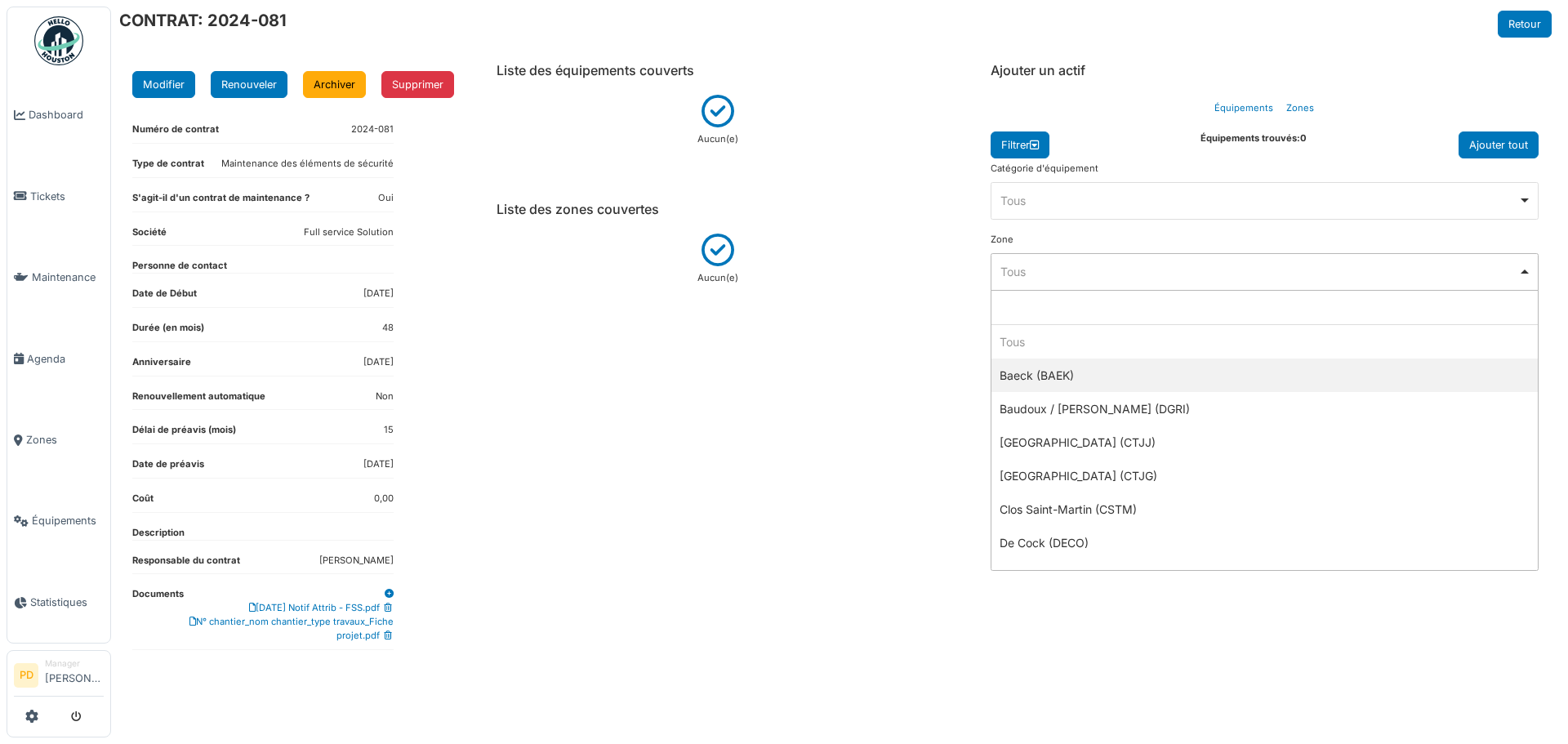
select select "*****"
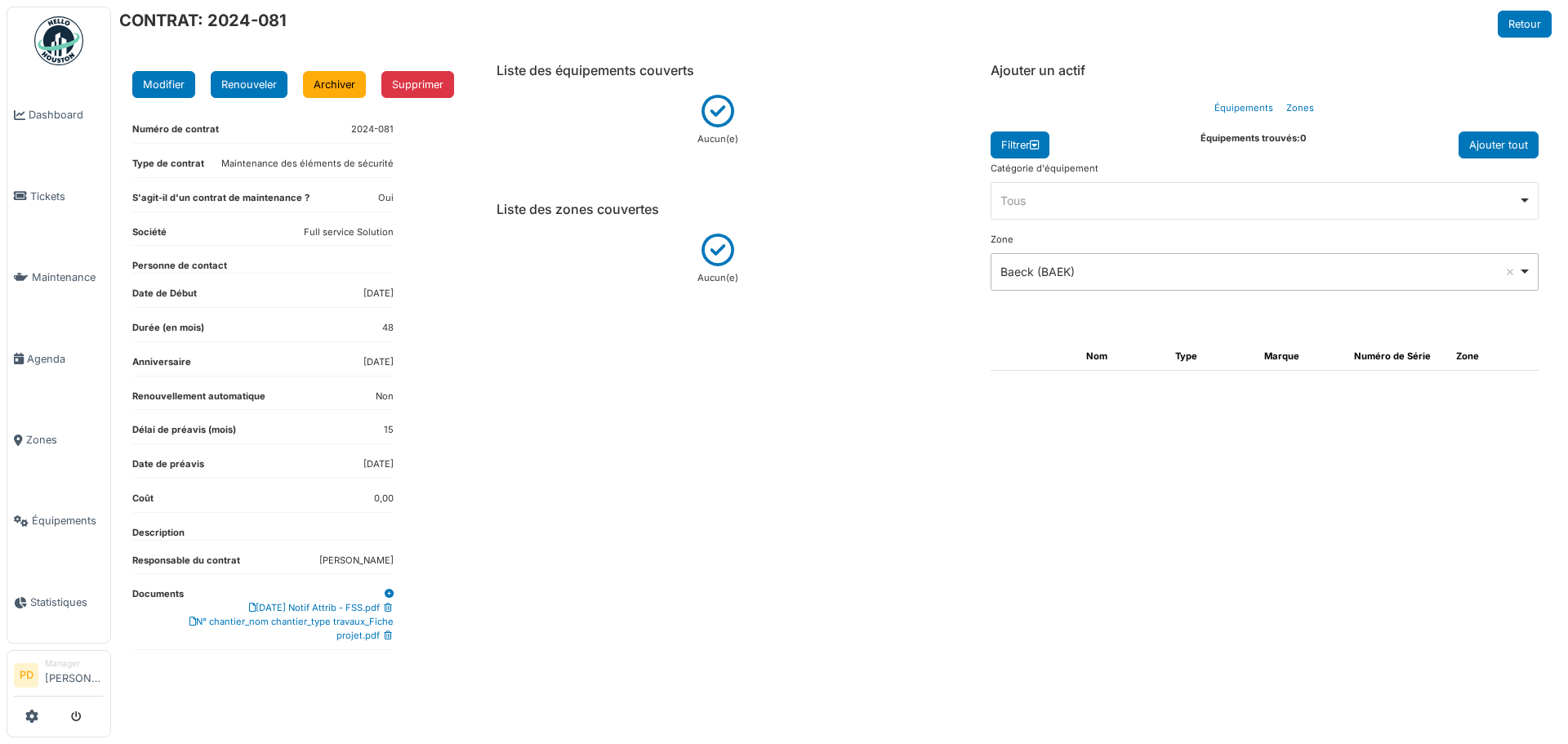
click at [1033, 275] on div "Baeck (BAEK) Remove item" at bounding box center [1259, 271] width 518 height 17
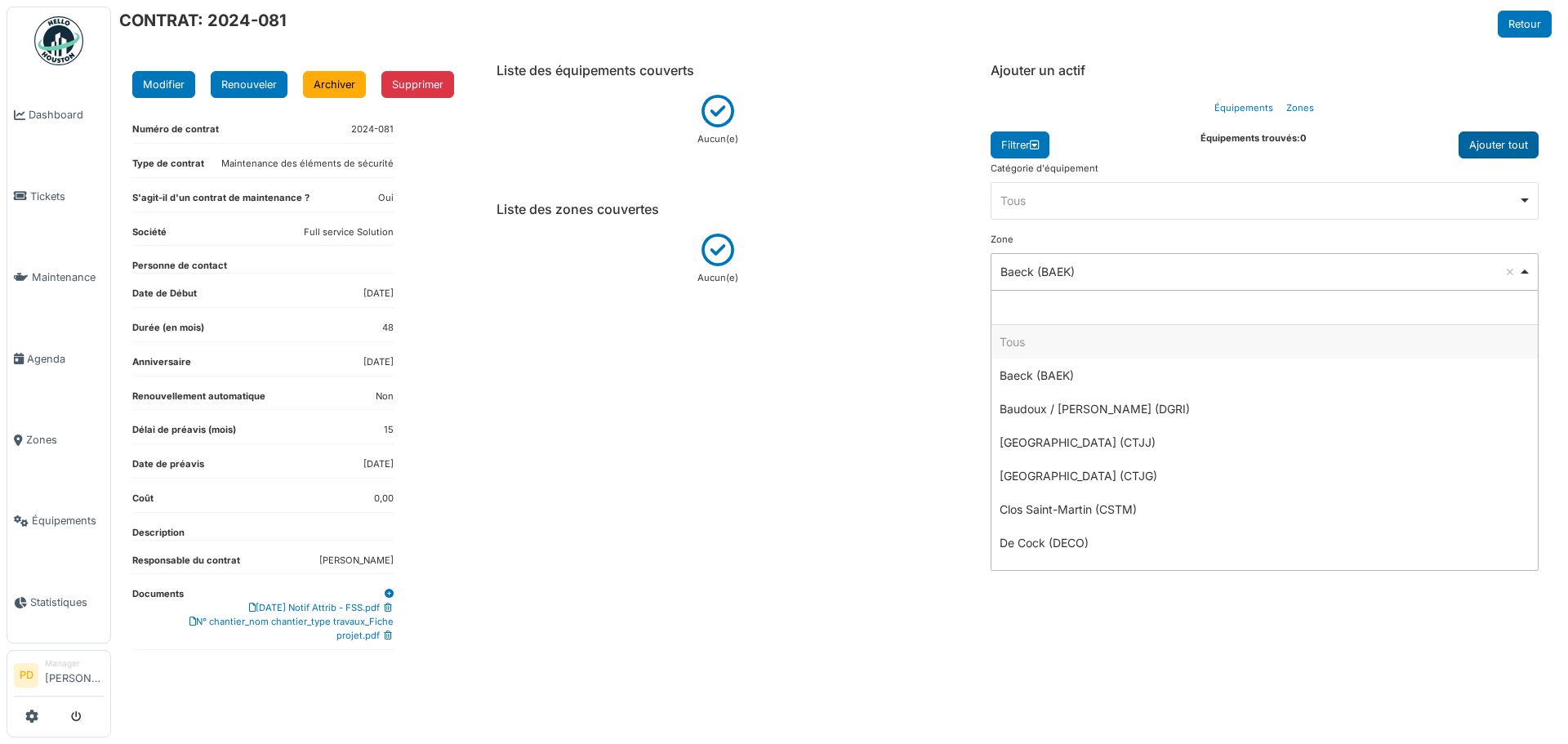
click at [1502, 148] on div "Ajouter tout" at bounding box center [1498, 145] width 80 height 27
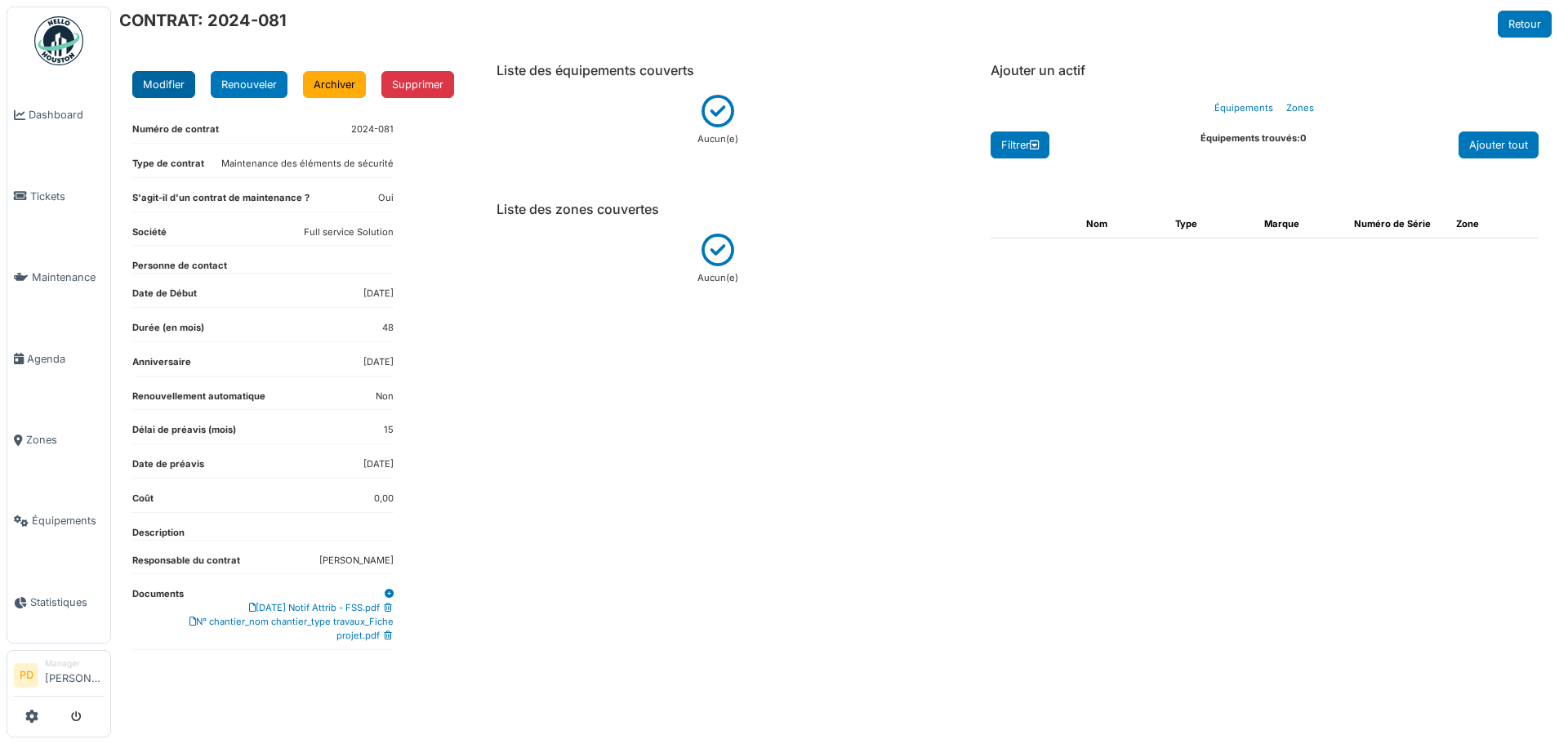
click at [162, 83] on button "Modifier" at bounding box center [164, 84] width 63 height 27
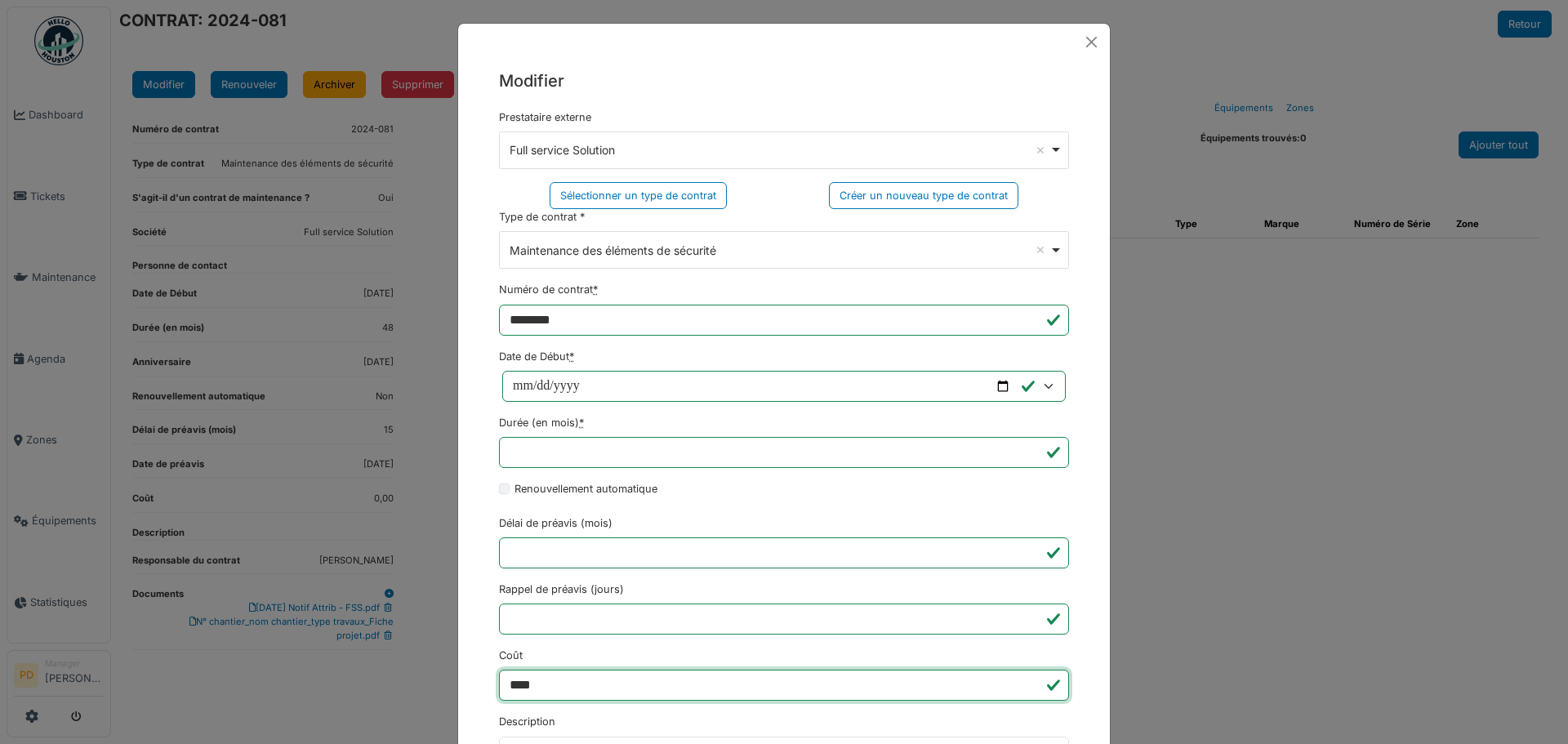
click at [542, 680] on input "****" at bounding box center [784, 684] width 570 height 31
type input "*"
type input "******"
click at [1081, 604] on div "**********" at bounding box center [784, 561] width 651 height 1000
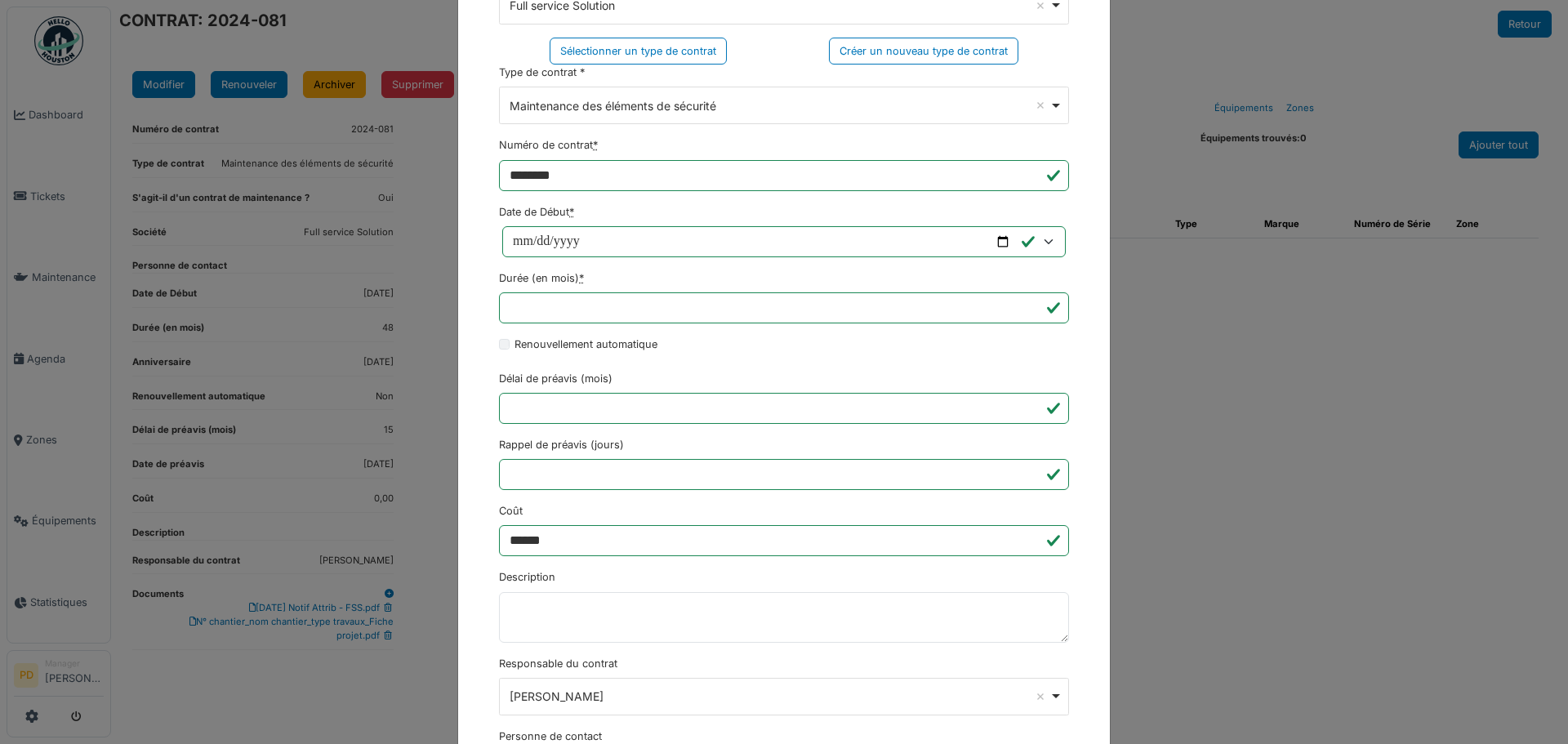
scroll to position [164, 0]
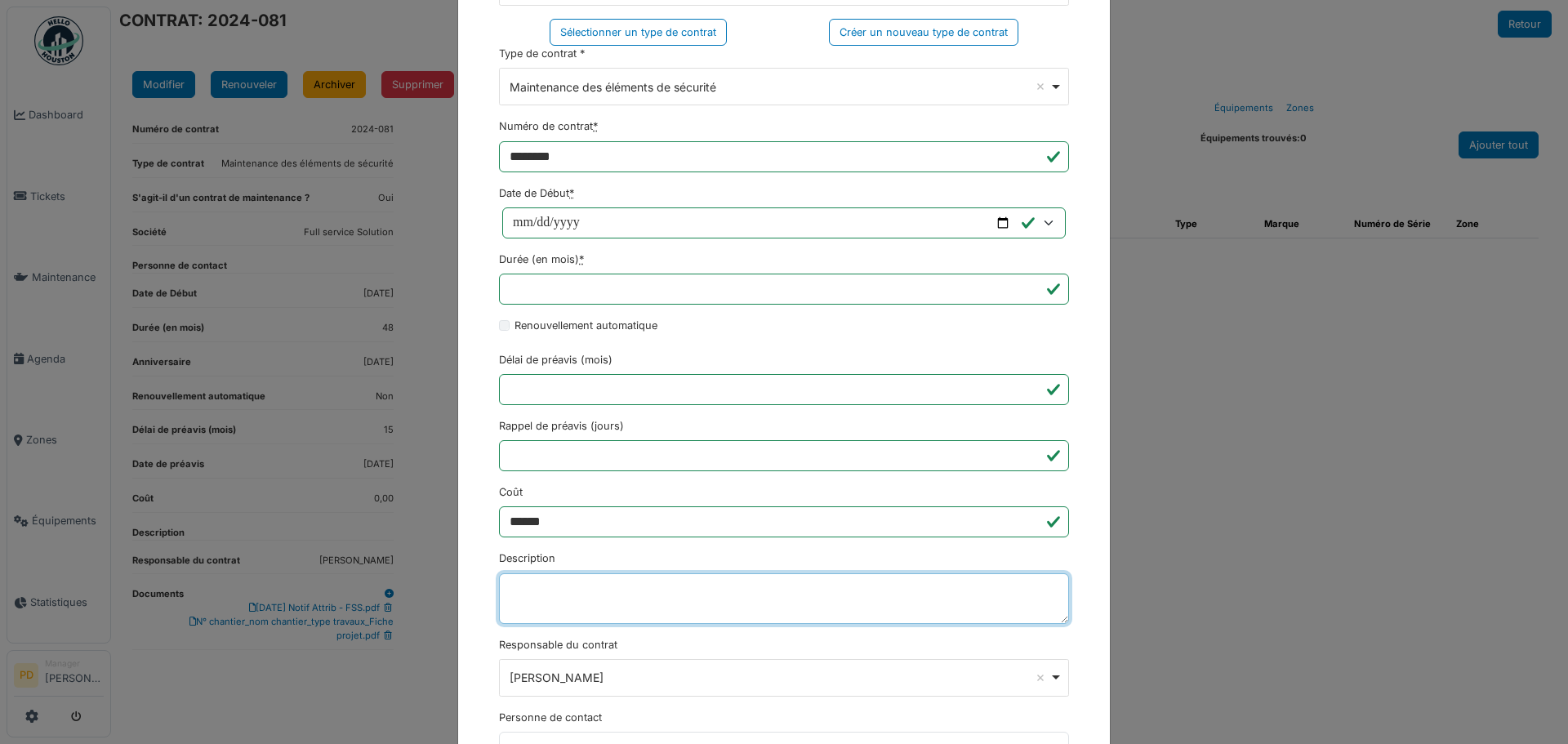
click at [586, 591] on textarea "Description" at bounding box center [784, 598] width 570 height 51
type textarea "**********"
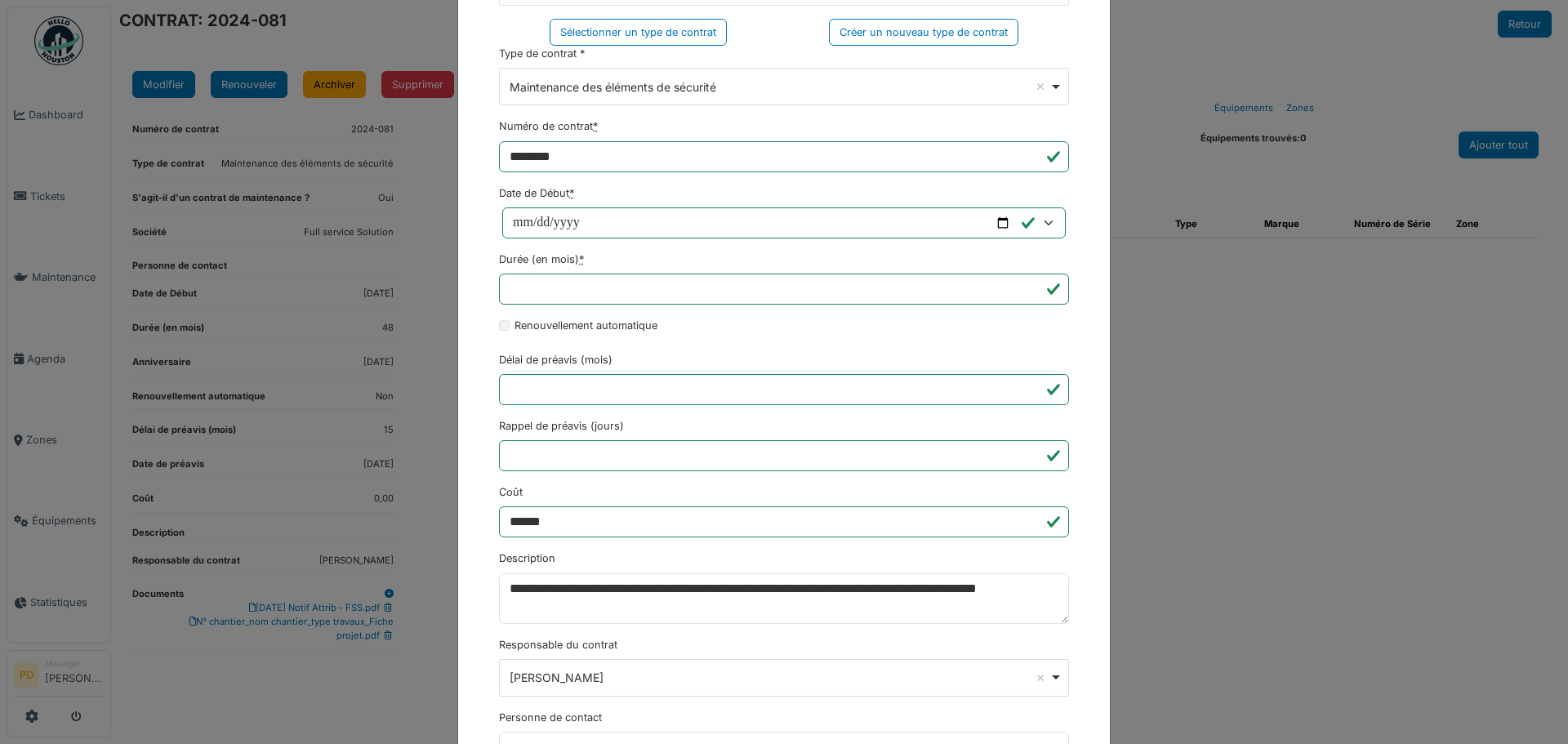
click at [748, 644] on div "**********" at bounding box center [784, 666] width 570 height 60
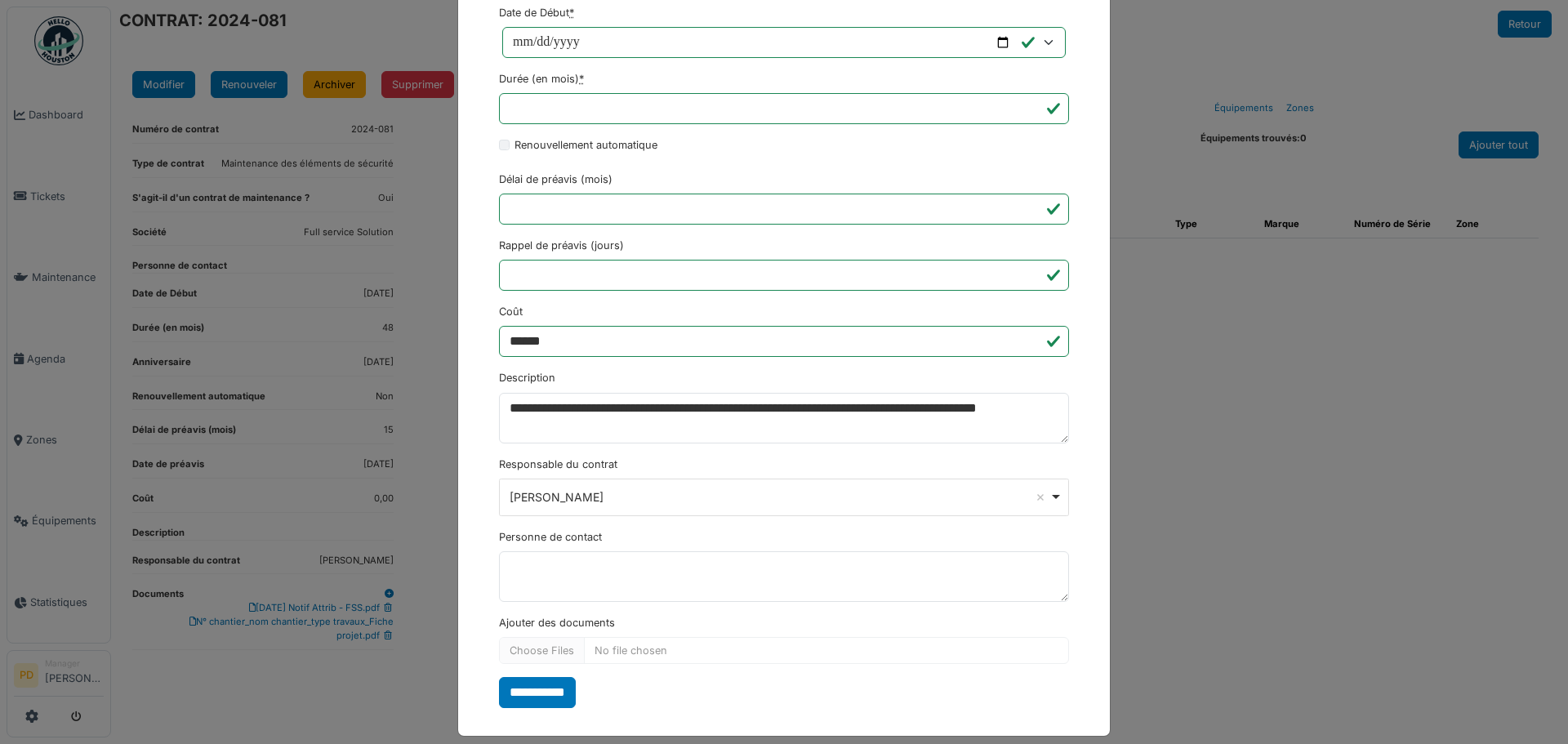
scroll to position [359, 0]
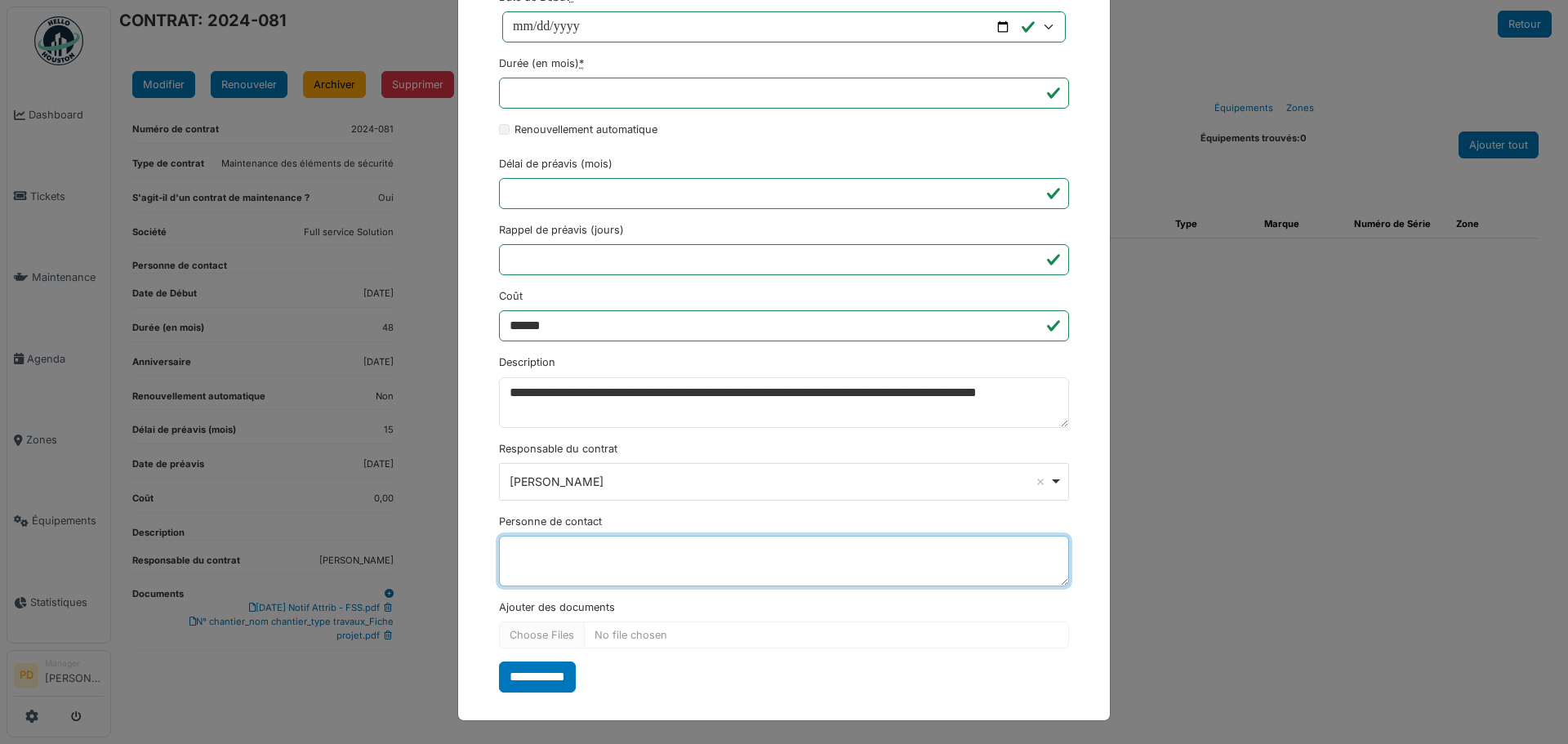
click at [531, 562] on textarea "Personne de contact" at bounding box center [784, 562] width 570 height 51
drag, startPoint x: 626, startPoint y: 549, endPoint x: 492, endPoint y: 544, distance: 134.1
click at [499, 544] on textarea "**********" at bounding box center [784, 562] width 570 height 51
paste textarea "**********"
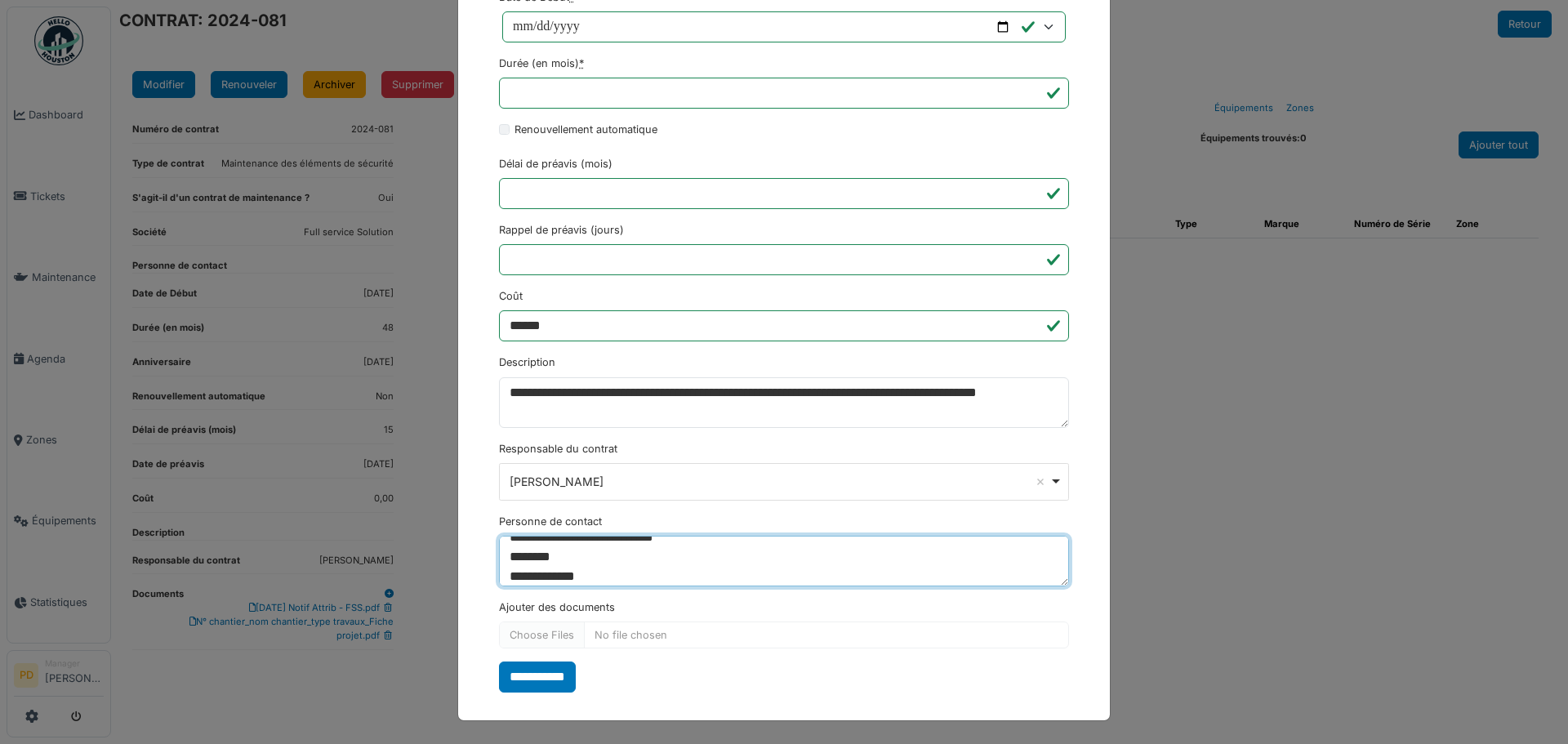
type textarea "**********"
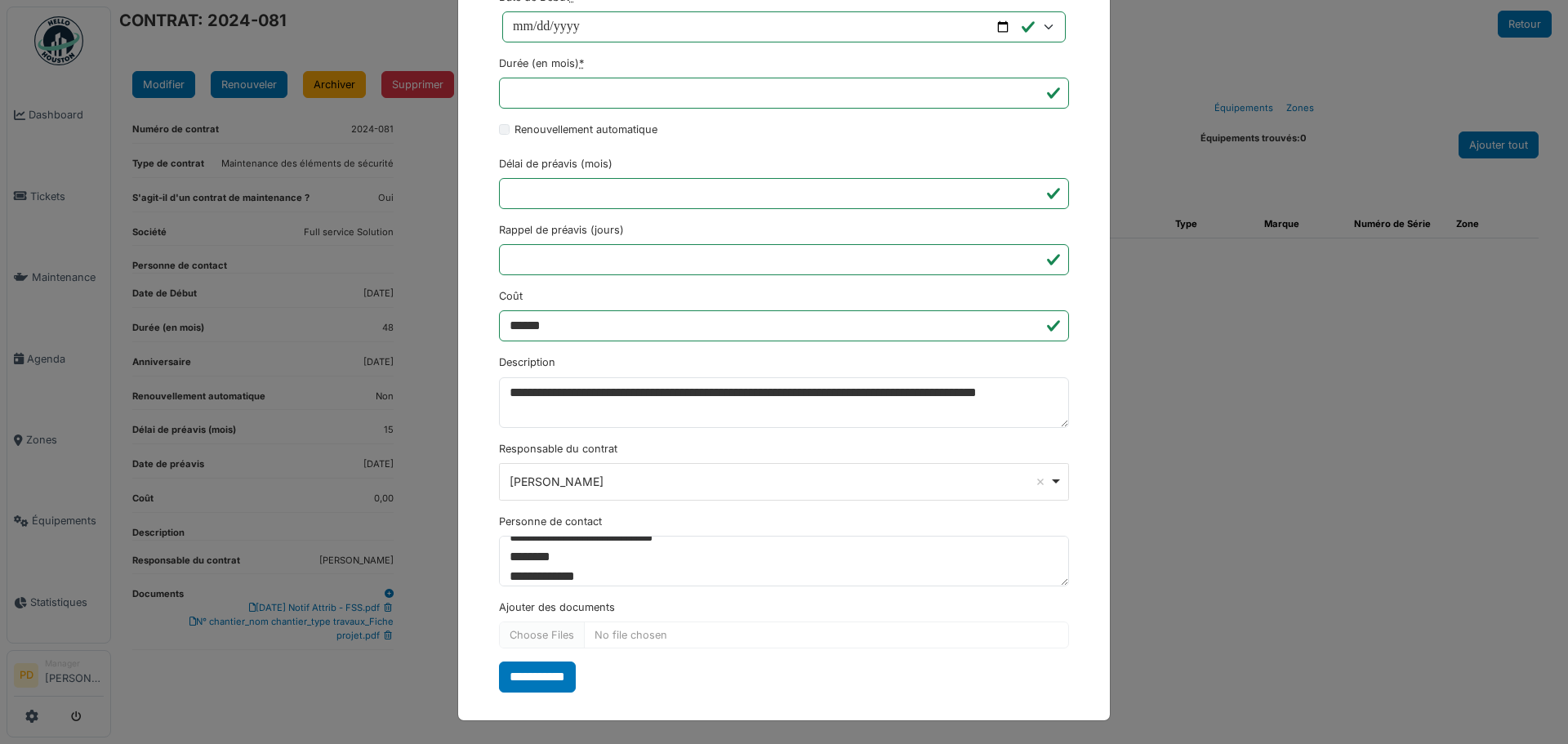
click at [1077, 364] on div "**********" at bounding box center [784, 201] width 651 height 1000
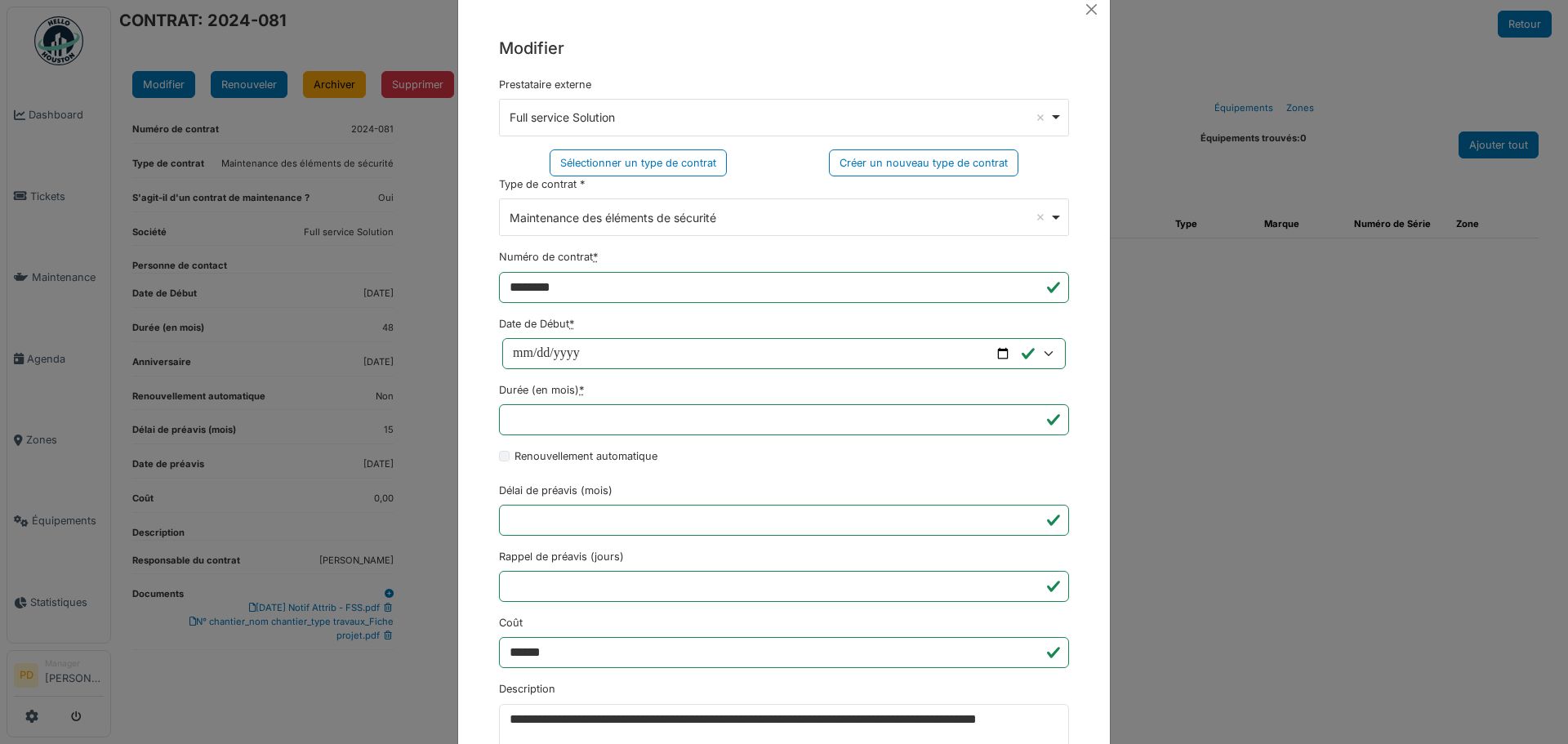
scroll to position [0, 0]
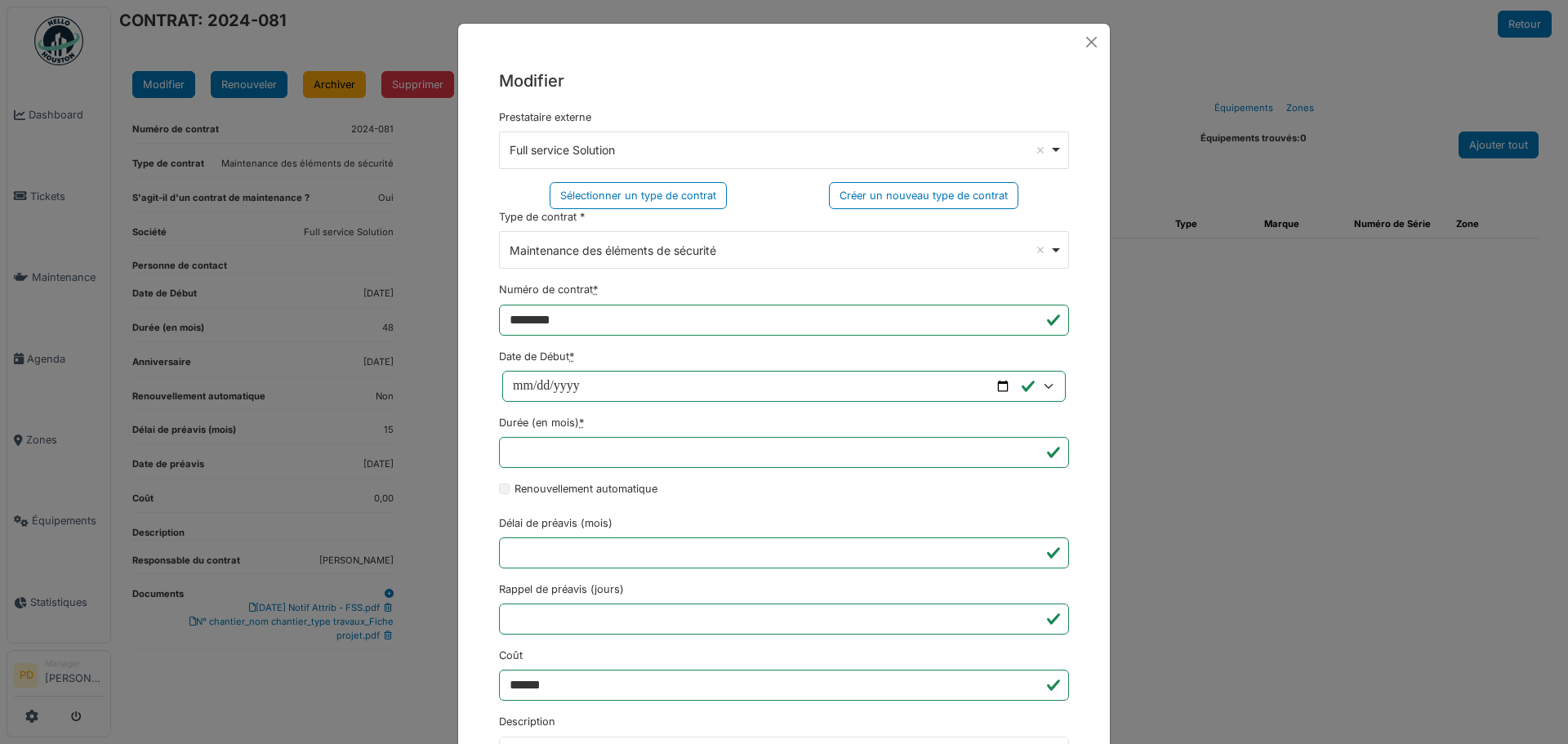
click at [736, 94] on div "**********" at bounding box center [784, 561] width 651 height 1000
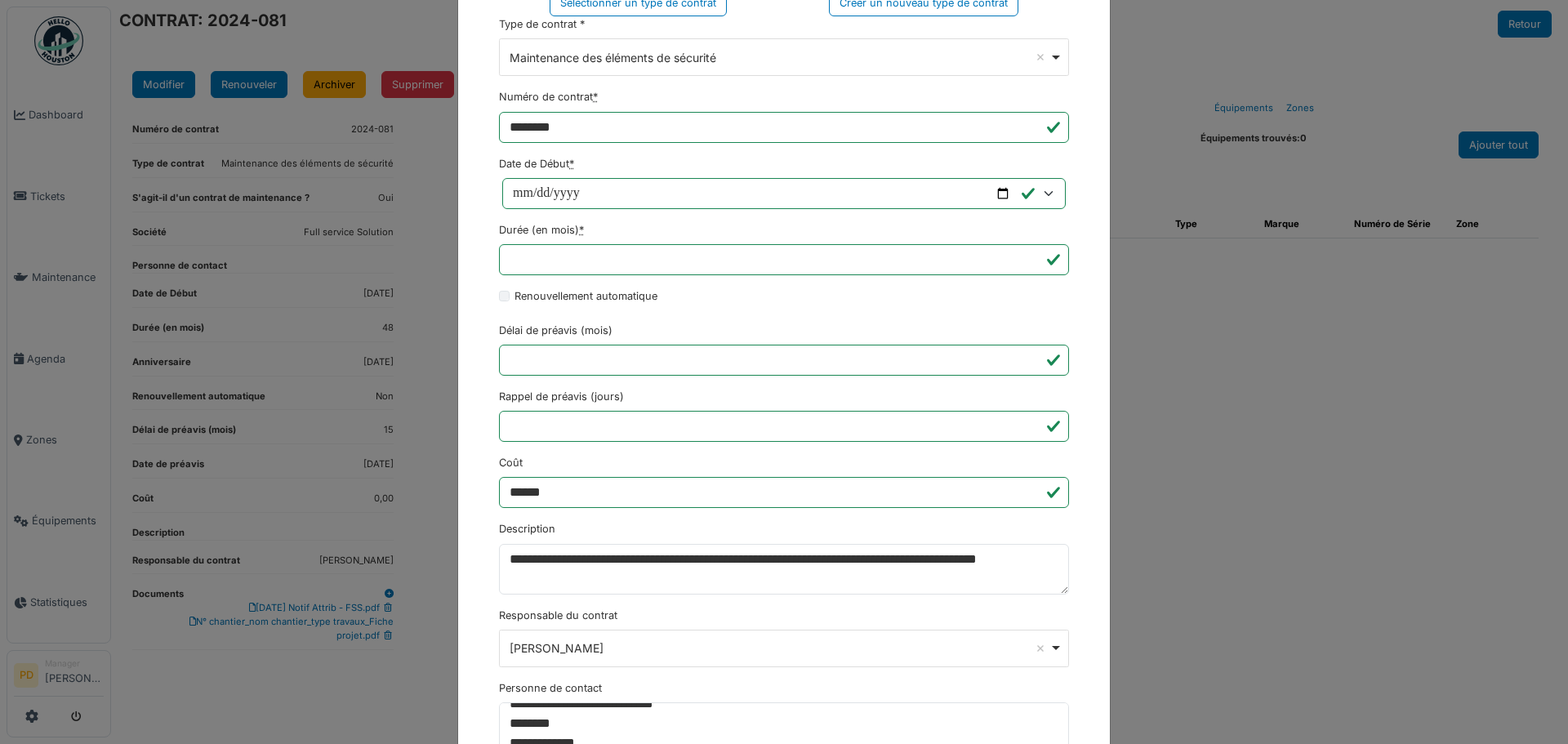
scroll to position [359, 0]
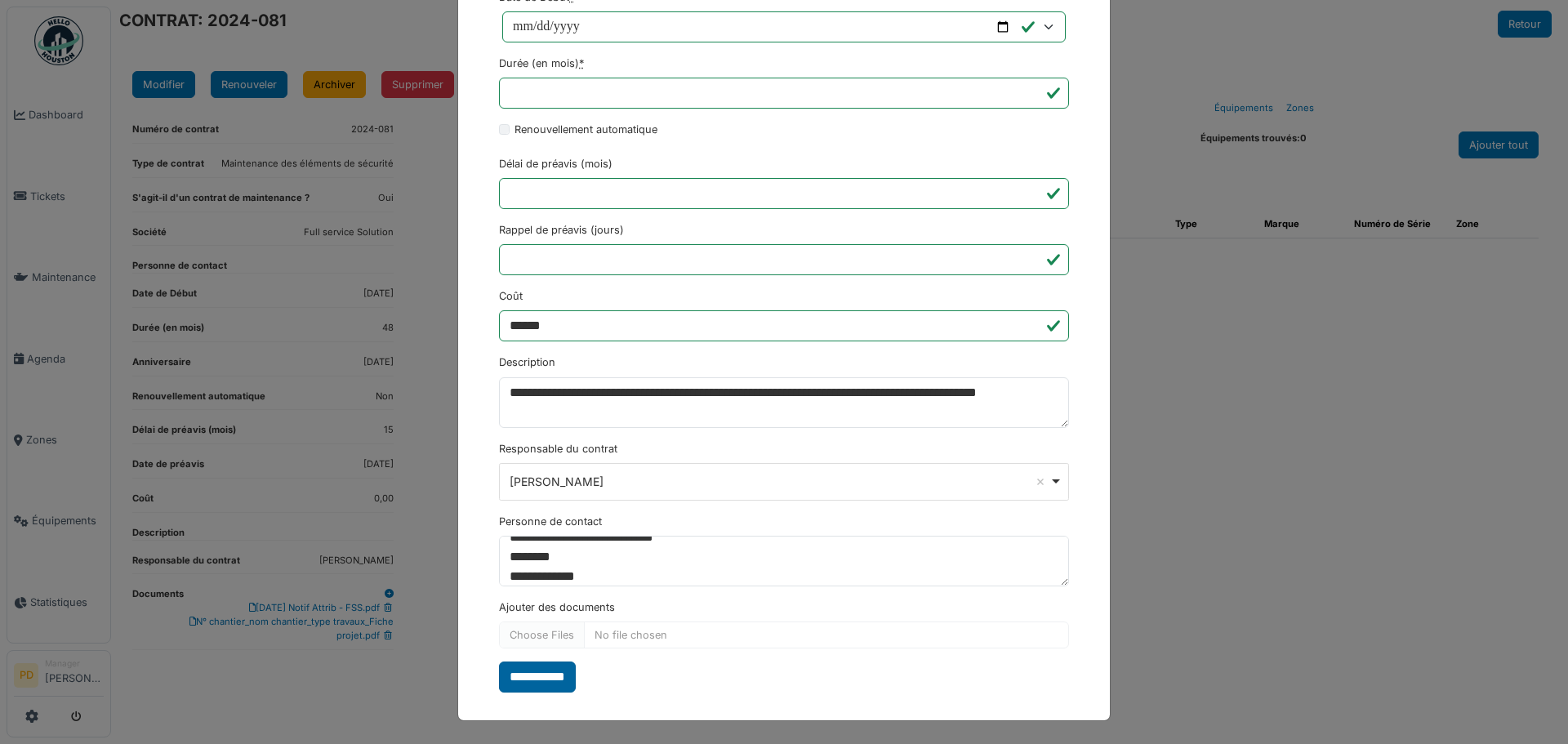
click at [530, 677] on input "**********" at bounding box center [537, 677] width 77 height 31
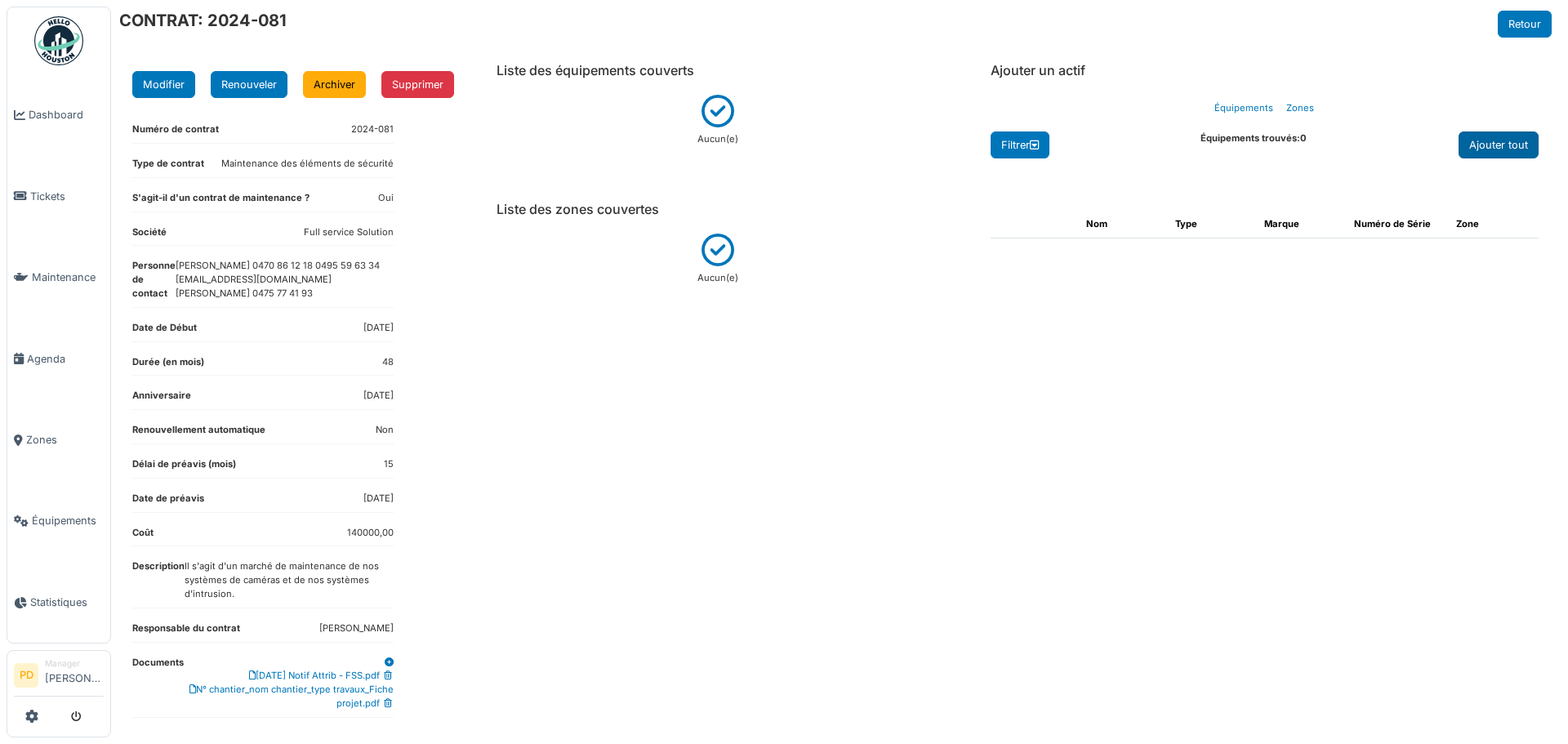
click at [1474, 141] on div "Ajouter tout" at bounding box center [1498, 145] width 80 height 27
click at [717, 121] on icon at bounding box center [717, 108] width 33 height 26
click at [593, 234] on div "Aucun(e)" at bounding box center [718, 266] width 435 height 64
click at [745, 282] on div "Aucun(e)" at bounding box center [718, 266] width 435 height 64
click at [1011, 144] on div "Filtrer" at bounding box center [1020, 145] width 59 height 27
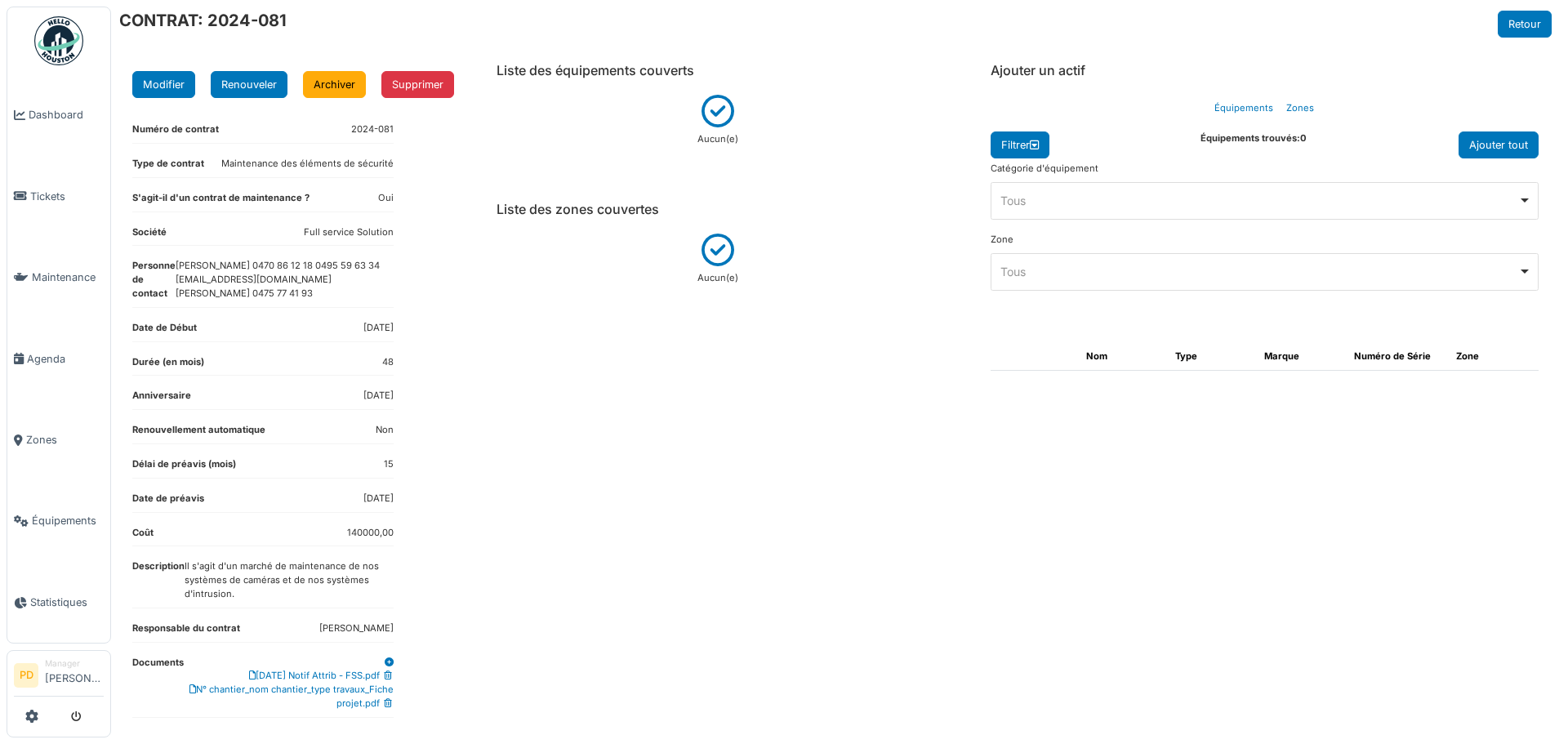
click at [1024, 199] on div "Tous Remove item" at bounding box center [1259, 200] width 518 height 17
click at [1030, 270] on div "Tous Remove item" at bounding box center [1259, 271] width 518 height 17
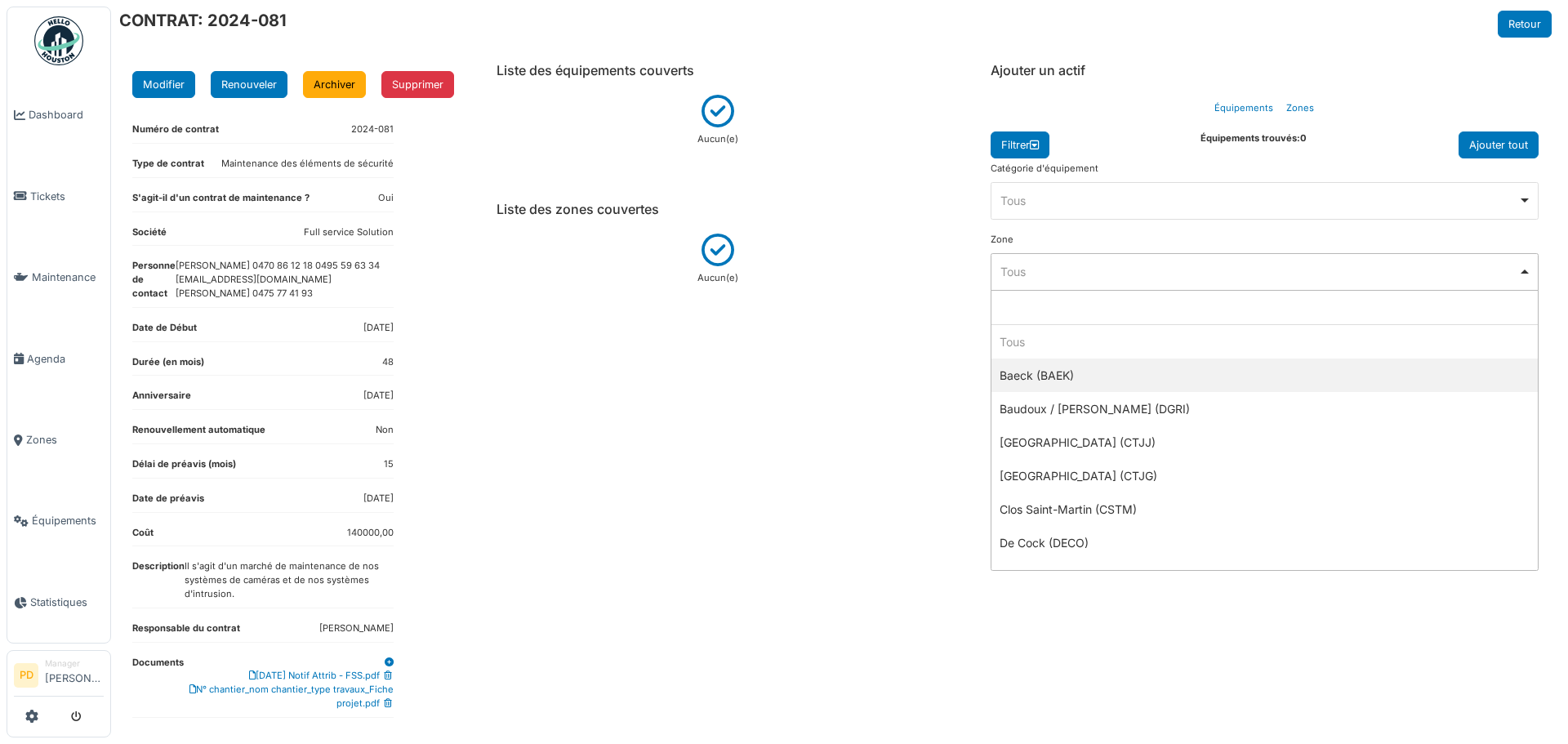
select select "*****"
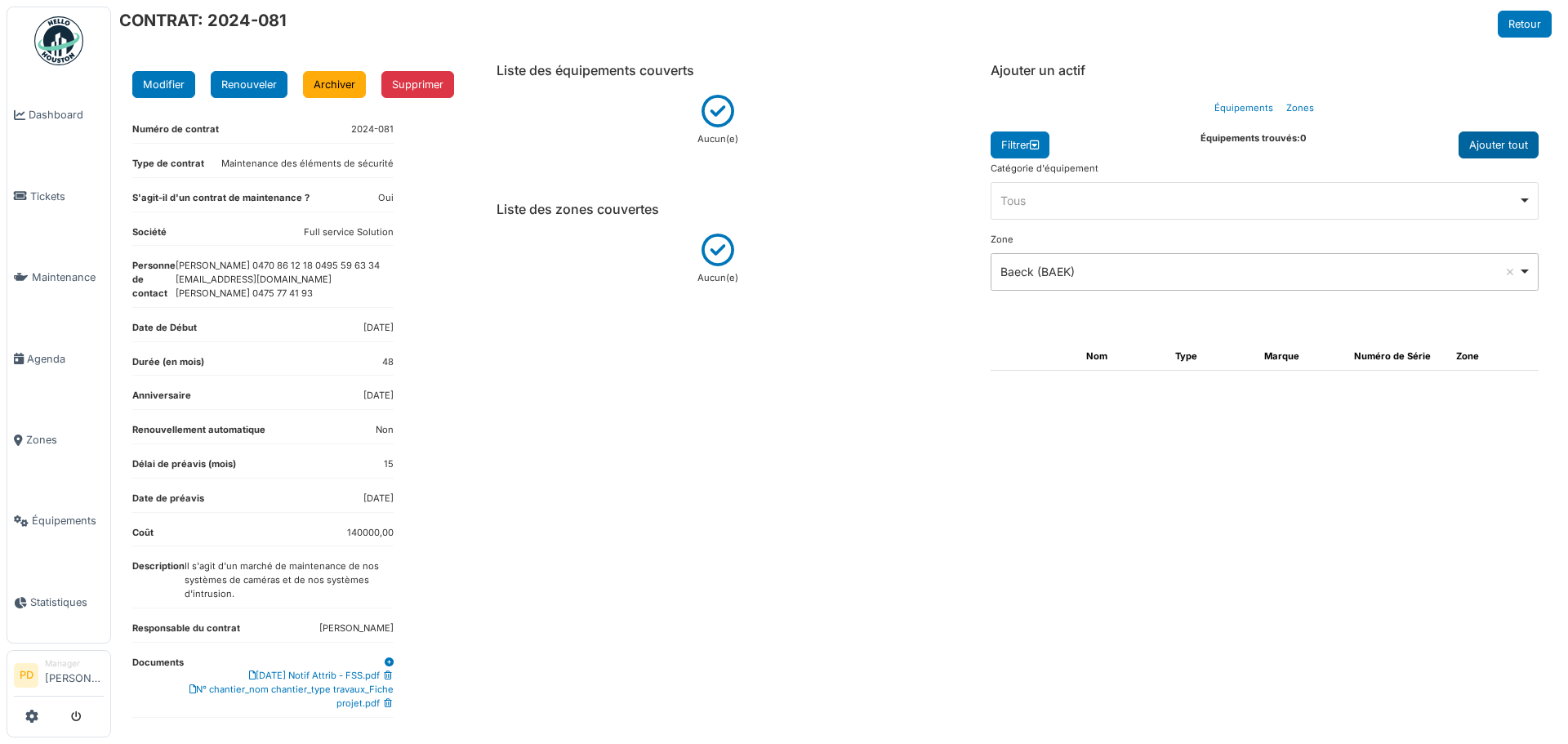
click at [1473, 151] on div "Ajouter tout" at bounding box center [1498, 145] width 80 height 27
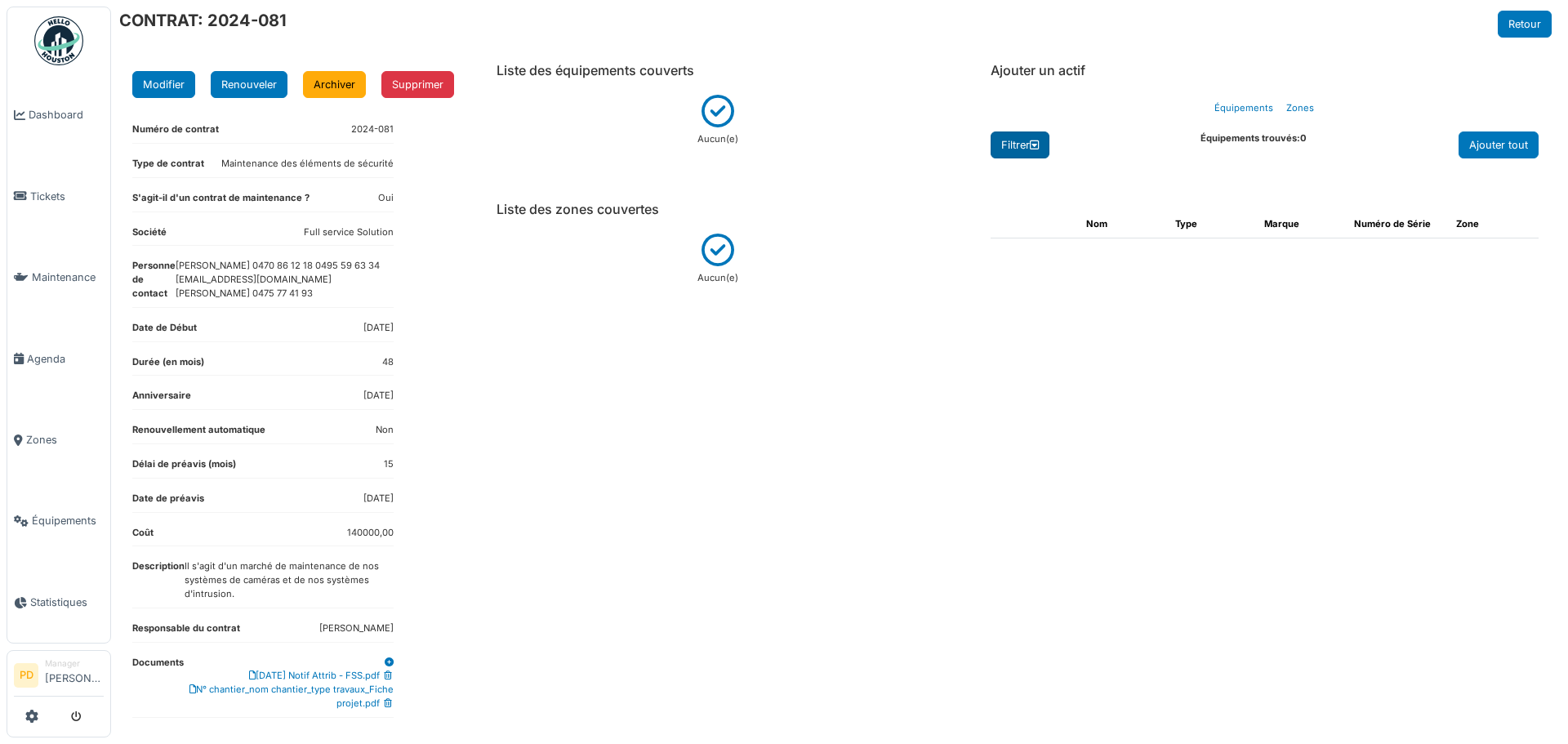
click at [1016, 143] on div "Filtrer" at bounding box center [1020, 145] width 59 height 27
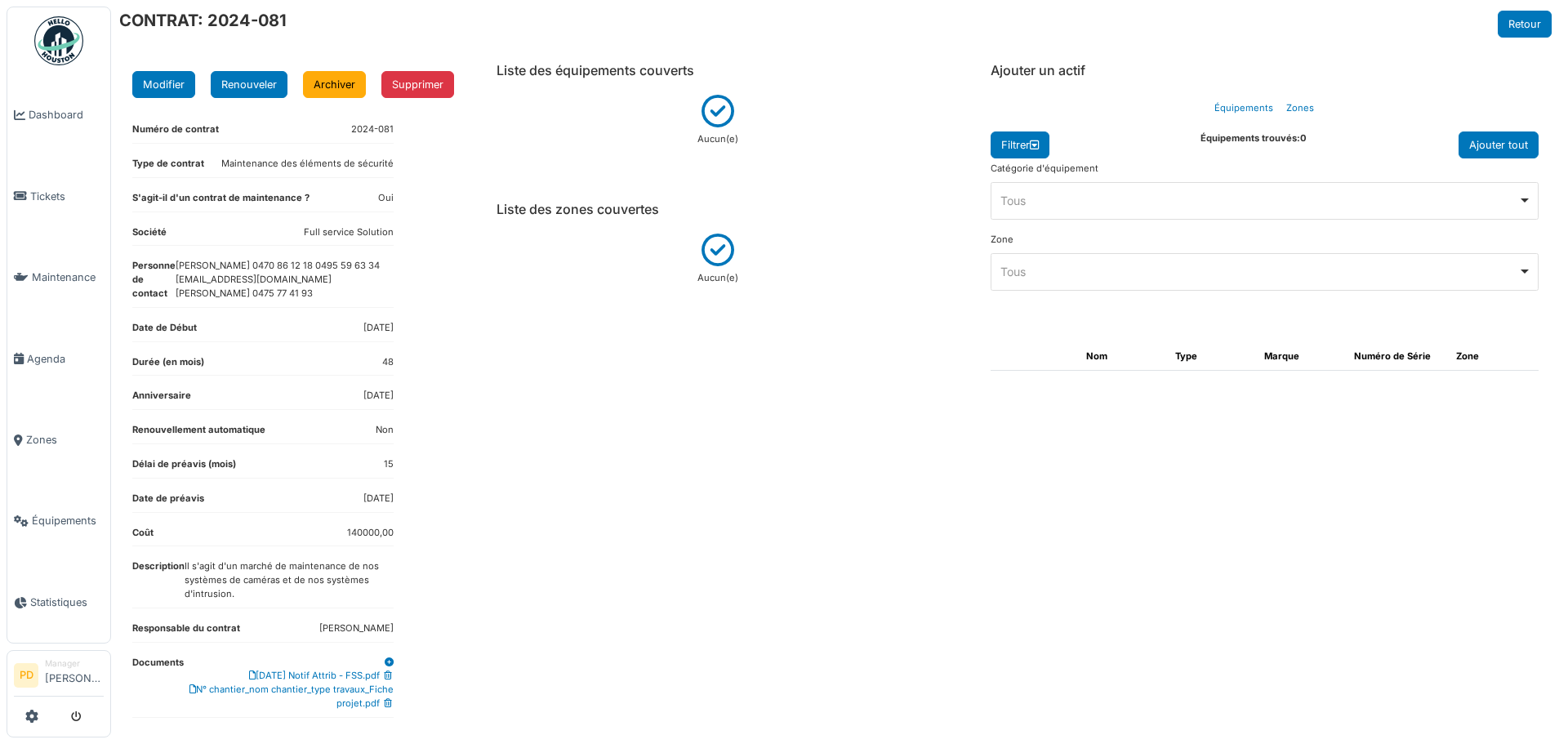
click at [1022, 196] on div "Tous Remove item" at bounding box center [1259, 200] width 518 height 17
click at [1017, 177] on div "Catégorie d'équipement **** Tous Remove item Tous" at bounding box center [1265, 190] width 548 height 58
click at [892, 196] on div "Liste des zones couvertes Nom Adresse [GEOGRAPHIC_DATA](e)" at bounding box center [717, 258] width 470 height 139
click at [1518, 30] on link "Retour" at bounding box center [1524, 24] width 54 height 27
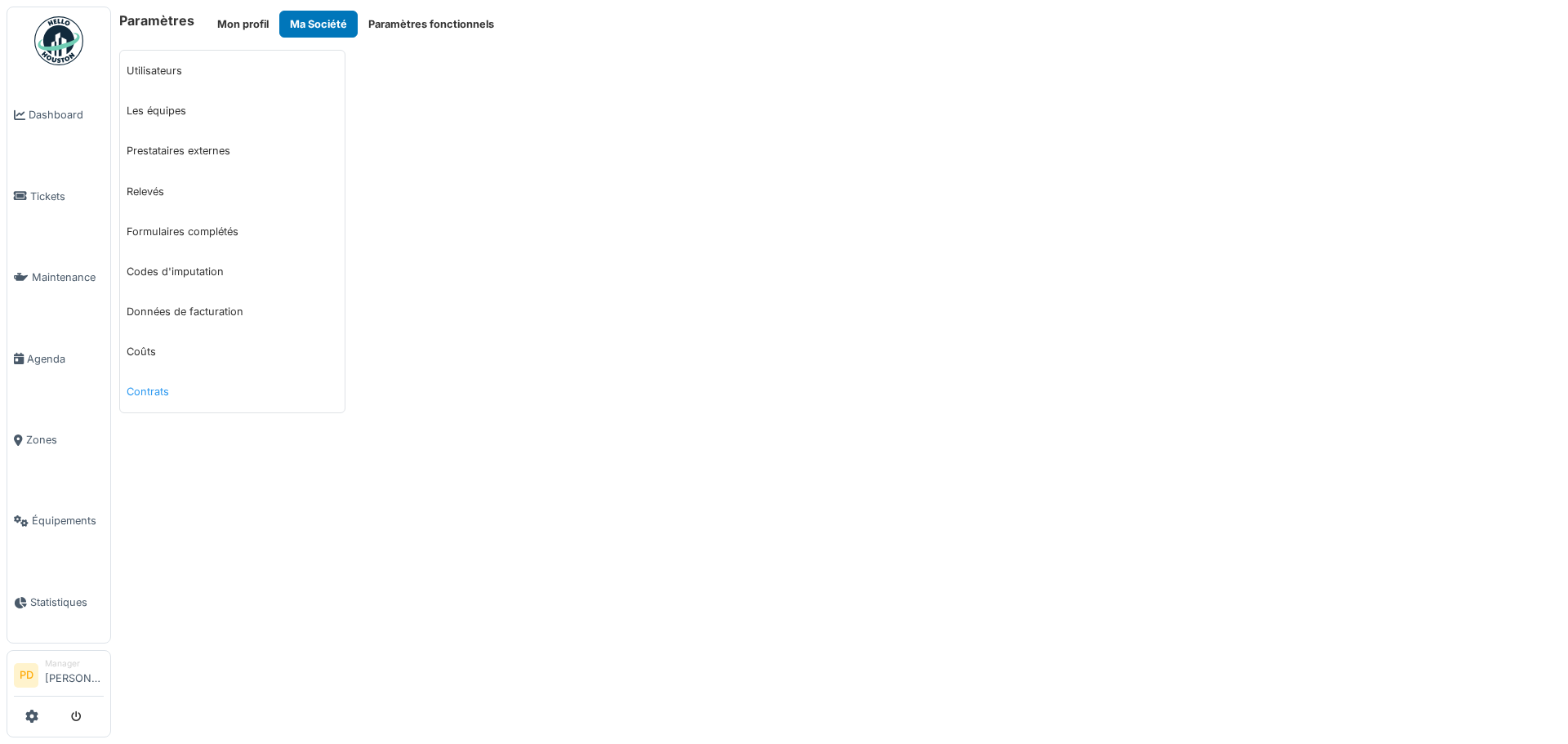
click at [141, 395] on link "Contrats" at bounding box center [233, 391] width 225 height 40
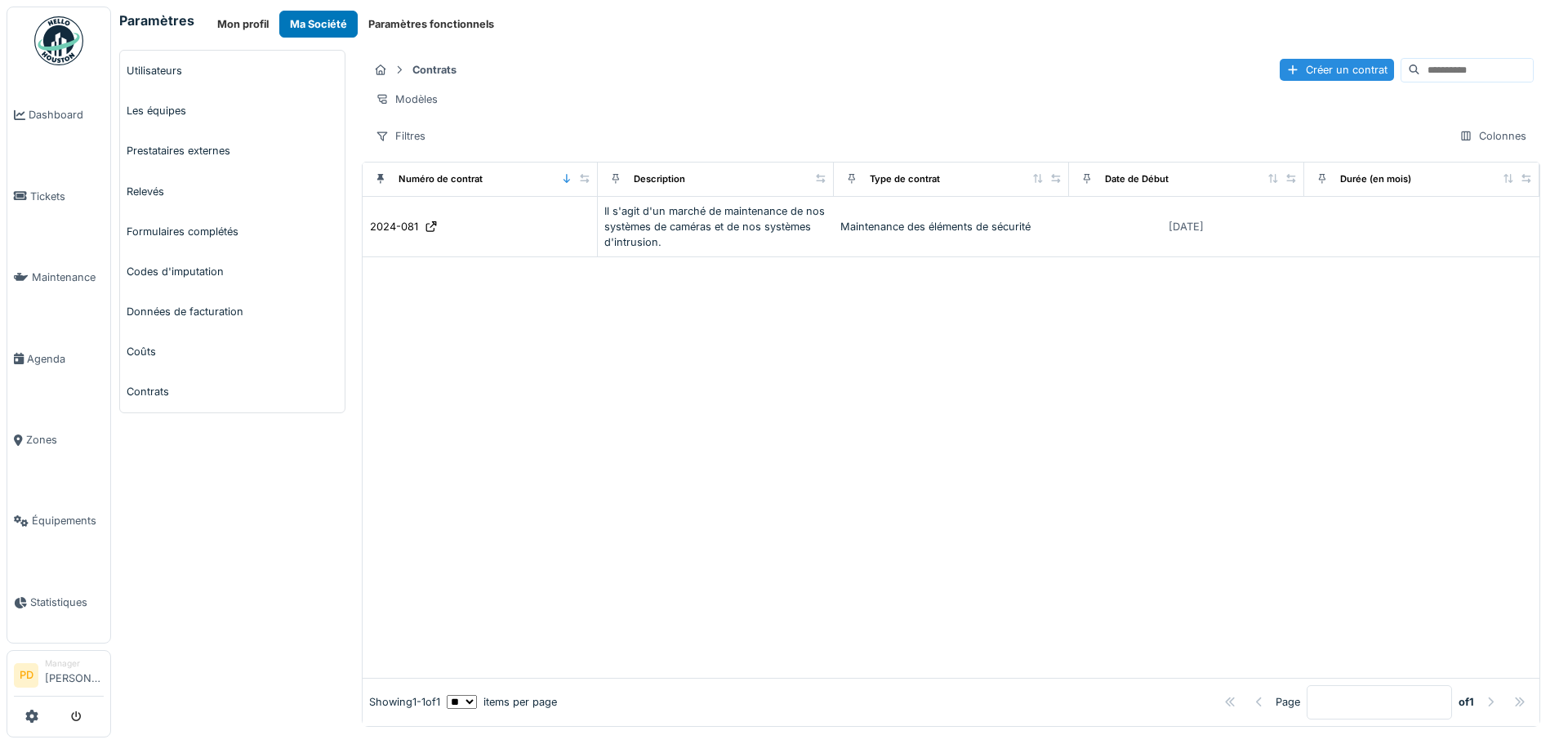
drag, startPoint x: 687, startPoint y: 177, endPoint x: 823, endPoint y: 192, distance: 136.8
click at [823, 192] on tr "Numéro de contrat Description Type de contrat Date de Début Durée (en mois)" at bounding box center [951, 180] width 1177 height 34
click at [815, 183] on icon at bounding box center [820, 179] width 11 height 9
drag, startPoint x: 800, startPoint y: 192, endPoint x: 826, endPoint y: 190, distance: 26.1
click at [844, 183] on icon at bounding box center [850, 179] width 11 height 9
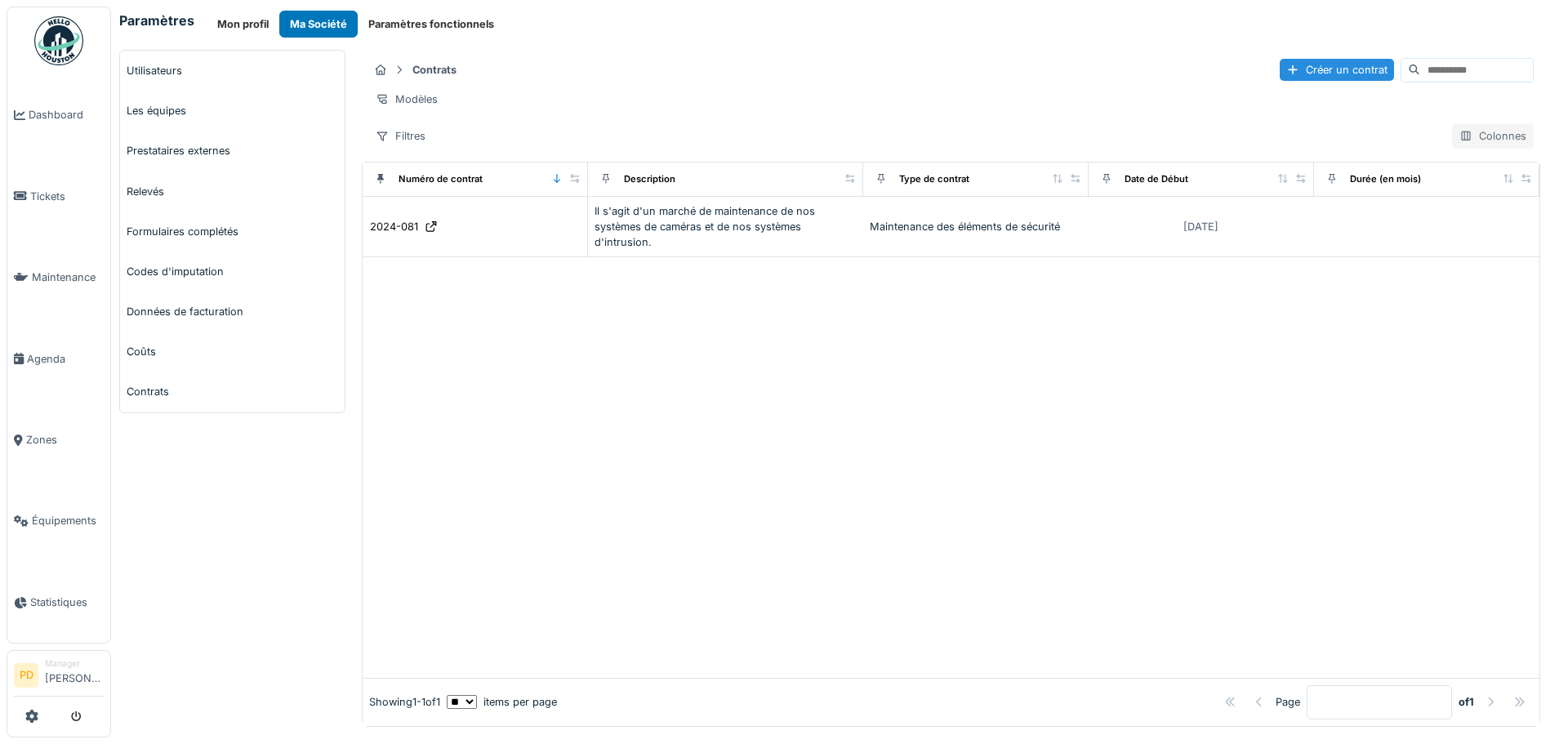
click at [1459, 141] on div at bounding box center [1466, 136] width 13 height 15
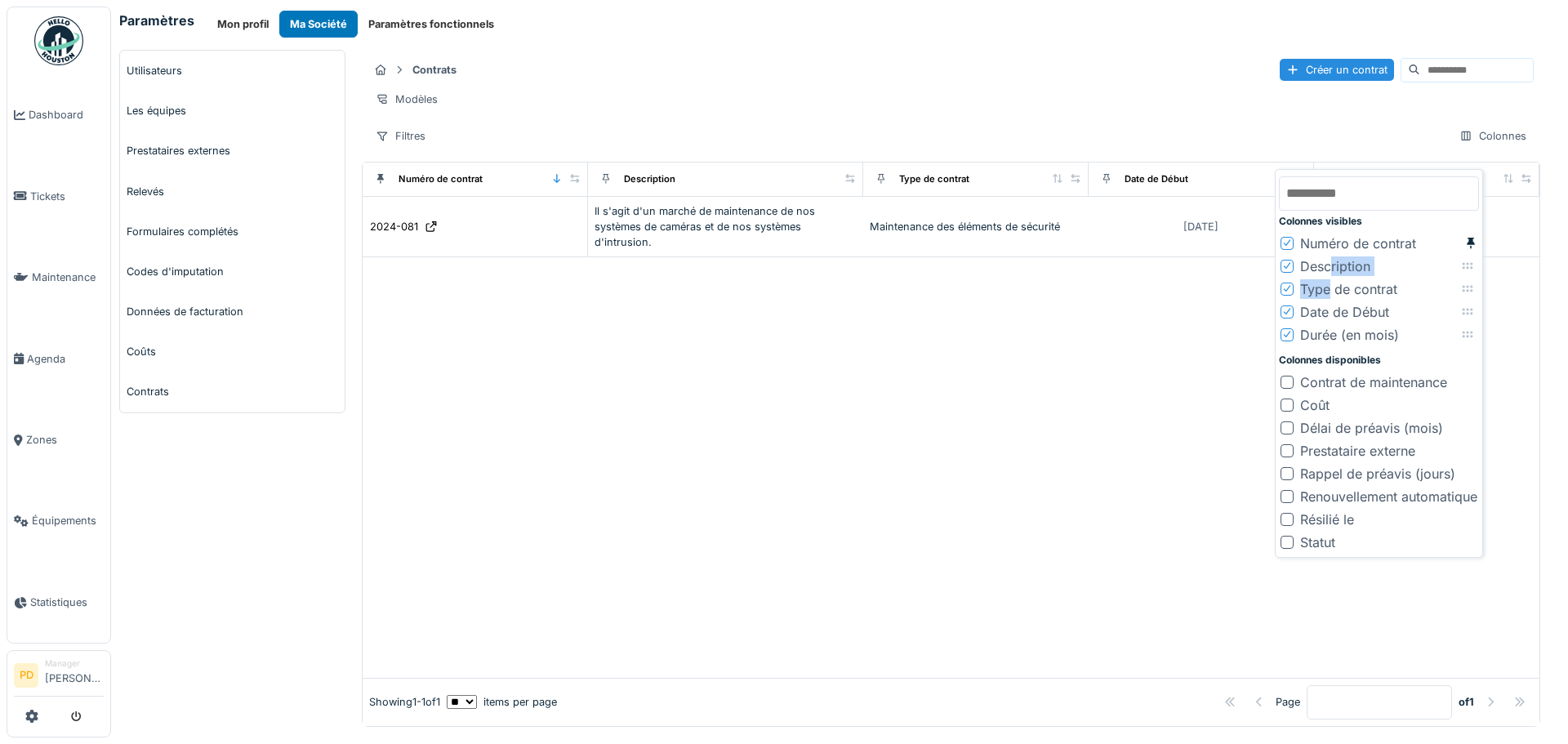
drag, startPoint x: 1328, startPoint y: 273, endPoint x: 1329, endPoint y: 285, distance: 12.0
click at [1329, 285] on div "Colonnes visibles Numéro de contrat Description Type de contrat Date de Début D…" at bounding box center [1379, 363] width 200 height 381
drag, startPoint x: 1471, startPoint y: 268, endPoint x: 1471, endPoint y: 285, distance: 17.0
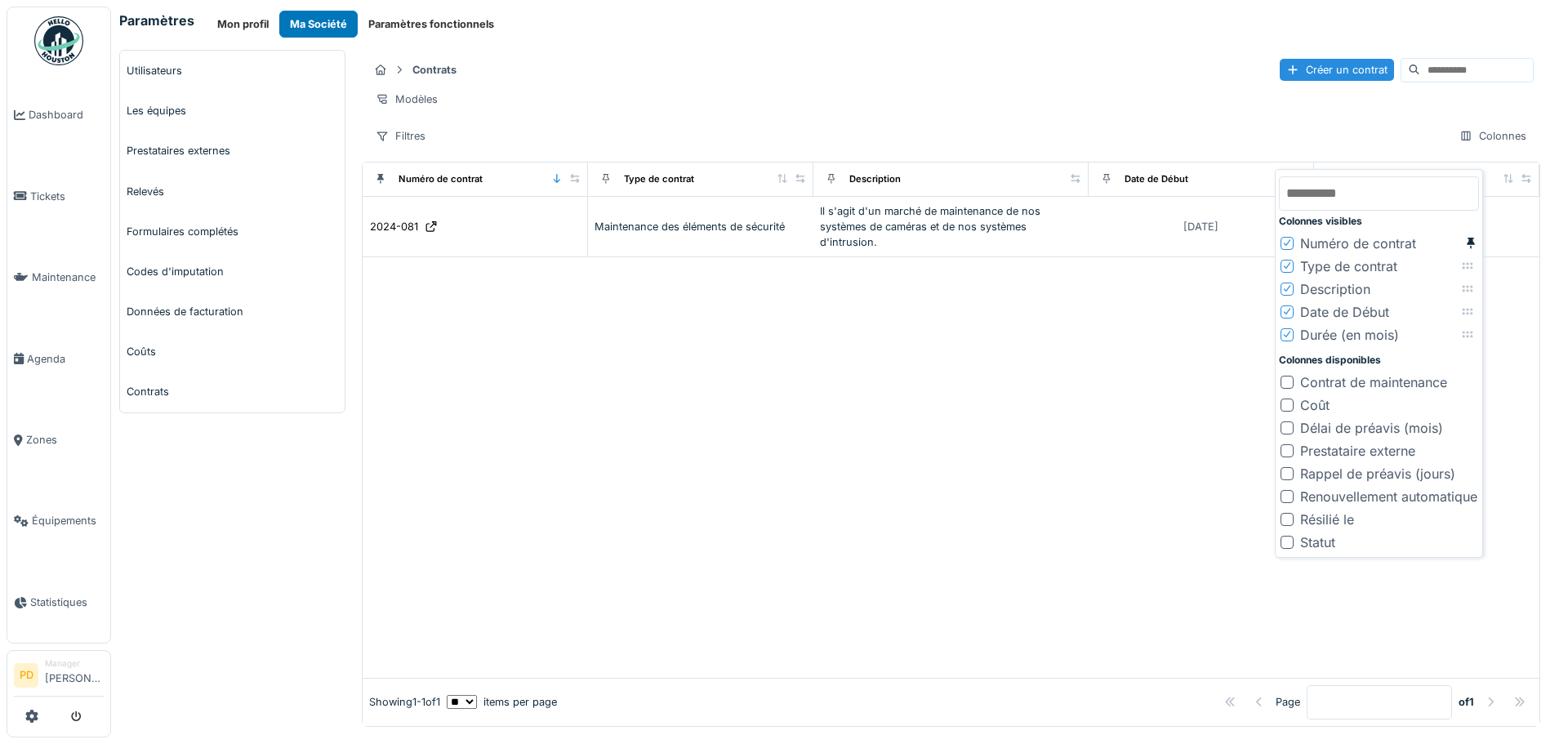
click at [1030, 424] on div at bounding box center [951, 467] width 1177 height 421
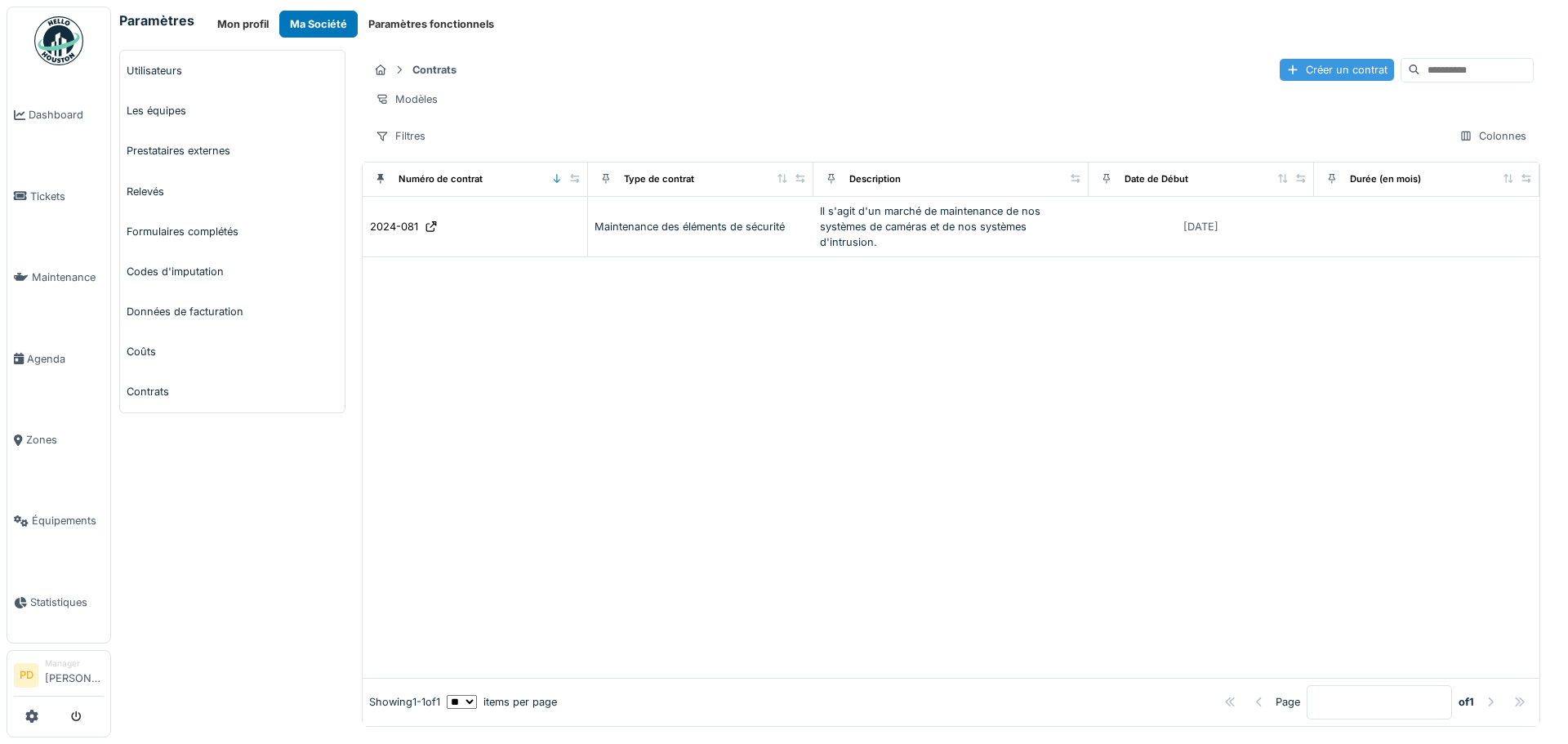
click at [1280, 70] on div "Créer un contrat" at bounding box center [1336, 69] width 114 height 22
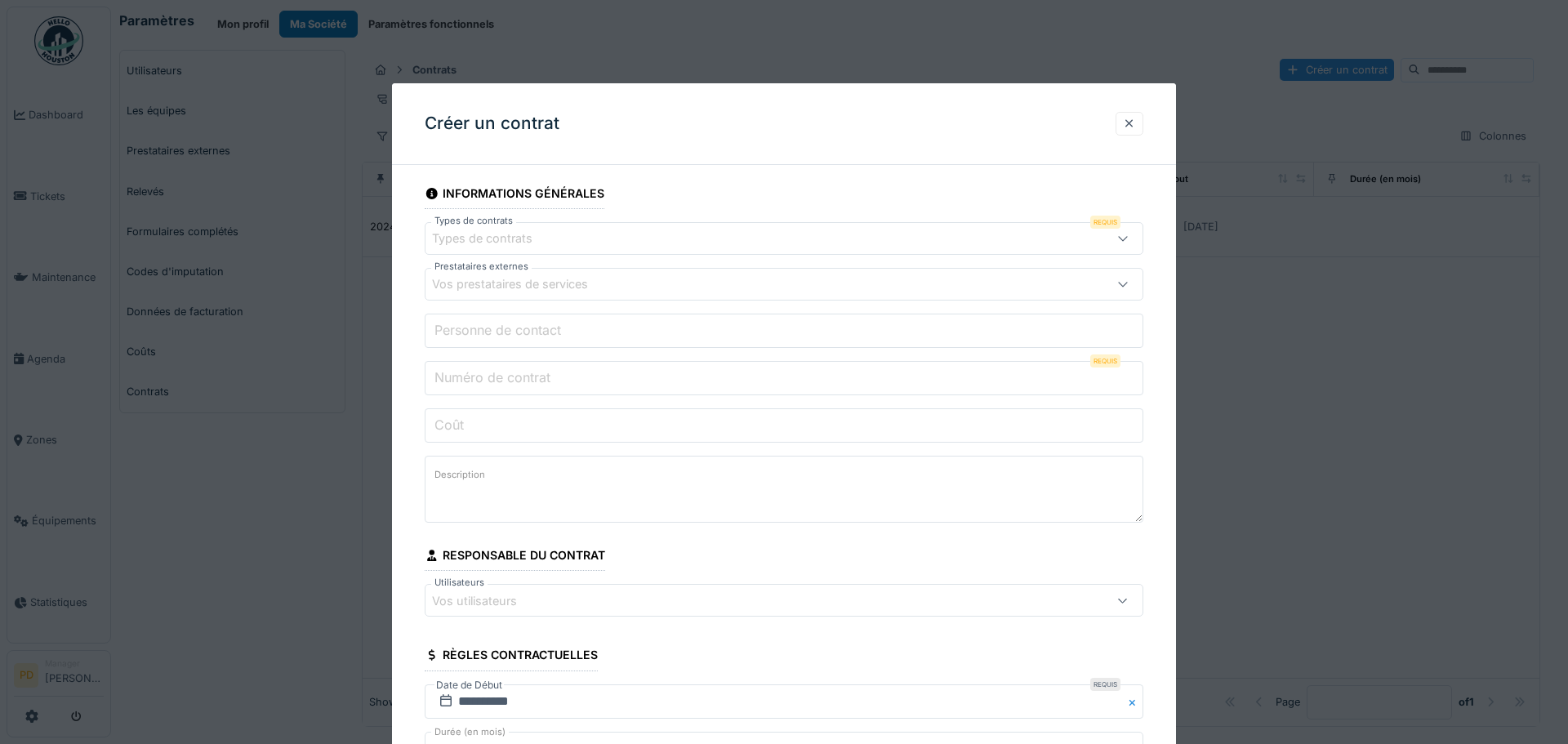
click at [498, 240] on div "Types de contrats" at bounding box center [493, 238] width 123 height 18
click at [651, 111] on div "Créer un contrat" at bounding box center [784, 124] width 784 height 81
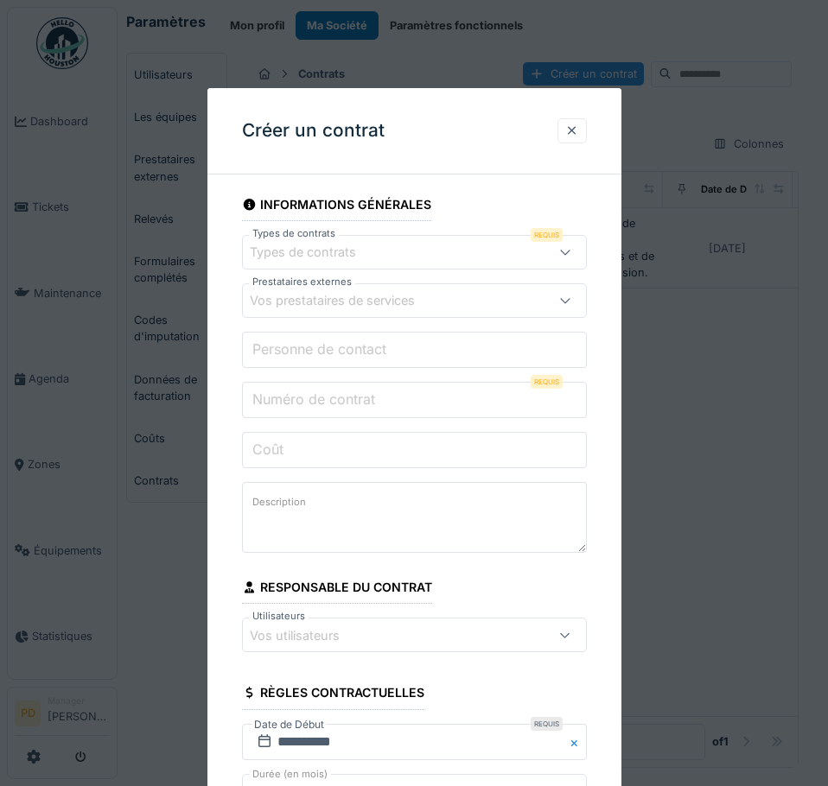
click at [299, 257] on div "Types de contrats" at bounding box center [315, 252] width 130 height 19
type input "*"
type input "**********"
click at [357, 446] on input "Coût" at bounding box center [414, 450] width 345 height 36
click at [300, 264] on div "Types de contrats" at bounding box center [414, 252] width 345 height 35
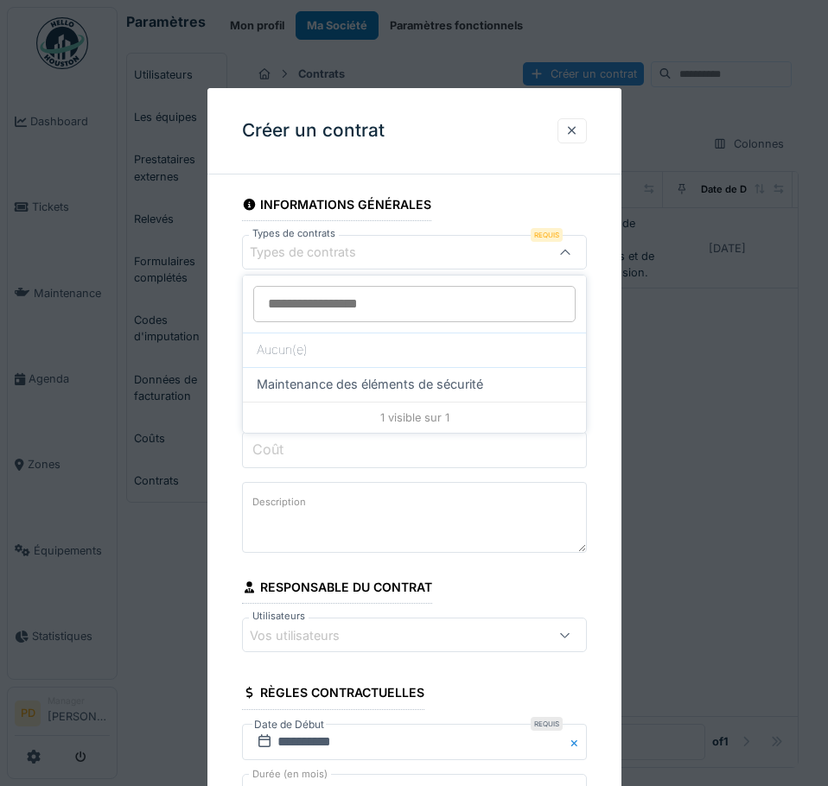
click at [296, 258] on div "Types de contrats" at bounding box center [315, 252] width 130 height 19
click at [569, 130] on div at bounding box center [572, 131] width 14 height 16
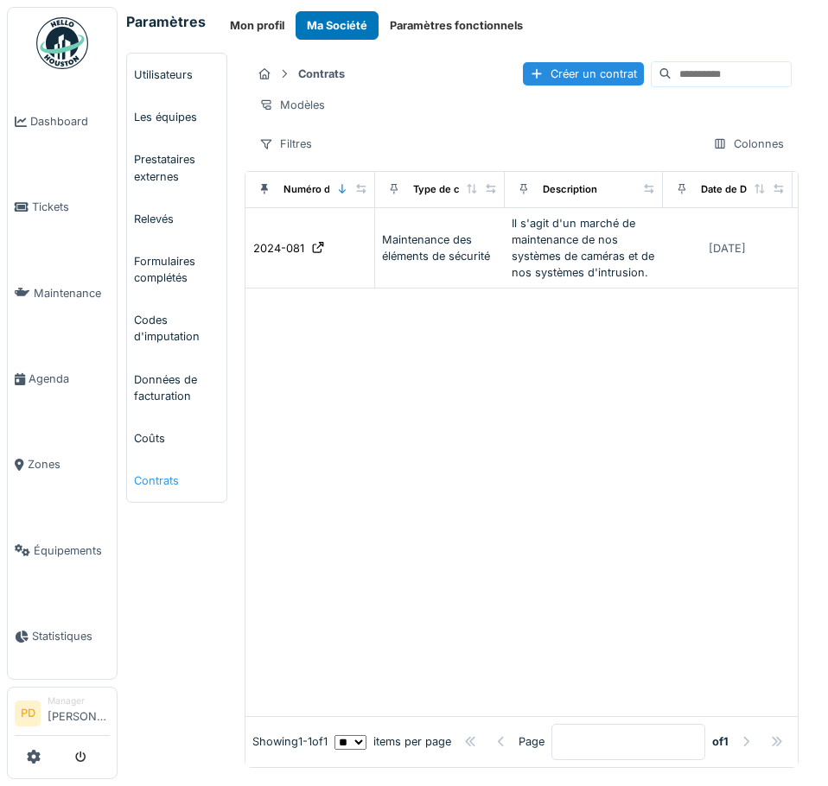
click at [149, 488] on link "Contrats" at bounding box center [176, 481] width 99 height 42
click at [523, 73] on div "Créer un contrat" at bounding box center [583, 73] width 121 height 23
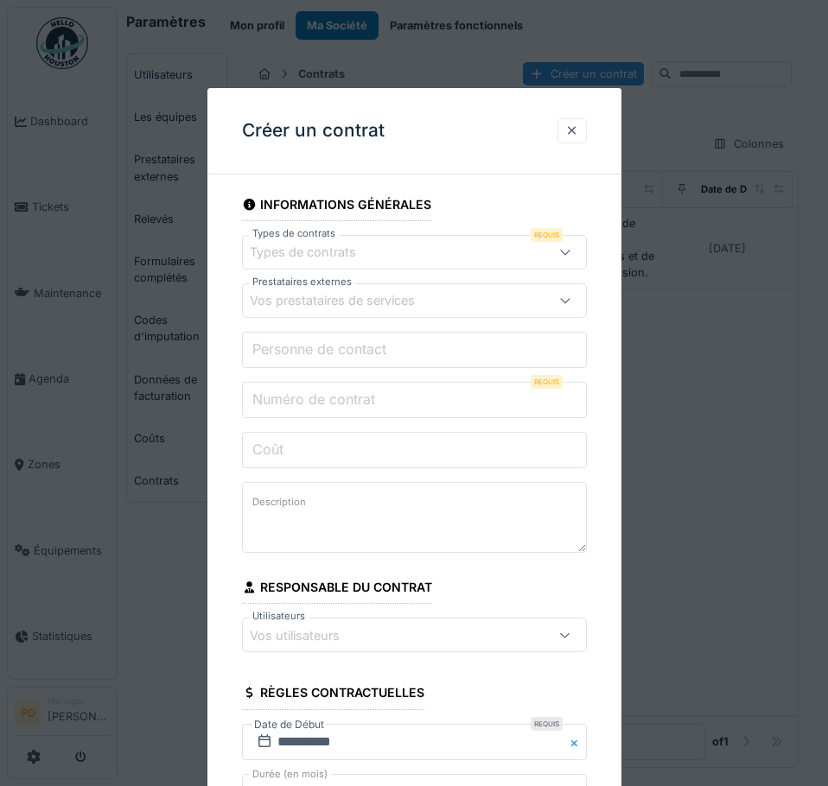
click at [336, 272] on fieldset "**********" at bounding box center [414, 761] width 345 height 1147
click at [329, 255] on div "Types de contrats" at bounding box center [315, 252] width 130 height 19
click at [292, 347] on div "Aucun(e)" at bounding box center [414, 350] width 343 height 35
click at [286, 314] on div "Vos prestataires de services" at bounding box center [414, 300] width 345 height 35
click at [312, 308] on div "Vos prestataires de services" at bounding box center [344, 300] width 189 height 19
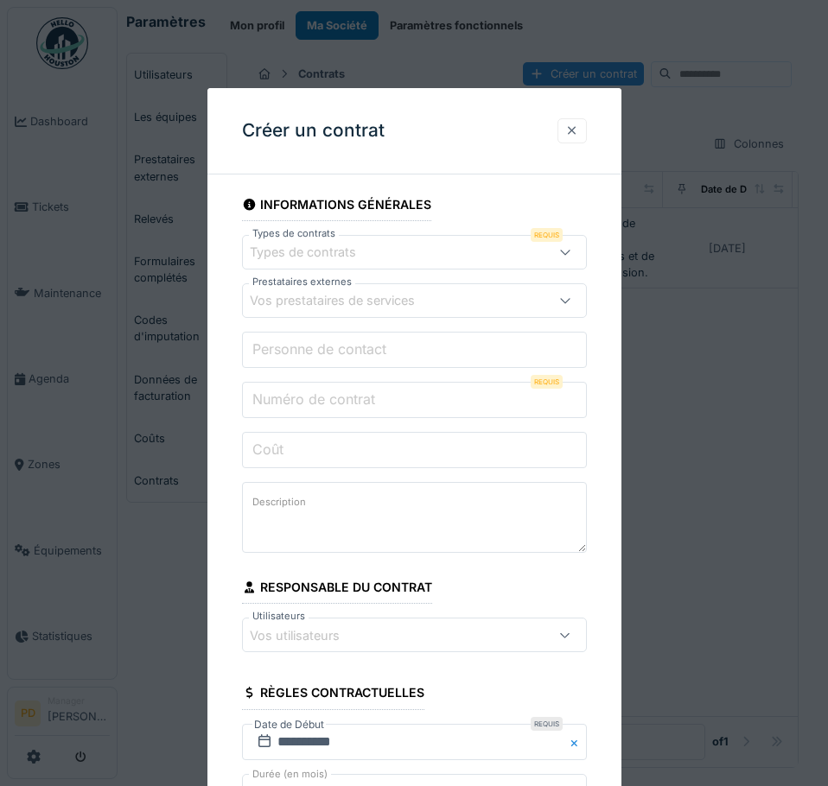
click at [571, 129] on div at bounding box center [572, 131] width 14 height 16
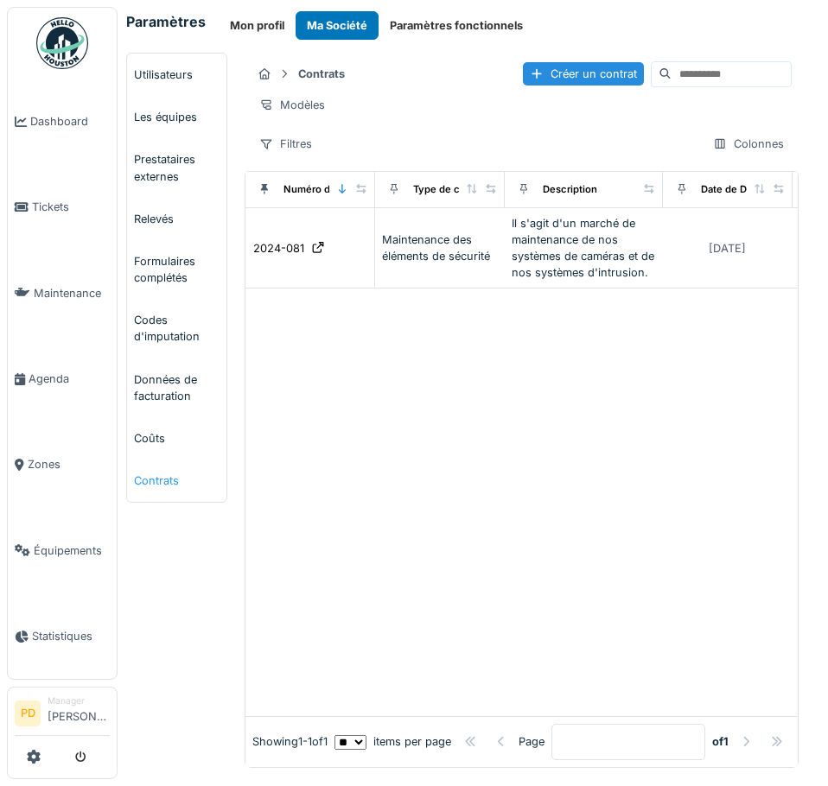
click at [155, 484] on link "Contrats" at bounding box center [176, 481] width 99 height 42
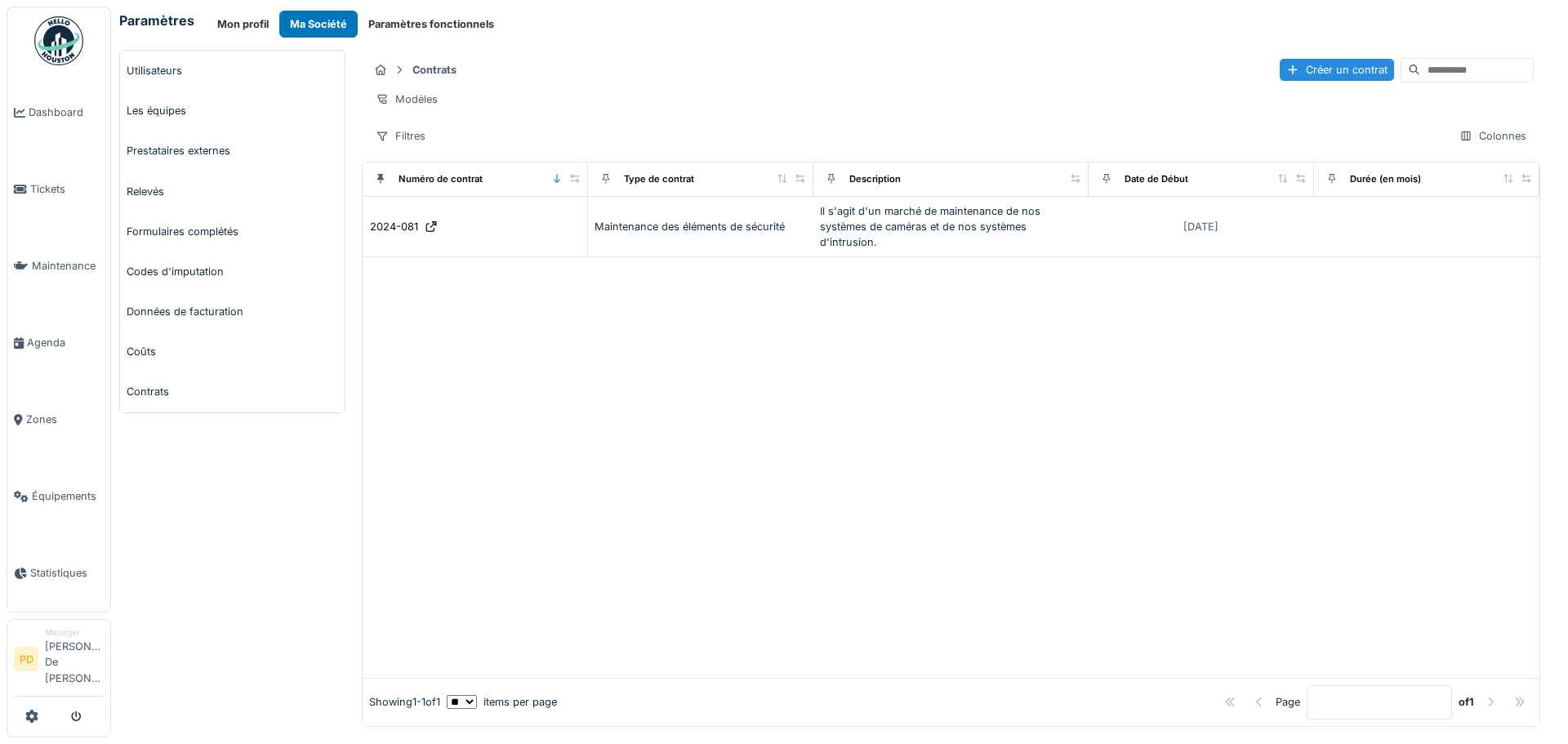
click at [723, 439] on div at bounding box center [951, 467] width 1177 height 421
click at [401, 102] on div "Modèles" at bounding box center [406, 98] width 77 height 24
click at [423, 135] on div "Nouvelle vue" at bounding box center [439, 135] width 136 height 25
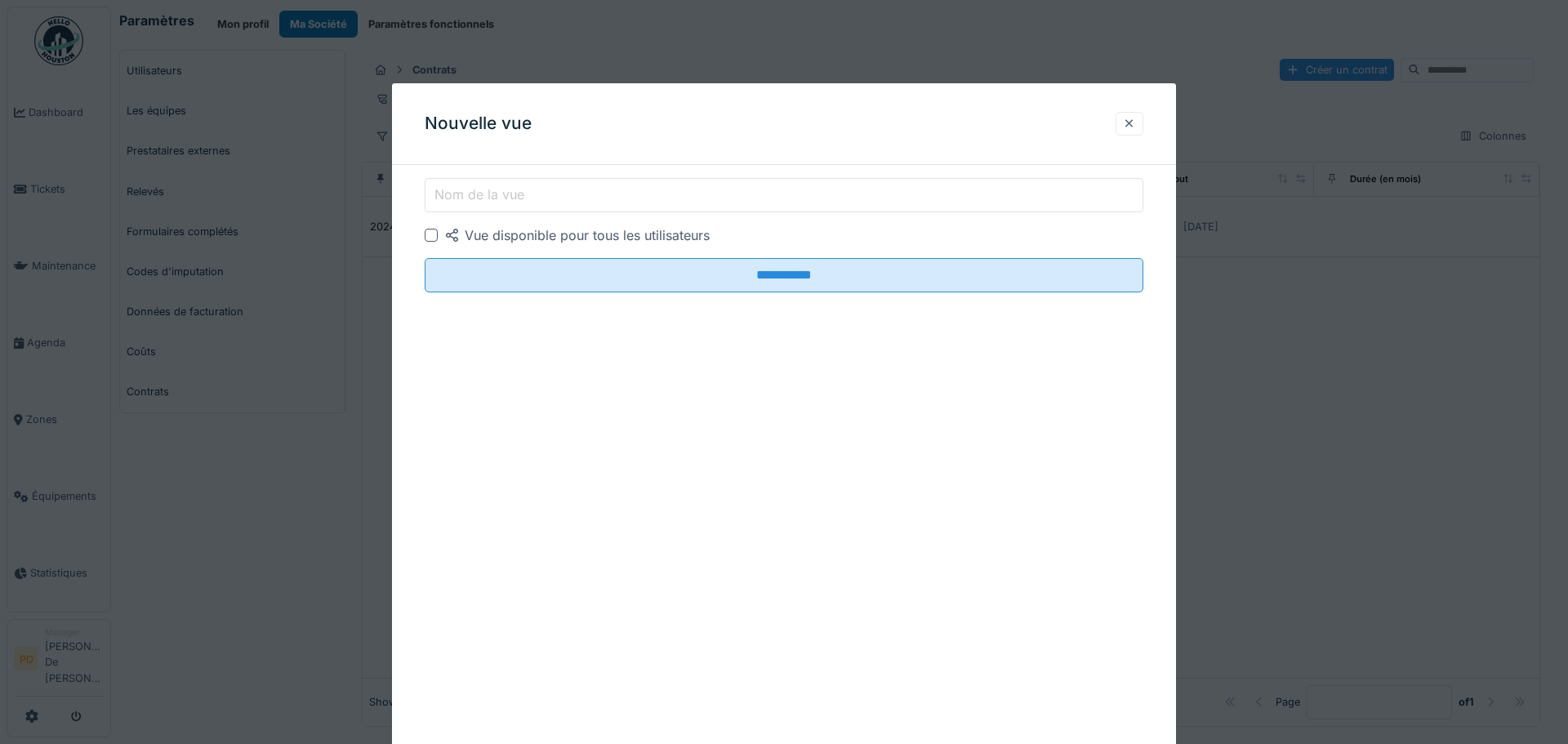
click at [459, 195] on label "Nom de la vue" at bounding box center [479, 194] width 96 height 20
click at [459, 195] on input "Nom de la vue" at bounding box center [784, 195] width 718 height 34
click at [1122, 125] on div at bounding box center [1129, 123] width 27 height 24
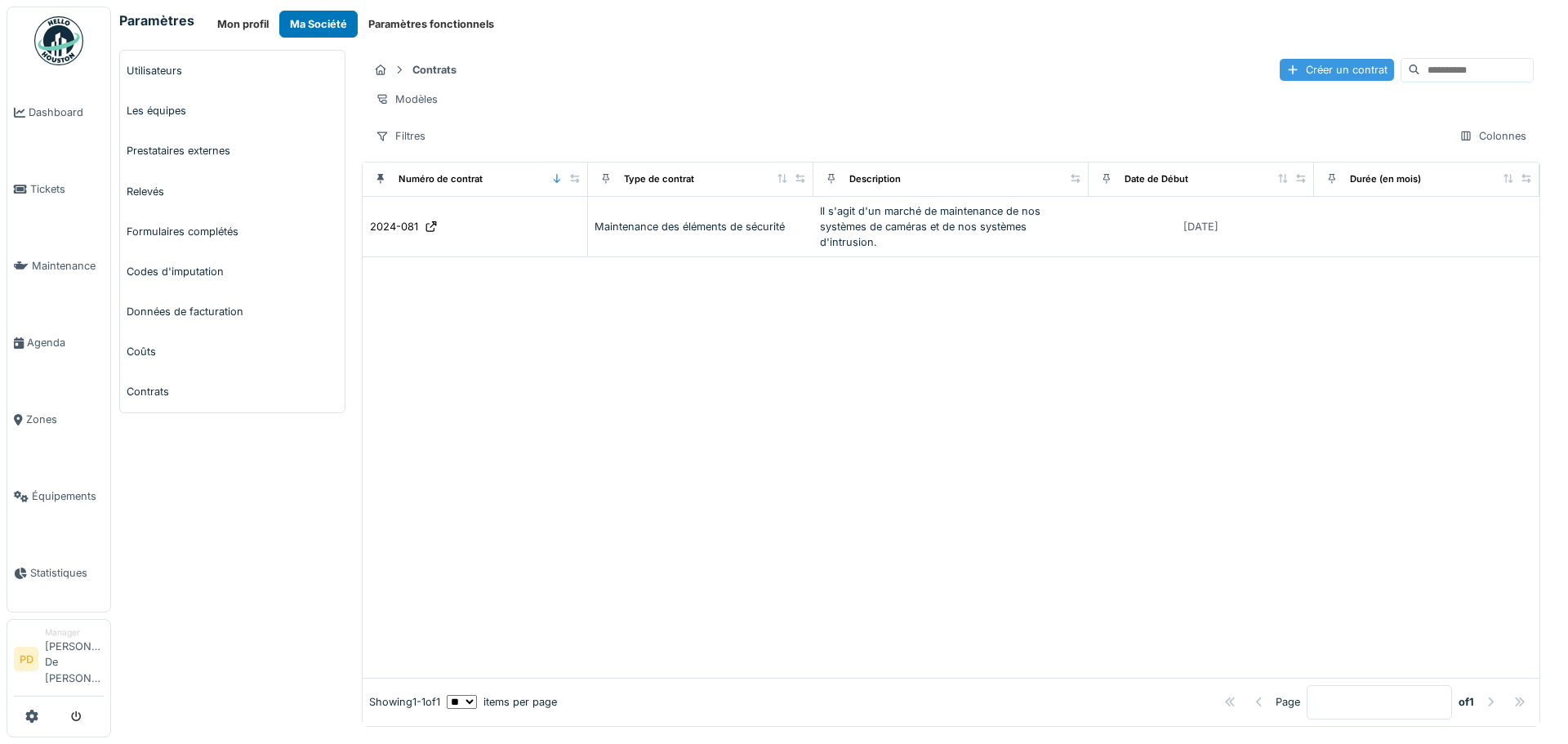
click at [1280, 71] on div "Créer un contrat" at bounding box center [1336, 69] width 114 height 22
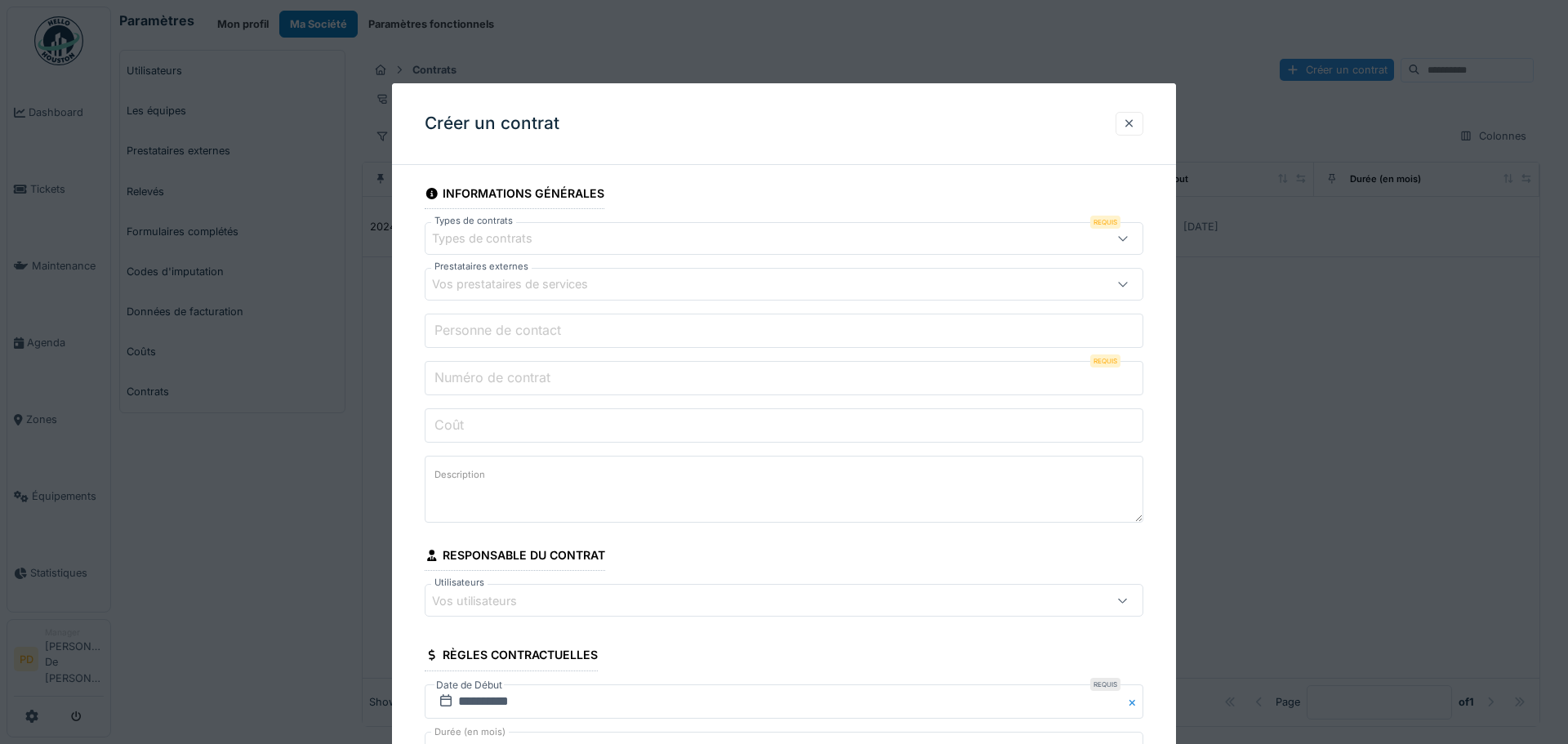
click at [469, 244] on div "Types de contrats" at bounding box center [493, 238] width 123 height 18
click at [1131, 204] on fieldset "**********" at bounding box center [784, 719] width 718 height 1084
click at [1131, 126] on div at bounding box center [1129, 124] width 13 height 15
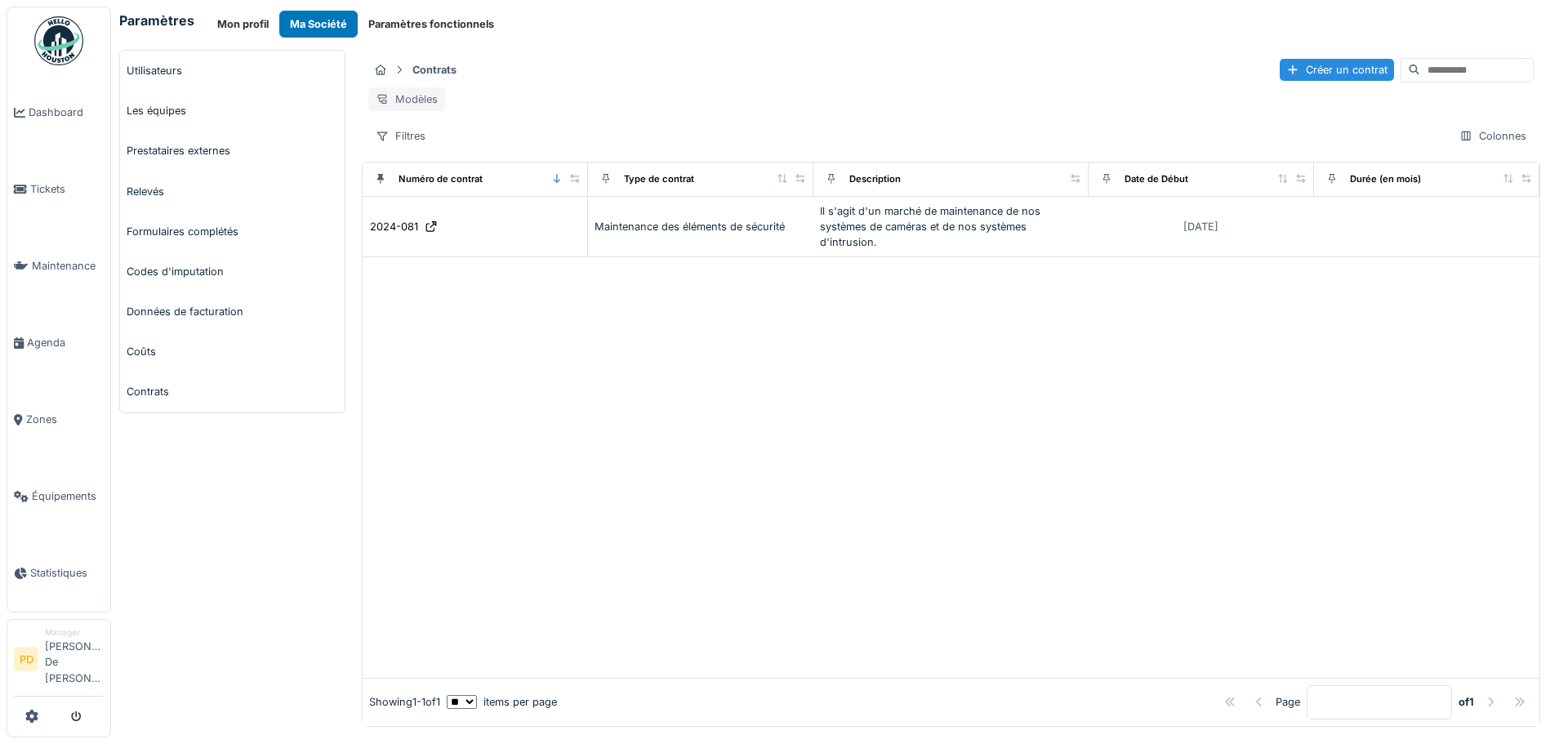
click at [405, 108] on div "Modèles" at bounding box center [406, 98] width 77 height 24
click at [421, 164] on div "Remplacer le modèle" at bounding box center [439, 160] width 136 height 25
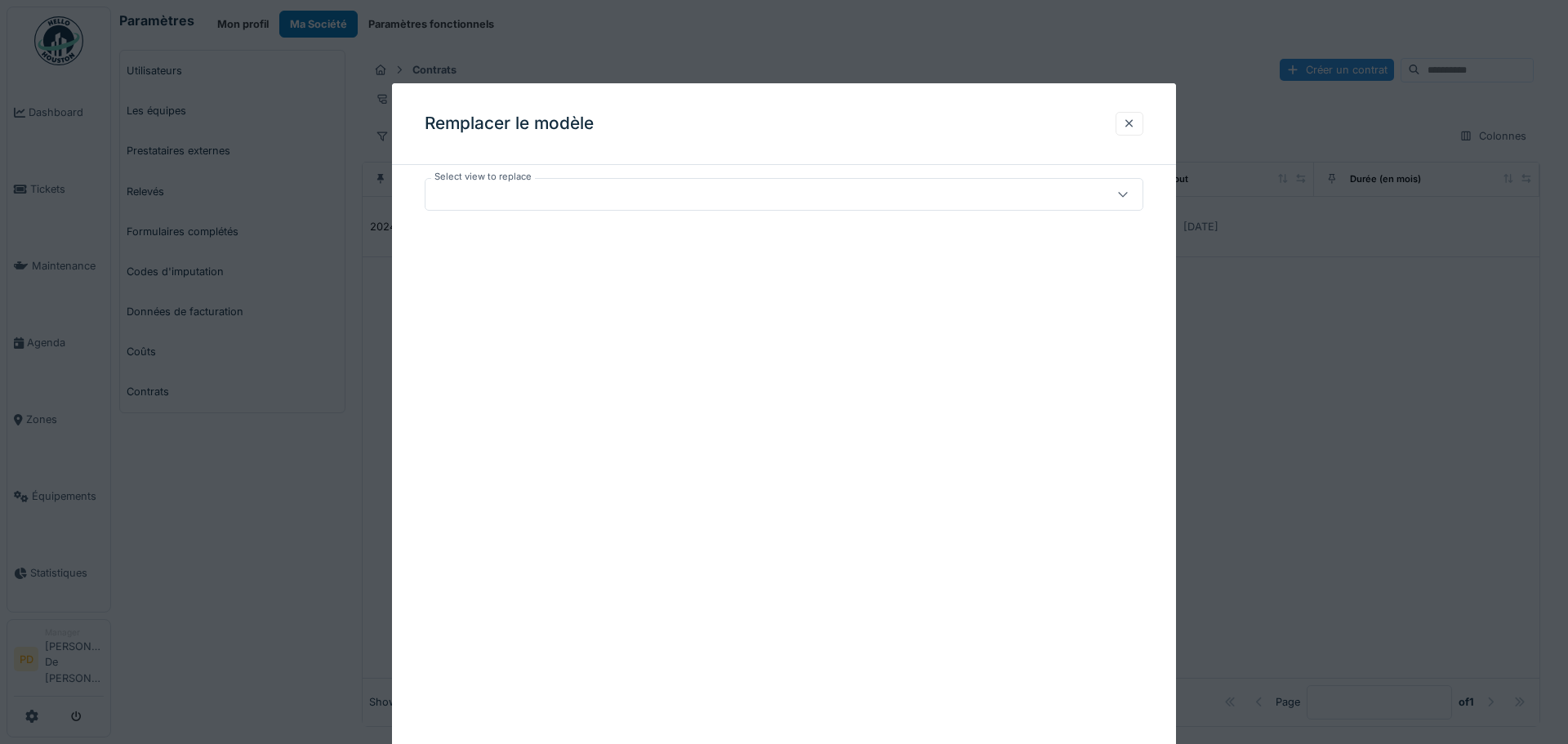
click at [526, 193] on div at bounding box center [742, 194] width 621 height 18
click at [1136, 126] on div at bounding box center [1129, 123] width 27 height 24
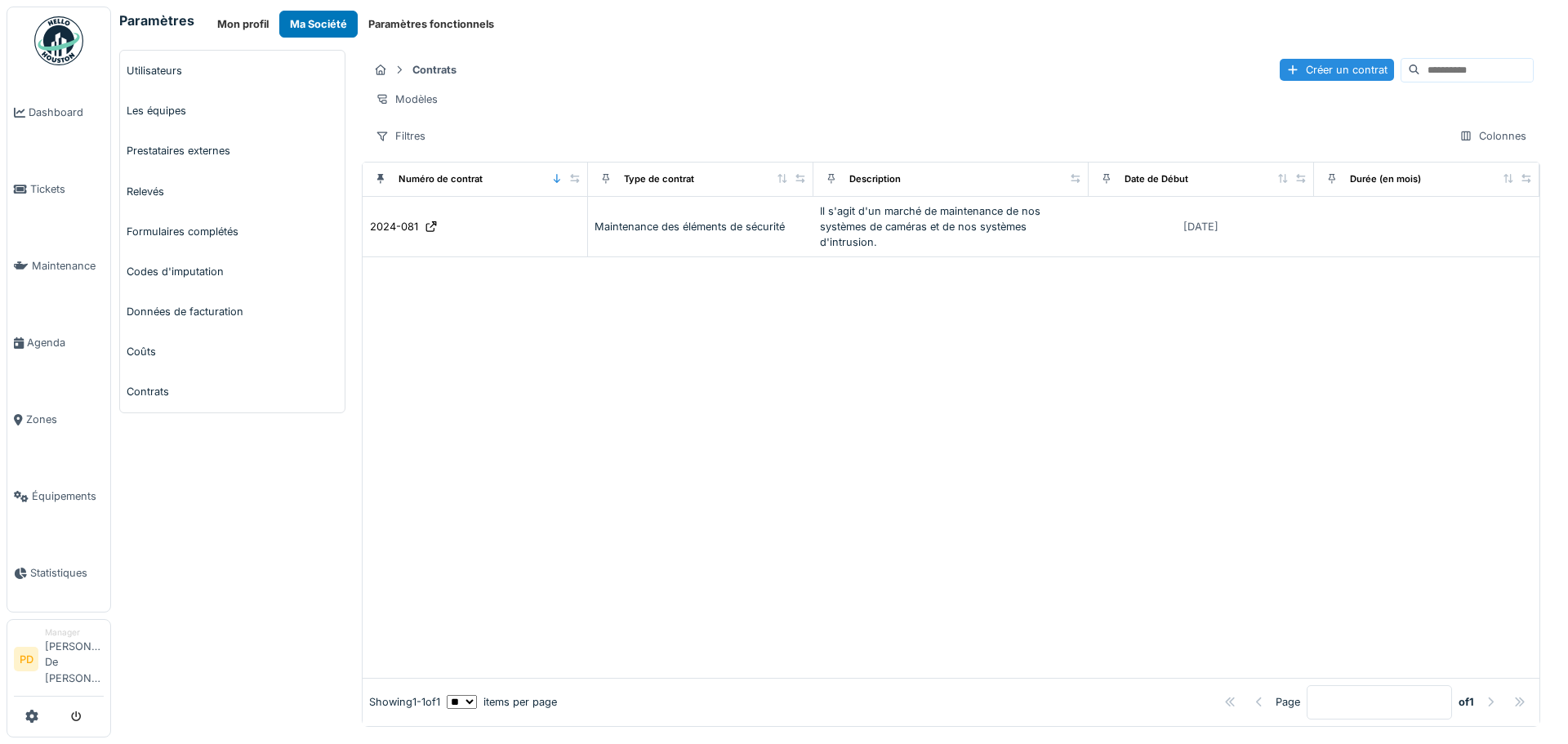
click at [735, 443] on div at bounding box center [951, 467] width 1177 height 421
click at [411, 23] on button "Paramètres fonctionnels" at bounding box center [431, 24] width 147 height 27
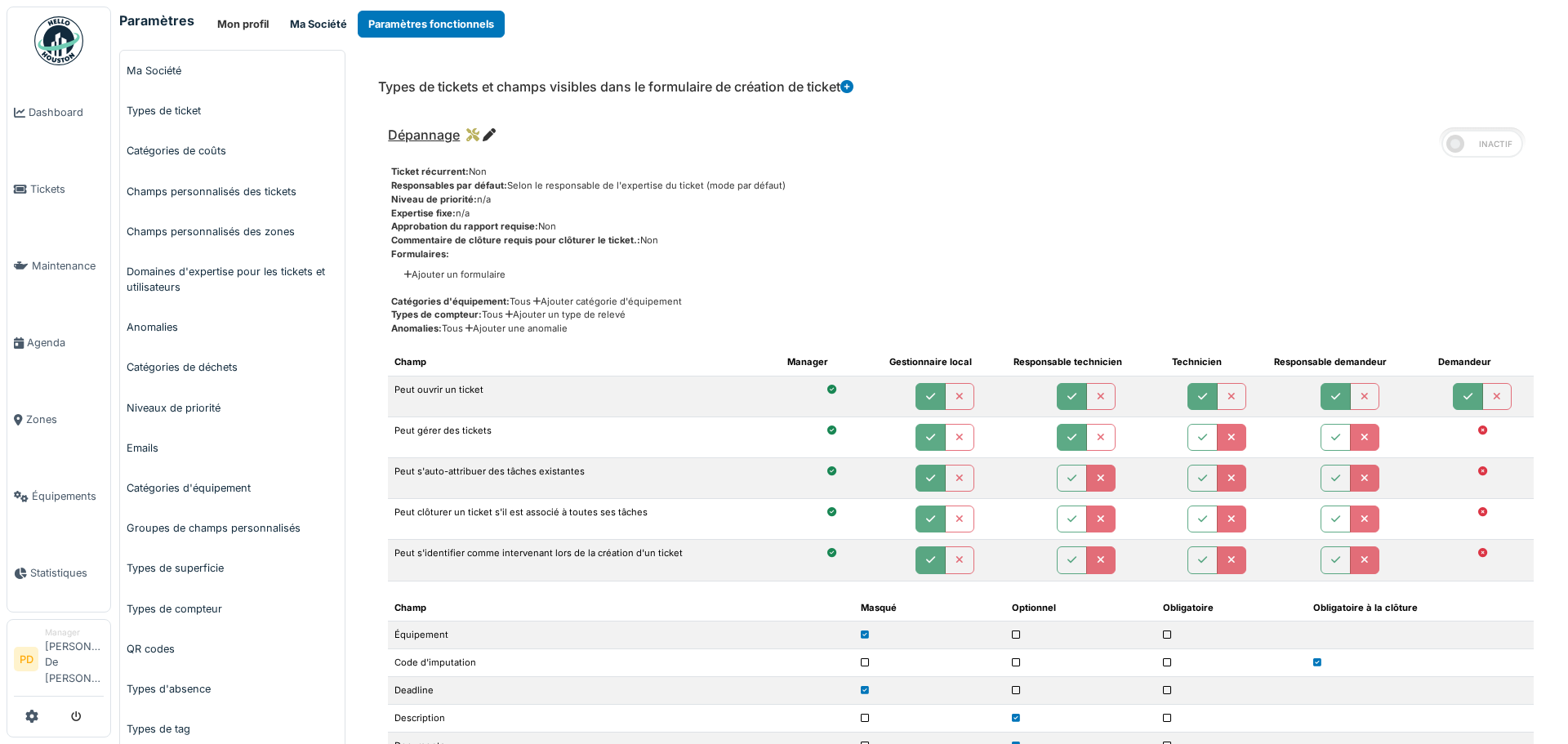
click at [298, 22] on button "Ma Société" at bounding box center [318, 24] width 78 height 27
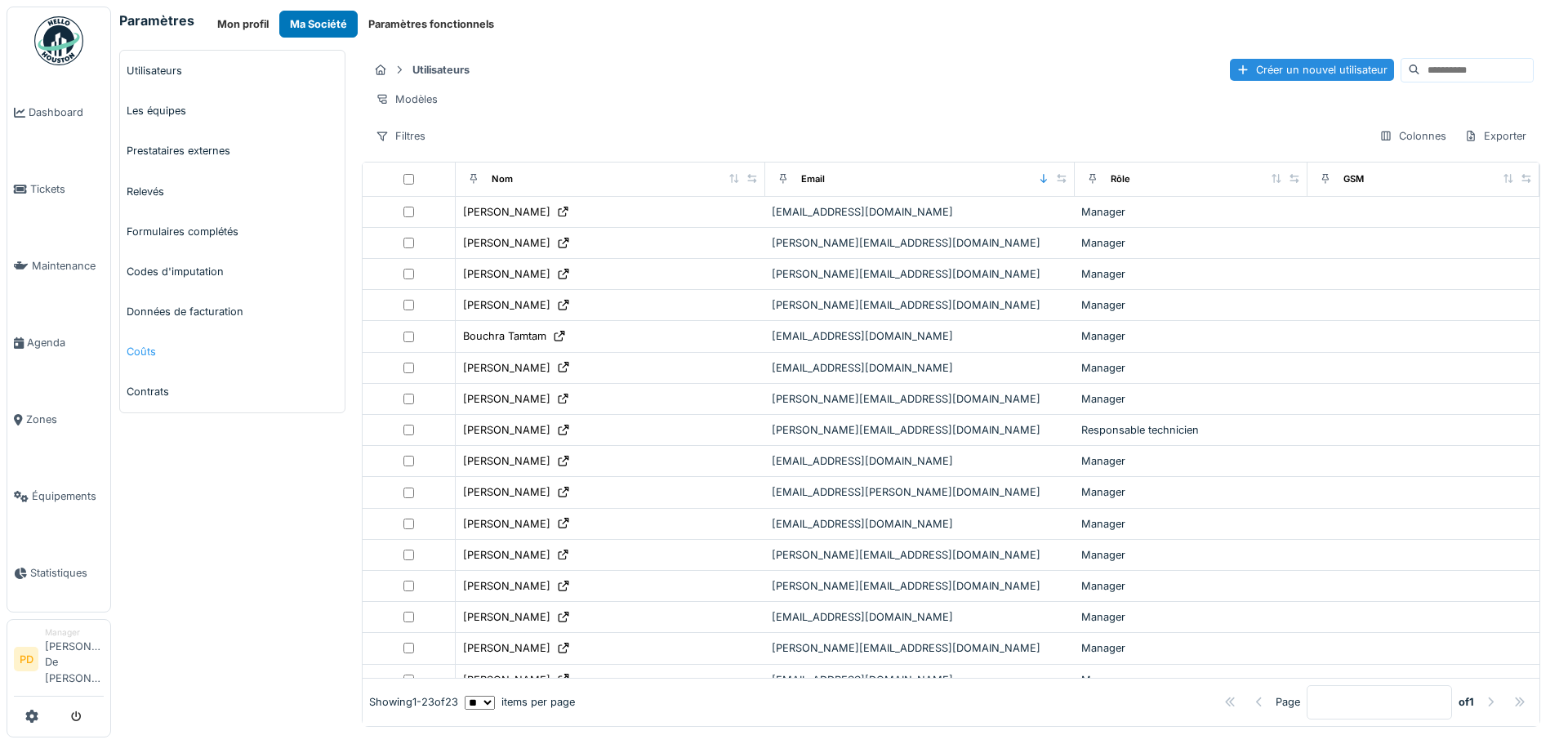
click at [139, 351] on link "Coûts" at bounding box center [233, 352] width 225 height 40
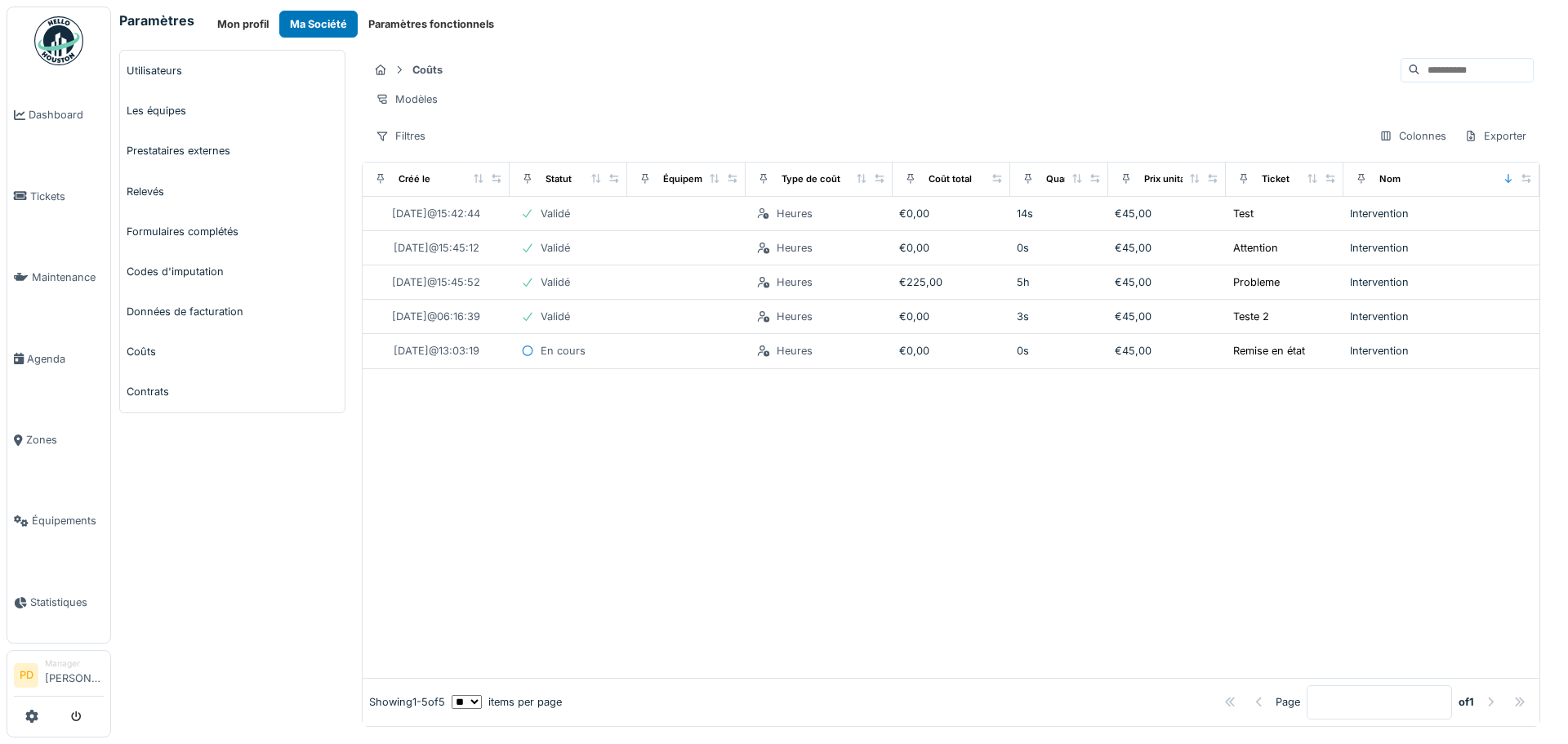
click at [52, 33] on img at bounding box center [59, 41] width 49 height 49
